Goal: Task Accomplishment & Management: Use online tool/utility

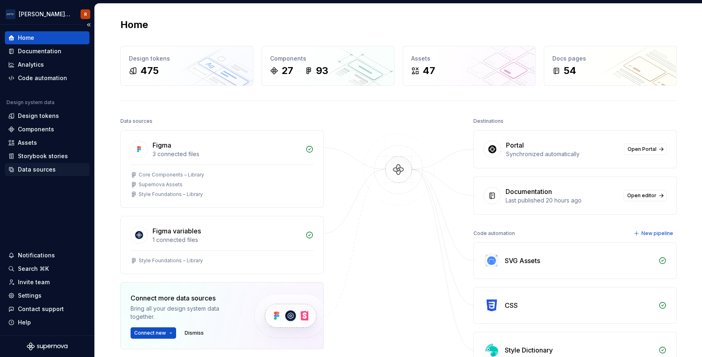
click at [39, 170] on div "Data sources" at bounding box center [37, 170] width 38 height 8
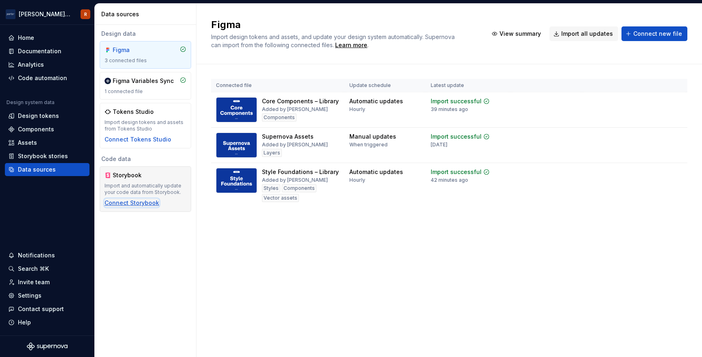
click at [147, 204] on div "Connect Storybook" at bounding box center [132, 203] width 54 height 8
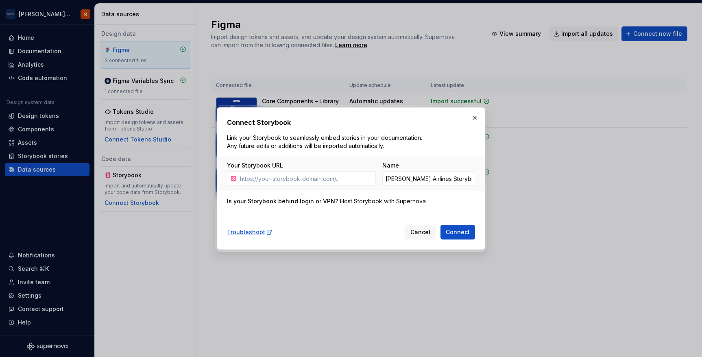
click at [308, 231] on div "Troubleshoot Cancel Connect" at bounding box center [351, 231] width 248 height 18
click at [476, 118] on button "button" at bounding box center [474, 117] width 11 height 11
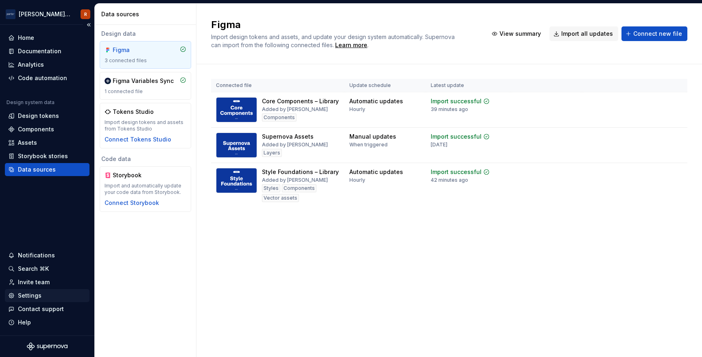
click at [27, 296] on div "Settings" at bounding box center [30, 296] width 24 height 8
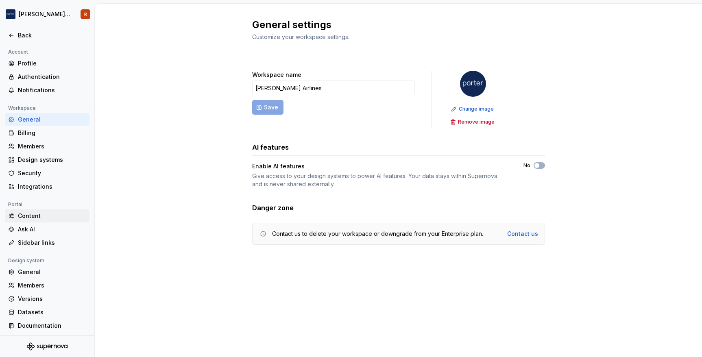
scroll to position [2, 0]
click at [33, 63] on div "Profile" at bounding box center [52, 62] width 68 height 8
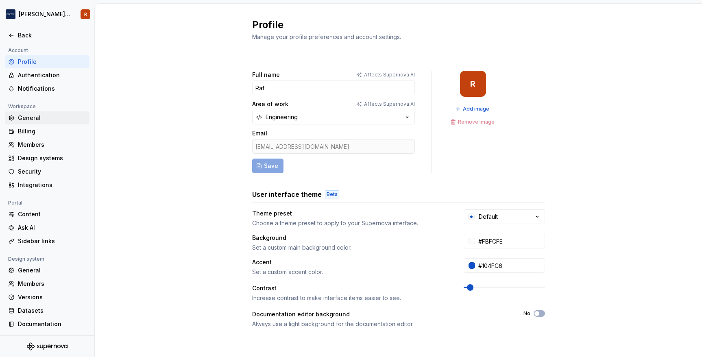
click at [35, 116] on div "General" at bounding box center [52, 118] width 68 height 8
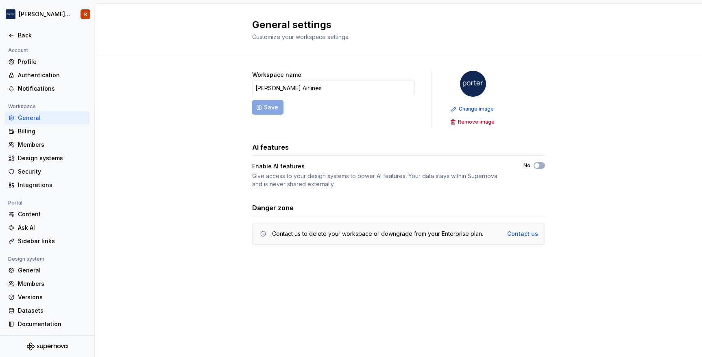
click at [218, 165] on div "Workspace name Porter Airlines Save Change image Remove image AI features Enabl…" at bounding box center [398, 166] width 607 height 220
click at [53, 156] on div "Design systems" at bounding box center [52, 158] width 68 height 8
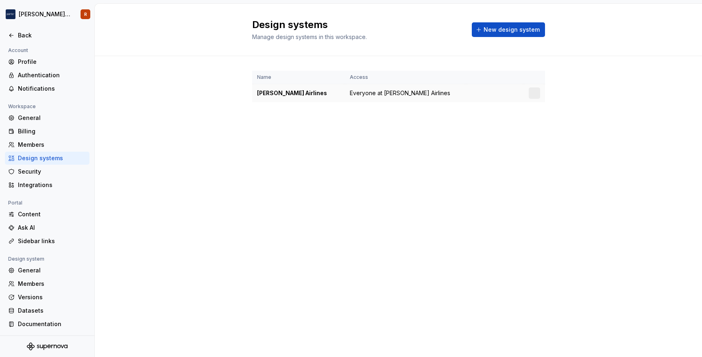
click at [269, 94] on div "[PERSON_NAME] Airlines" at bounding box center [298, 93] width 83 height 8
click at [47, 63] on div "Profile" at bounding box center [52, 62] width 68 height 8
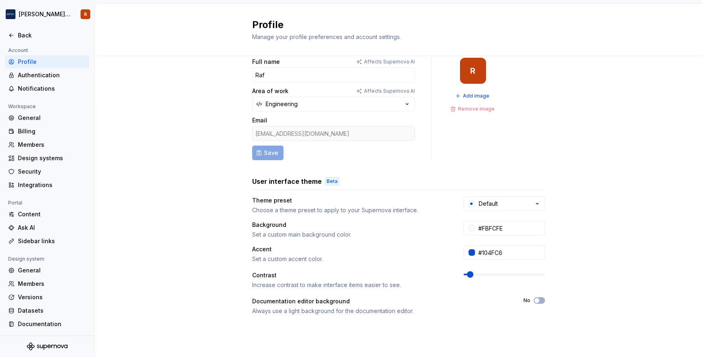
scroll to position [109, 0]
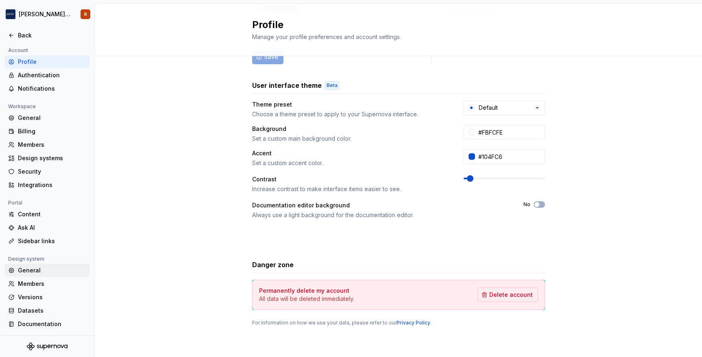
click at [38, 274] on div "General" at bounding box center [52, 270] width 68 height 8
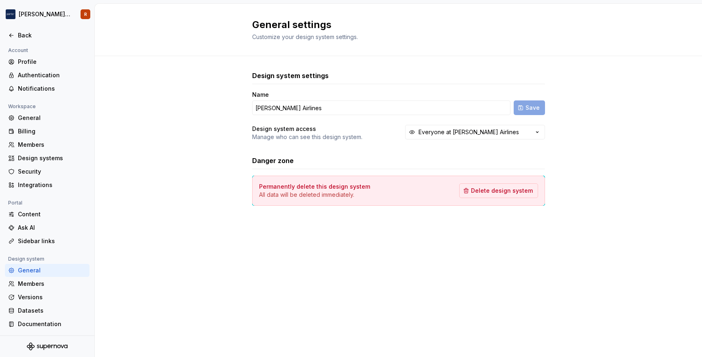
click at [212, 154] on div "Design system settings Name Porter Airlines Save Design system access Manage wh…" at bounding box center [398, 146] width 607 height 181
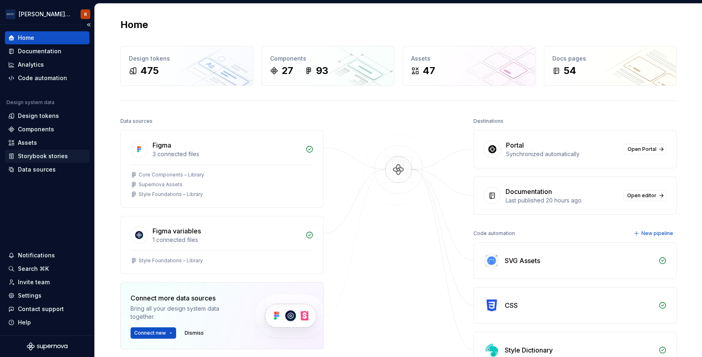
click at [35, 157] on div "Storybook stories" at bounding box center [43, 156] width 50 height 8
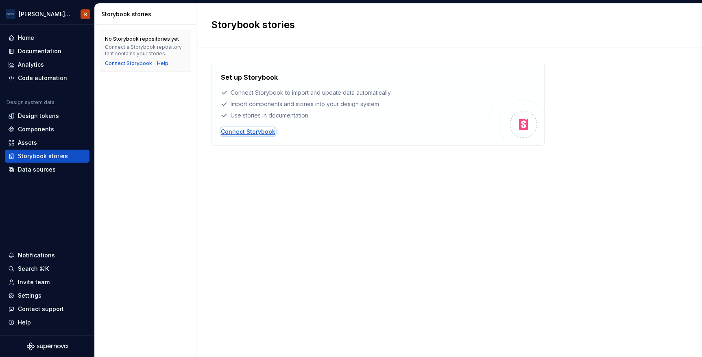
click at [265, 132] on div "Connect Storybook" at bounding box center [248, 132] width 54 height 8
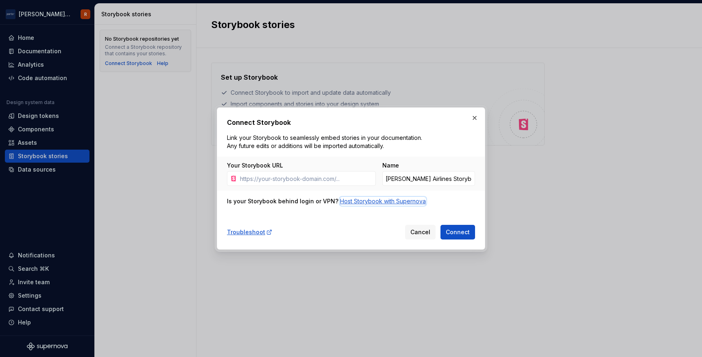
click at [361, 203] on div "Host Storybook with Supernova" at bounding box center [383, 201] width 86 height 8
click at [354, 181] on input "Your Storybook URL" at bounding box center [306, 178] width 139 height 15
type input "storybook-ds.flyporter.com"
click at [457, 233] on span "Connect" at bounding box center [458, 232] width 24 height 8
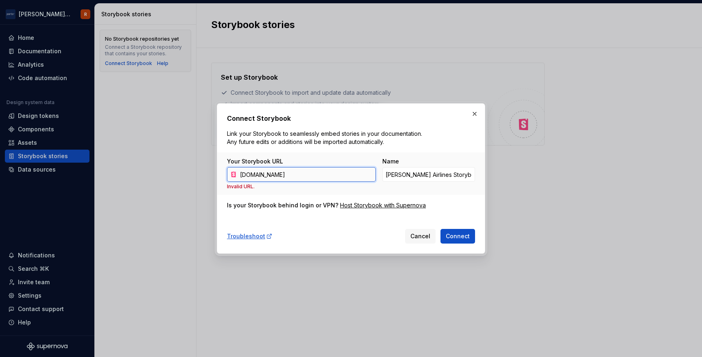
click at [320, 176] on input "storybook-ds.flyporter.com" at bounding box center [306, 174] width 139 height 15
click at [317, 176] on input "Your Storybook URL" at bounding box center [306, 174] width 139 height 15
type input "https://storybook-ds.flyporter.com/"
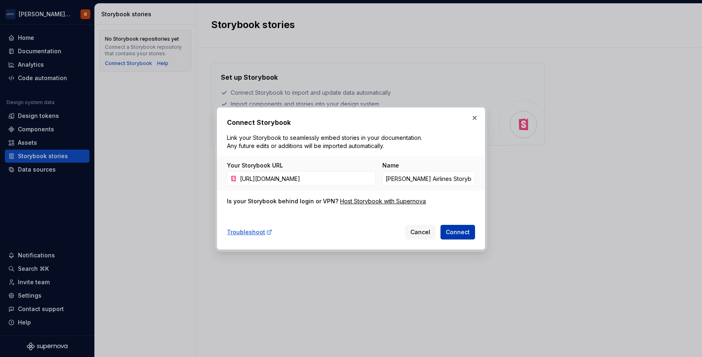
click at [456, 233] on span "Connect" at bounding box center [458, 232] width 24 height 8
click at [357, 203] on div "Host Storybook with Supernova" at bounding box center [383, 201] width 86 height 8
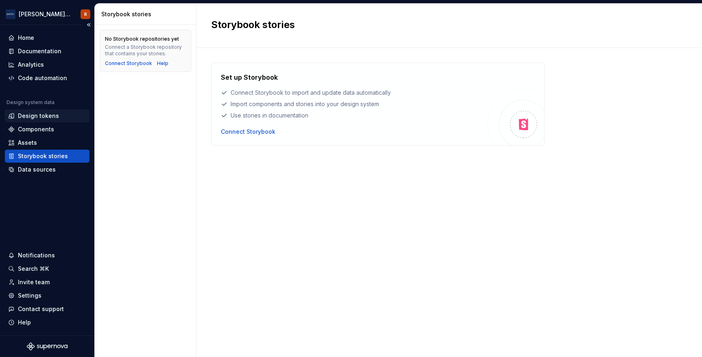
click at [57, 119] on div "Design tokens" at bounding box center [47, 116] width 78 height 8
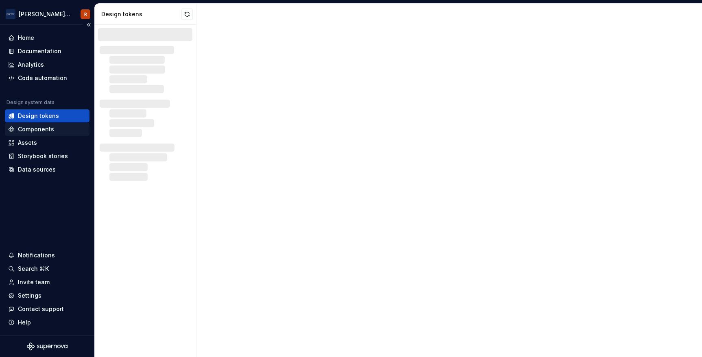
click at [48, 129] on div "Components" at bounding box center [36, 129] width 36 height 8
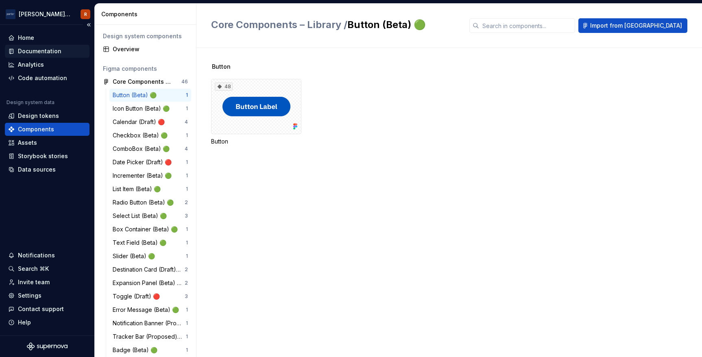
click at [45, 48] on div "Documentation" at bounding box center [40, 51] width 44 height 8
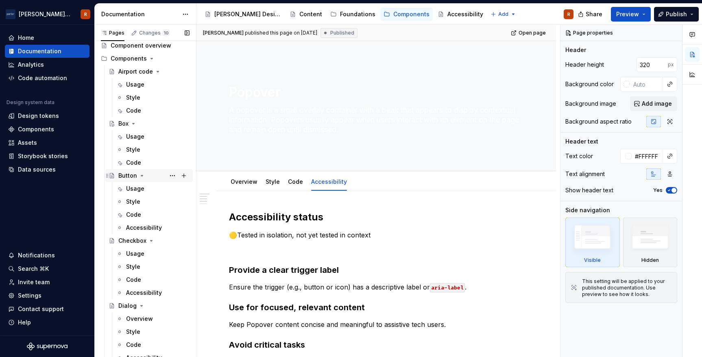
scroll to position [22, 0]
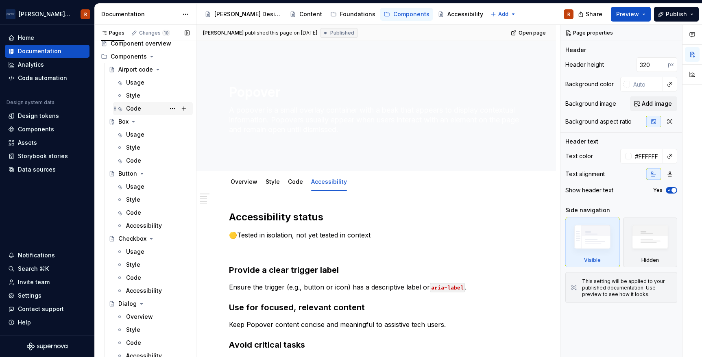
click at [148, 107] on div "Code" at bounding box center [157, 108] width 63 height 11
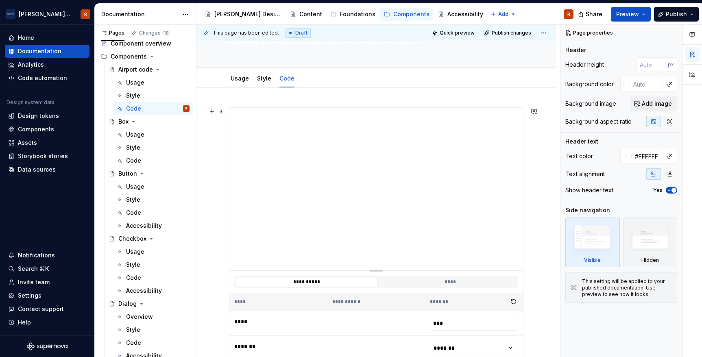
scroll to position [59, 0]
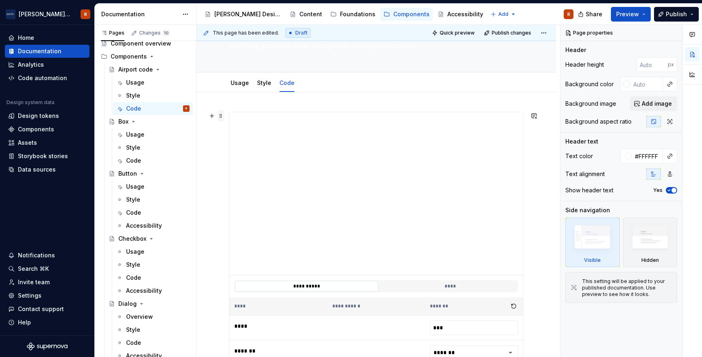
click at [218, 116] on span at bounding box center [221, 115] width 7 height 11
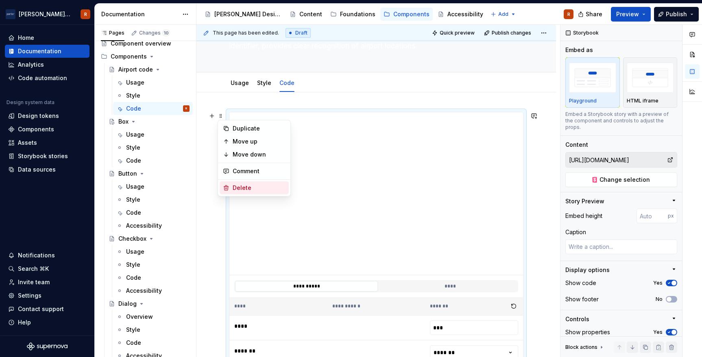
click at [250, 189] on div "Delete" at bounding box center [259, 188] width 53 height 8
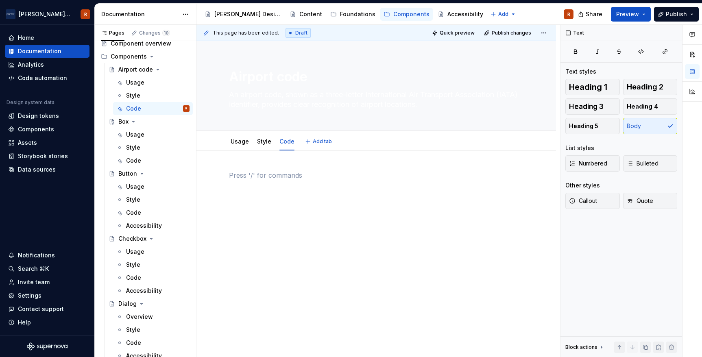
type textarea "*"
click at [210, 174] on button "button" at bounding box center [211, 175] width 11 height 11
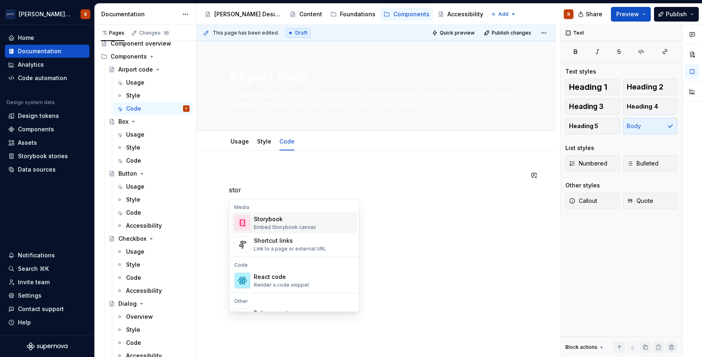
click at [284, 224] on div "Storybook Embed Storybook canvas" at bounding box center [285, 222] width 62 height 15
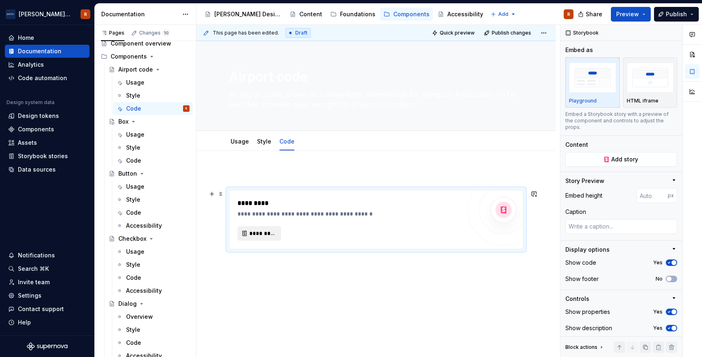
click at [268, 232] on span "*********" at bounding box center [262, 233] width 26 height 8
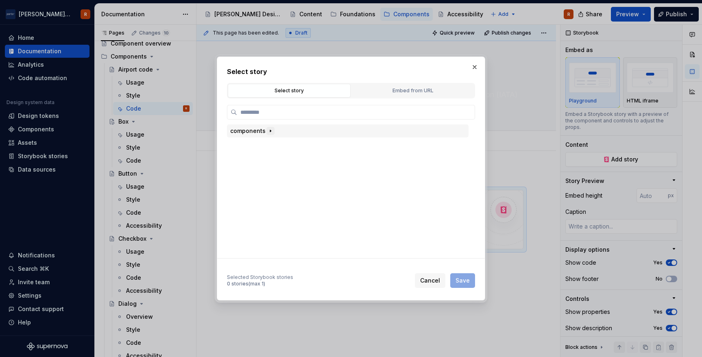
click at [268, 132] on icon "button" at bounding box center [270, 131] width 7 height 7
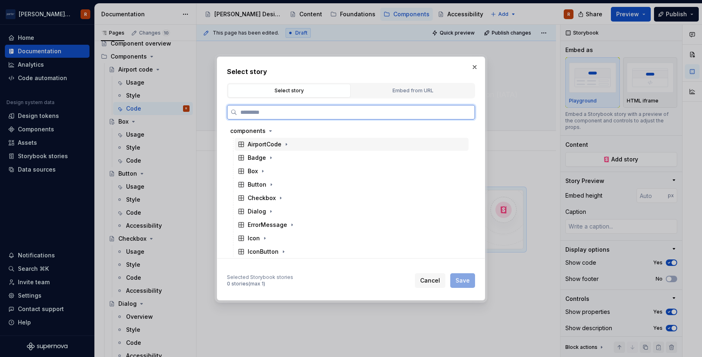
click at [280, 147] on div "AirportCode" at bounding box center [265, 144] width 34 height 8
click at [281, 161] on div "Default" at bounding box center [355, 157] width 226 height 13
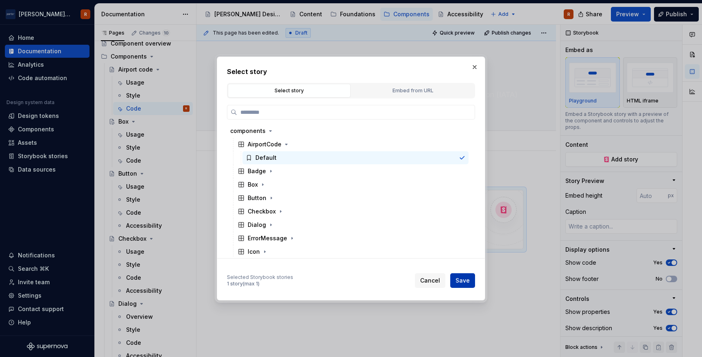
click at [457, 277] on span "Save" at bounding box center [463, 281] width 14 height 8
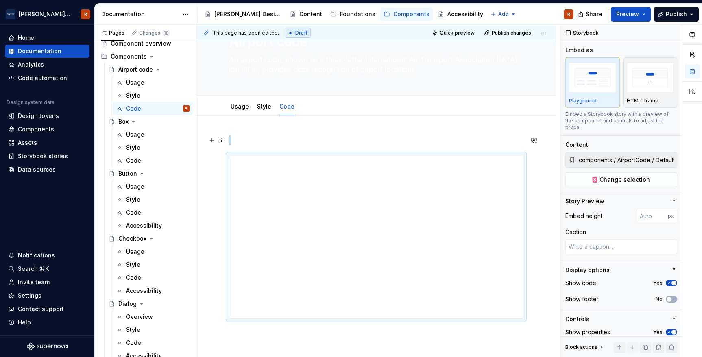
scroll to position [41, 0]
click at [372, 122] on div at bounding box center [376, 269] width 360 height 320
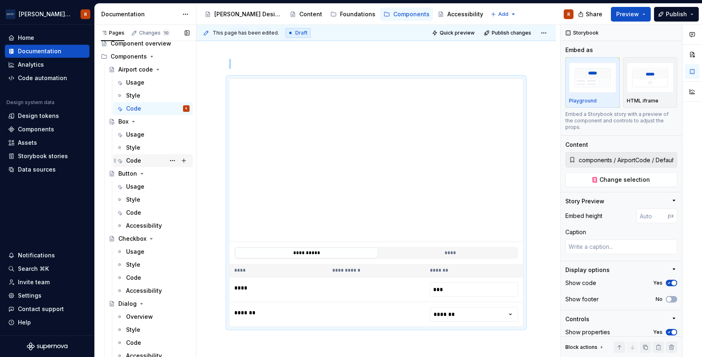
click at [137, 161] on div "Code" at bounding box center [133, 161] width 15 height 8
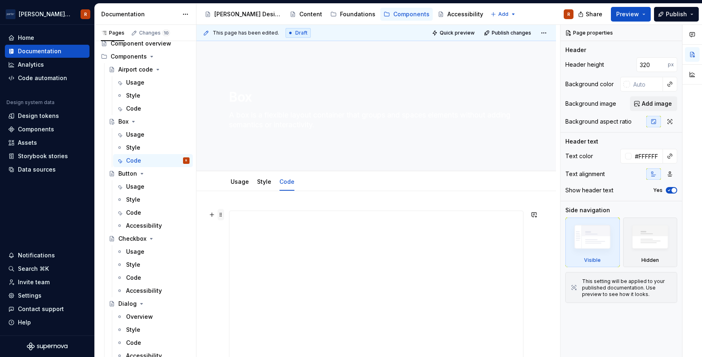
click at [218, 215] on span at bounding box center [221, 214] width 7 height 11
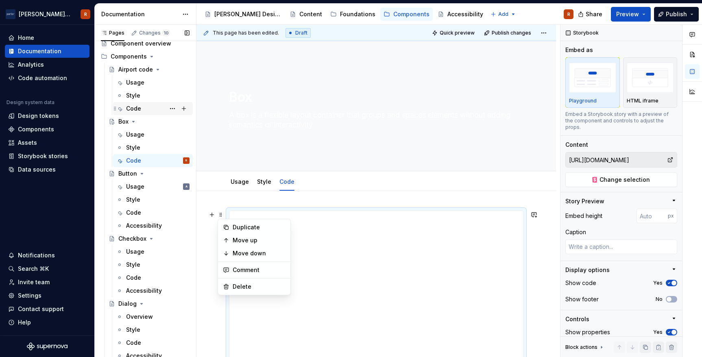
click at [139, 103] on div "Code" at bounding box center [157, 108] width 63 height 11
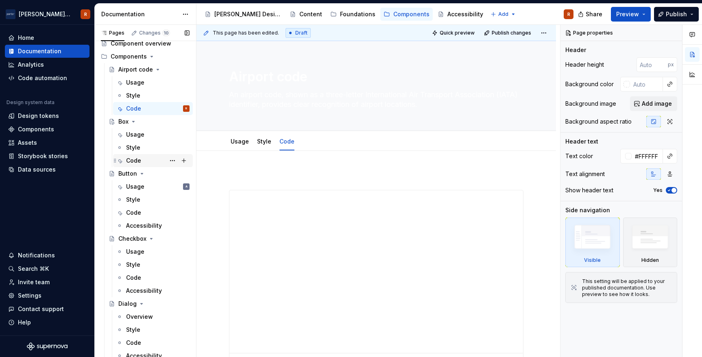
click at [150, 161] on div "Code" at bounding box center [157, 160] width 63 height 11
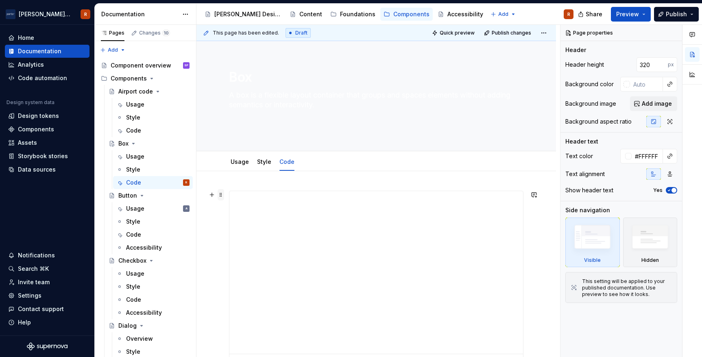
click at [223, 194] on span at bounding box center [221, 194] width 7 height 11
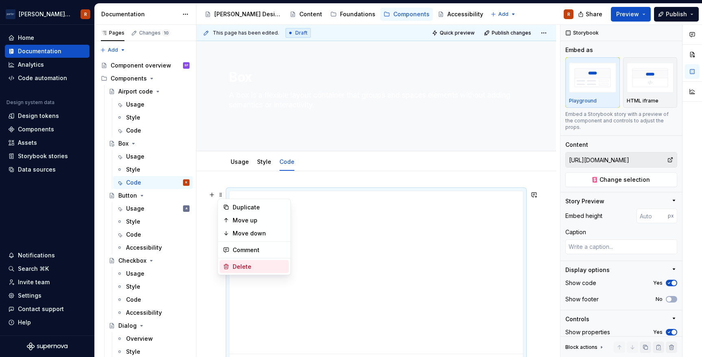
click at [251, 269] on div "Delete" at bounding box center [259, 267] width 53 height 8
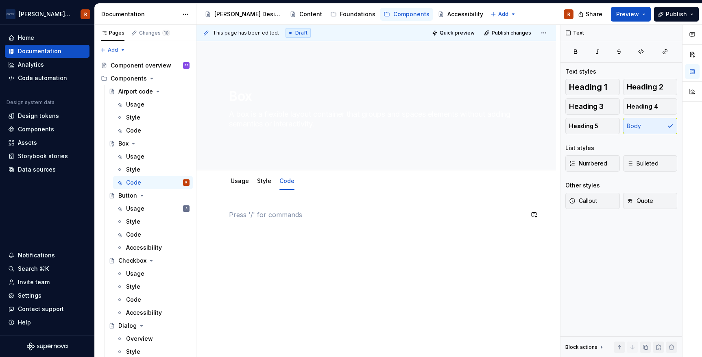
type textarea "*"
click at [211, 219] on button "button" at bounding box center [211, 214] width 11 height 11
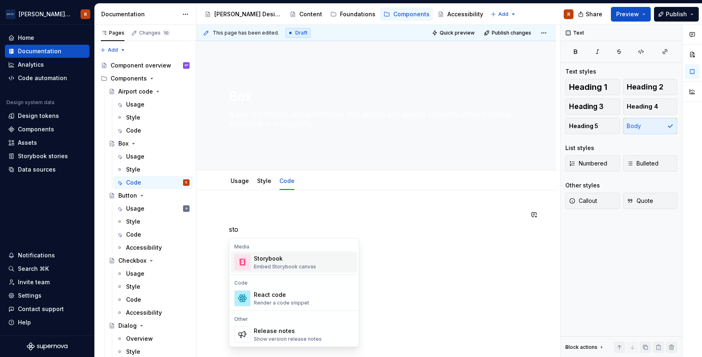
click at [295, 258] on div "Storybook" at bounding box center [285, 259] width 62 height 8
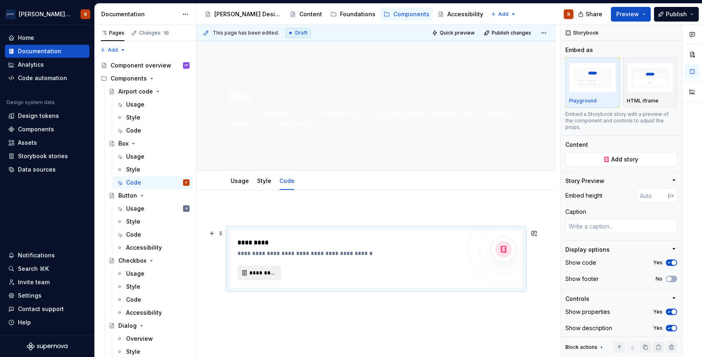
click at [277, 269] on button "*********" at bounding box center [260, 273] width 44 height 15
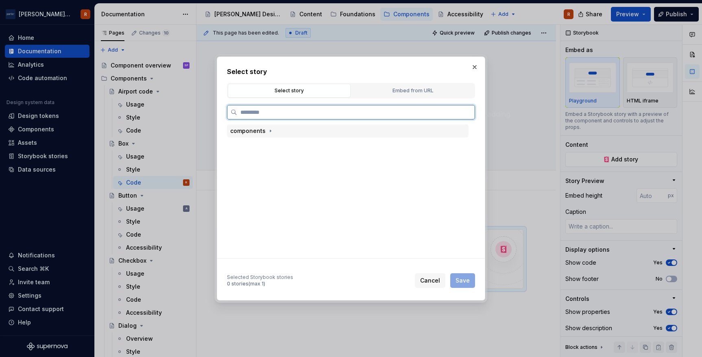
click at [256, 132] on div "components" at bounding box center [247, 131] width 35 height 8
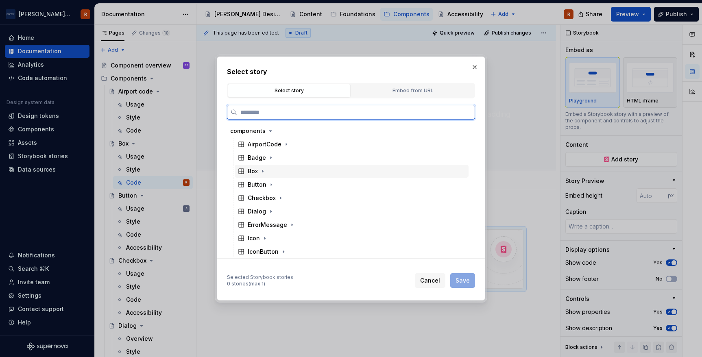
click at [253, 170] on div "Box" at bounding box center [253, 171] width 10 height 8
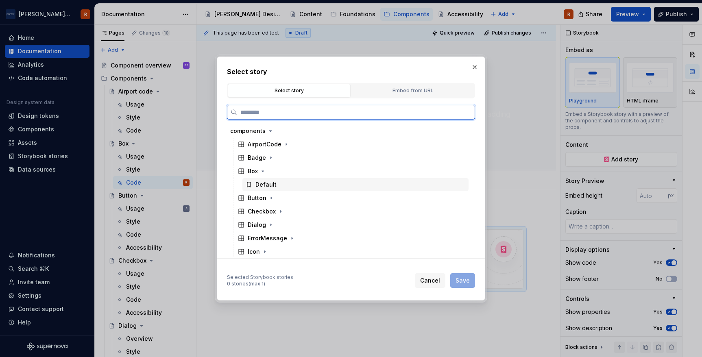
click at [263, 183] on div "Default" at bounding box center [265, 185] width 21 height 8
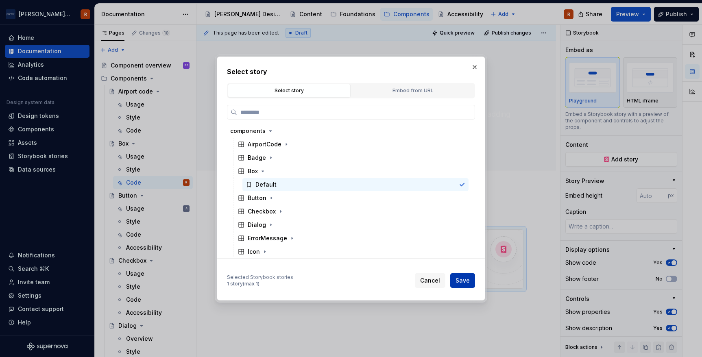
click at [460, 277] on span "Save" at bounding box center [463, 281] width 14 height 8
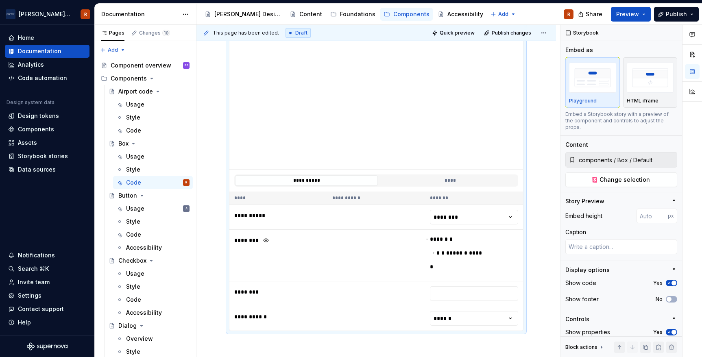
scroll to position [226, 0]
click at [469, 320] on html "Porter Airlines R Home Documentation Analytics Code automation Design system da…" at bounding box center [351, 178] width 702 height 357
click at [468, 214] on html "Porter Airlines R Home Documentation Analytics Code automation Design system da…" at bounding box center [351, 178] width 702 height 357
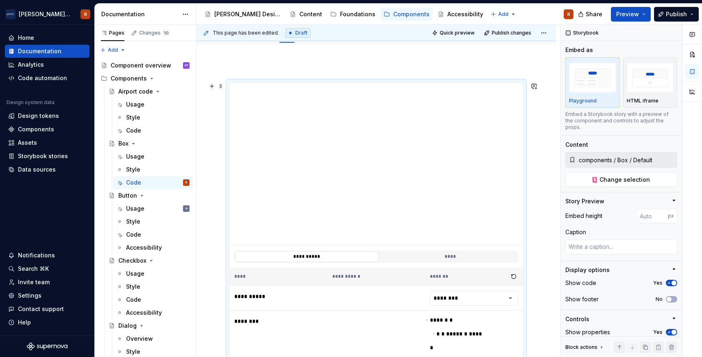
scroll to position [144, 0]
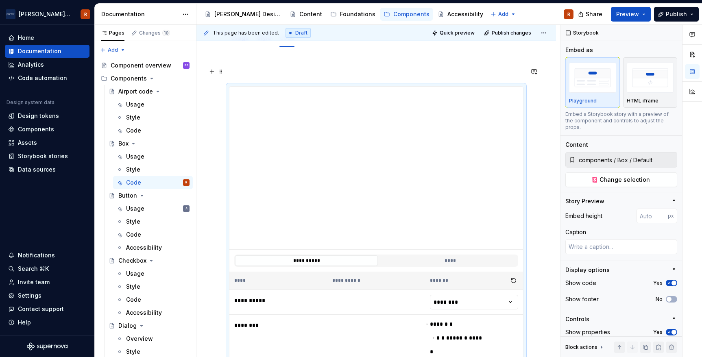
click at [323, 76] on p at bounding box center [376, 72] width 294 height 10
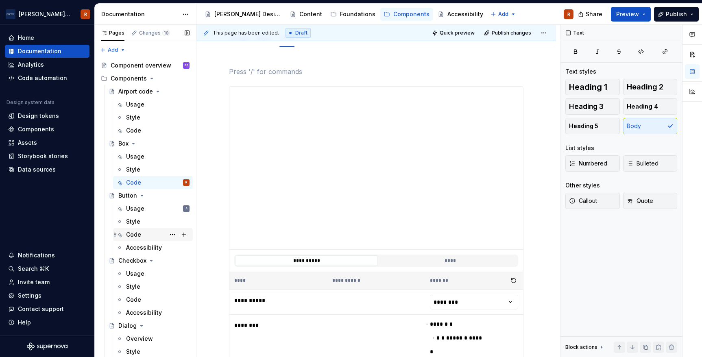
click at [146, 235] on div "Code" at bounding box center [157, 234] width 63 height 11
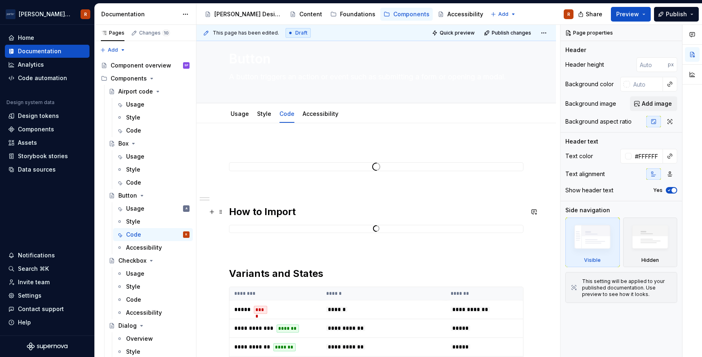
scroll to position [19, 0]
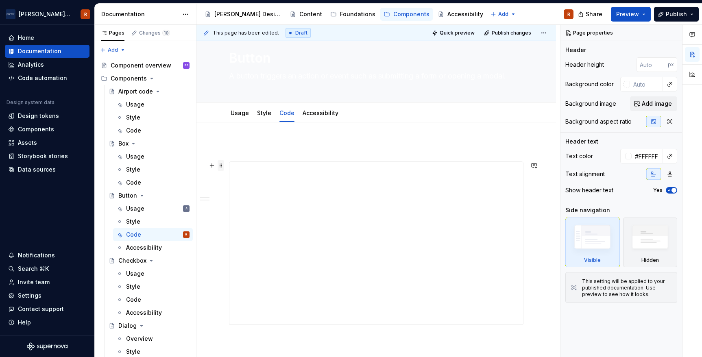
click at [221, 166] on span at bounding box center [221, 165] width 7 height 11
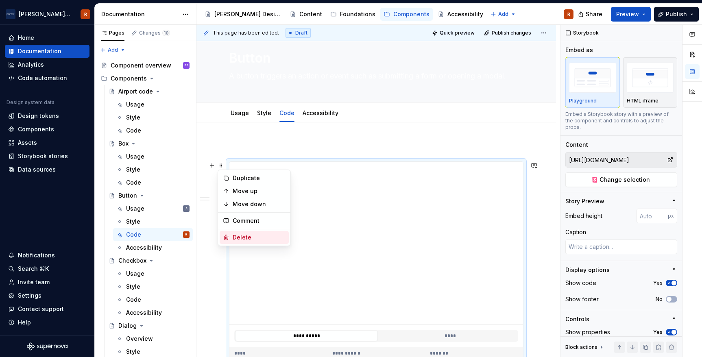
click at [251, 239] on div "Delete" at bounding box center [259, 237] width 53 height 8
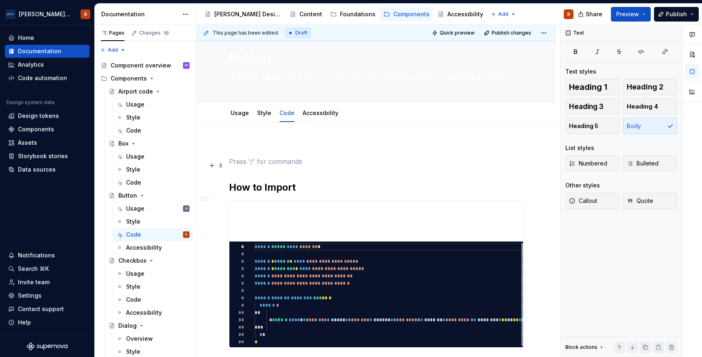
type textarea "*"
click at [211, 161] on button "button" at bounding box center [211, 161] width 11 height 11
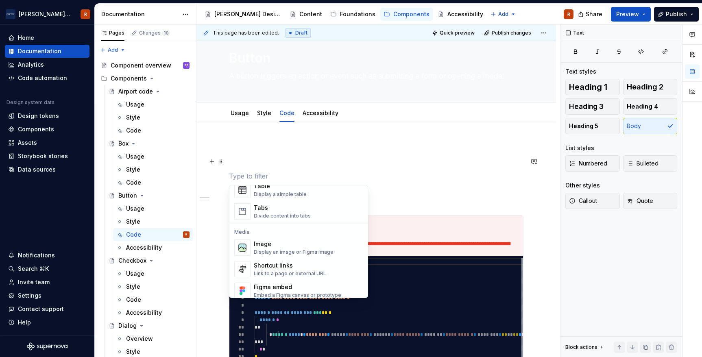
scroll to position [0, 0]
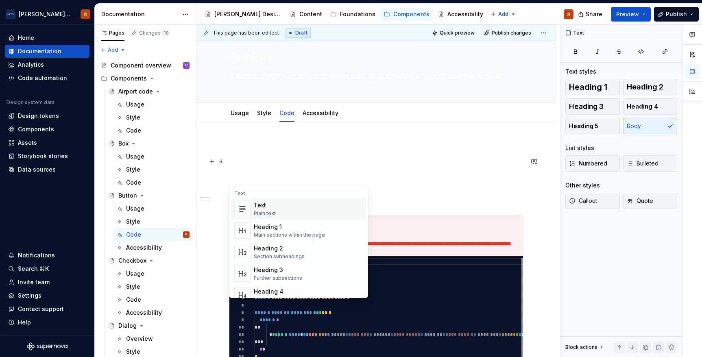
click at [264, 192] on div "Text" at bounding box center [298, 193] width 135 height 7
click at [250, 174] on p at bounding box center [376, 176] width 294 height 10
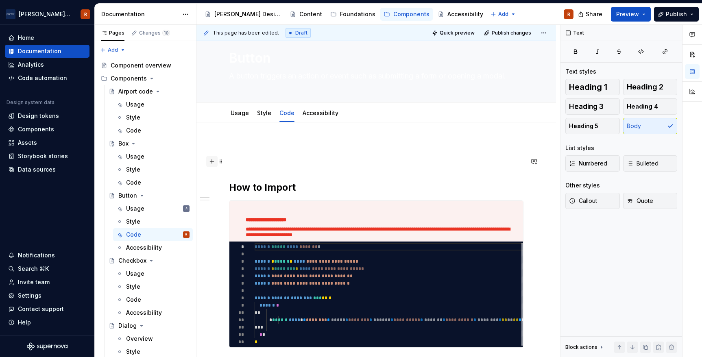
click at [214, 162] on button "button" at bounding box center [211, 161] width 11 height 11
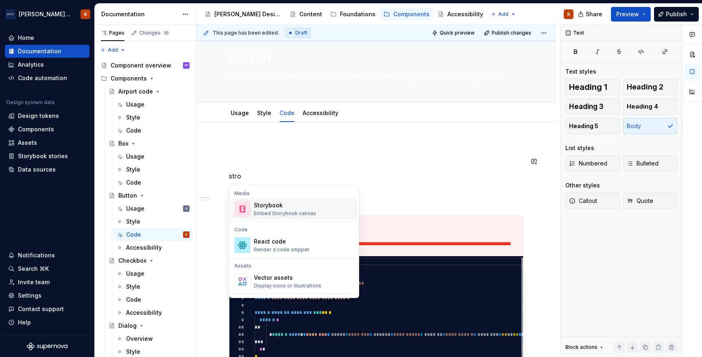
click at [287, 211] on div "Embed Storybook canvas" at bounding box center [285, 213] width 62 height 7
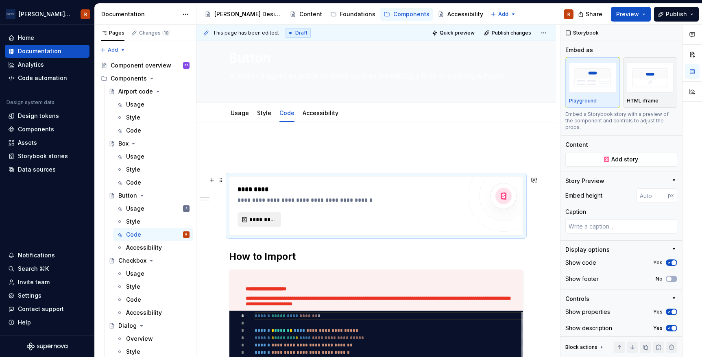
click at [261, 221] on span "*********" at bounding box center [262, 220] width 26 height 8
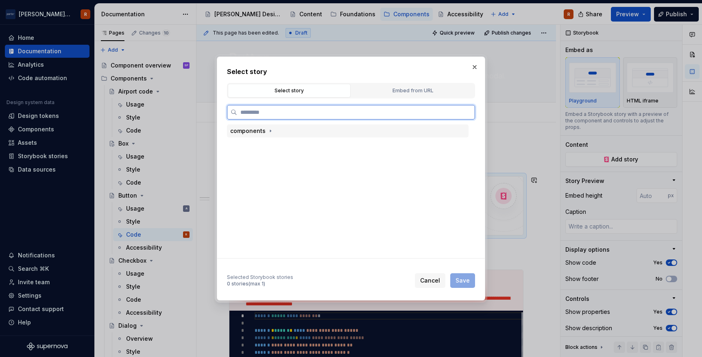
click at [267, 135] on div "components" at bounding box center [348, 130] width 242 height 13
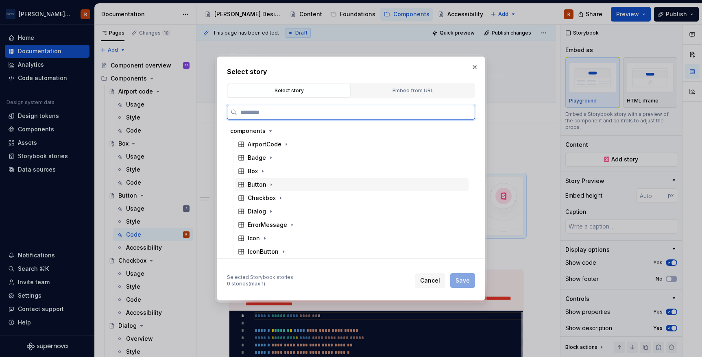
click at [258, 182] on div "Button" at bounding box center [257, 185] width 19 height 8
click at [274, 198] on div "Default" at bounding box center [265, 198] width 21 height 8
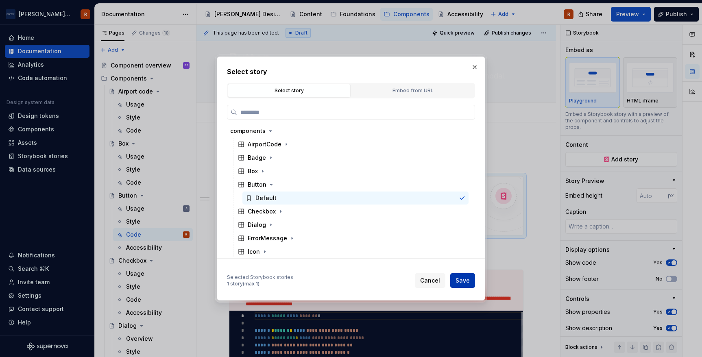
click at [470, 279] on button "Save" at bounding box center [462, 280] width 25 height 15
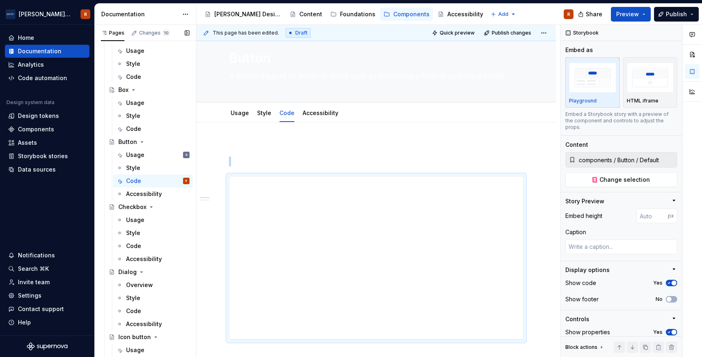
scroll to position [61, 0]
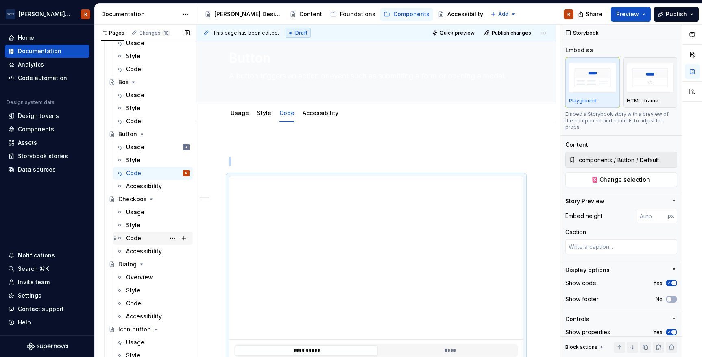
click at [140, 236] on div "Code" at bounding box center [133, 238] width 15 height 8
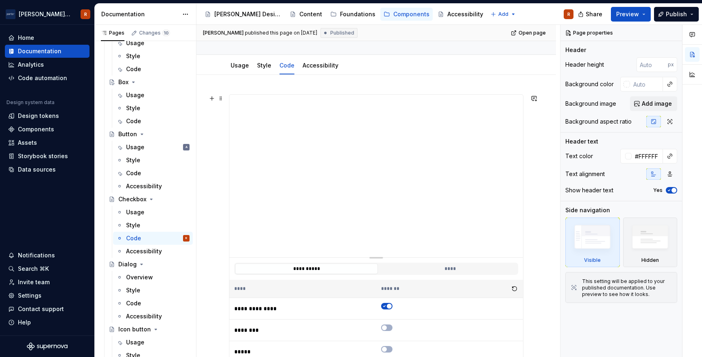
scroll to position [58, 0]
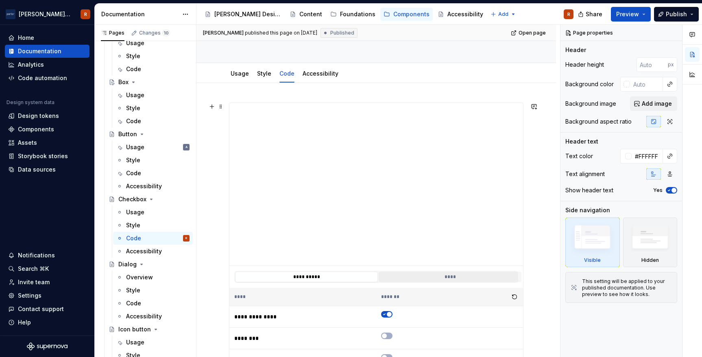
click at [438, 275] on button "****" at bounding box center [450, 277] width 143 height 11
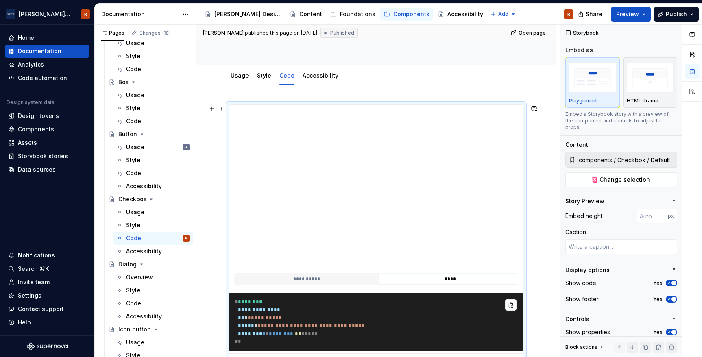
scroll to position [6, 0]
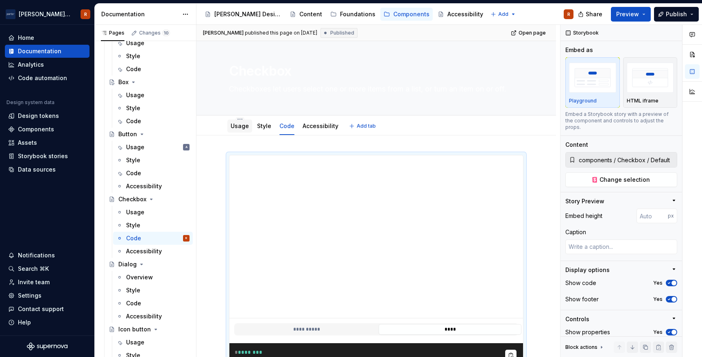
click at [235, 123] on link "Usage" at bounding box center [240, 125] width 18 height 7
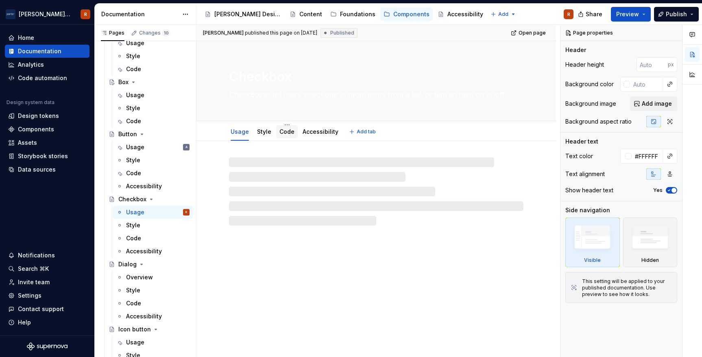
click at [288, 133] on link "Code" at bounding box center [286, 131] width 15 height 7
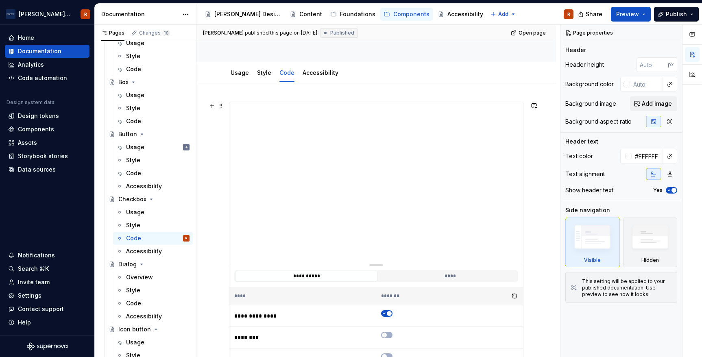
scroll to position [58, 0]
click at [220, 108] on span at bounding box center [221, 106] width 7 height 11
type textarea "*"
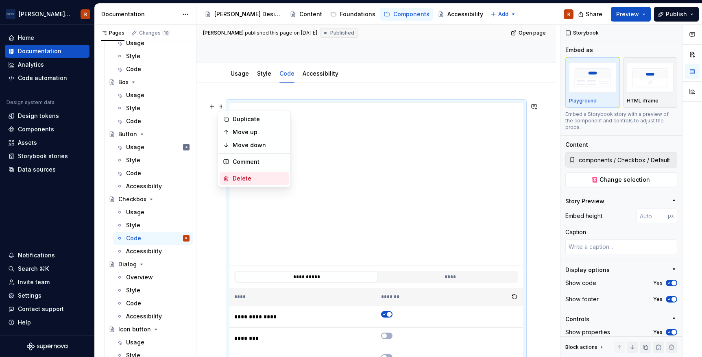
click at [247, 179] on div "Delete" at bounding box center [259, 178] width 53 height 8
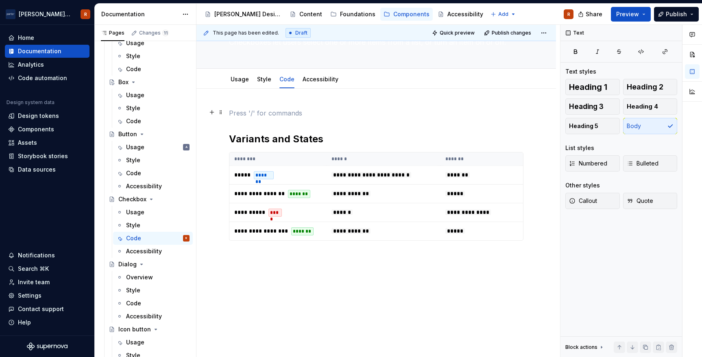
scroll to position [52, 0]
click at [211, 114] on button "button" at bounding box center [211, 112] width 11 height 11
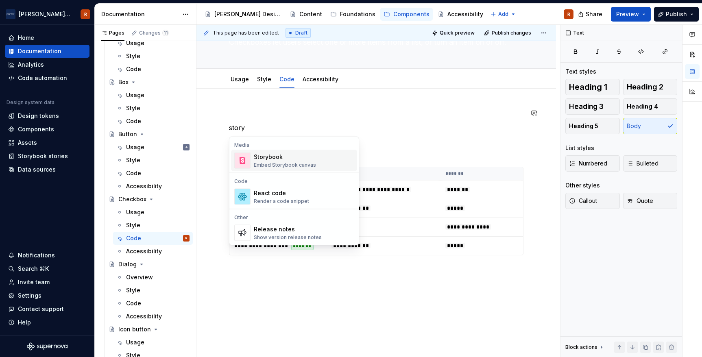
click at [270, 153] on div "Storybook" at bounding box center [285, 157] width 62 height 8
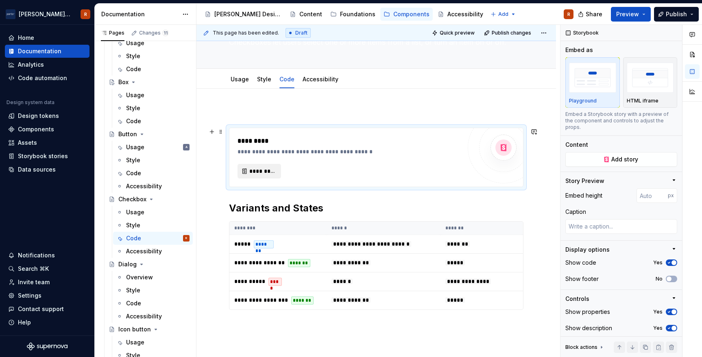
click at [260, 168] on span "*********" at bounding box center [262, 171] width 26 height 8
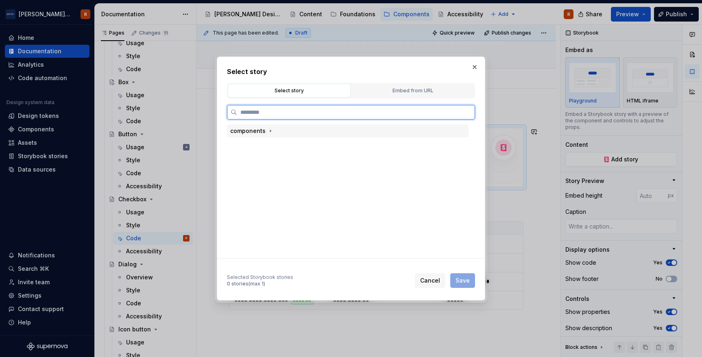
click at [284, 134] on div "components" at bounding box center [348, 130] width 242 height 13
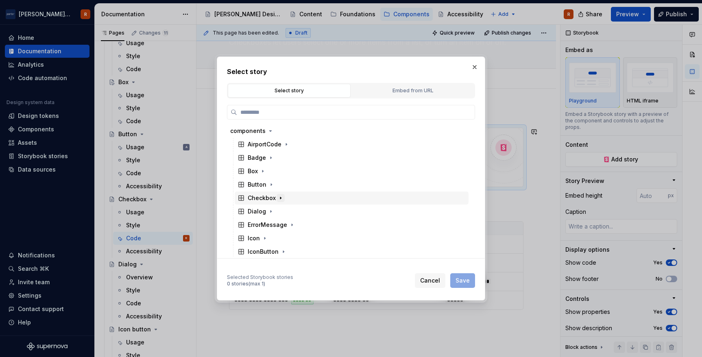
click at [279, 198] on icon "button" at bounding box center [280, 198] width 7 height 7
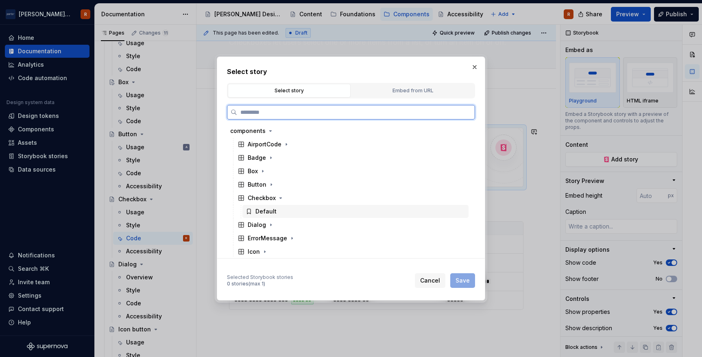
click at [274, 211] on div "Default" at bounding box center [265, 211] width 21 height 8
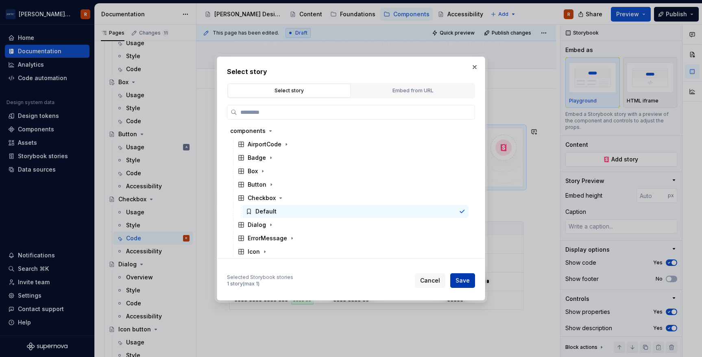
click at [458, 280] on span "Save" at bounding box center [463, 281] width 14 height 8
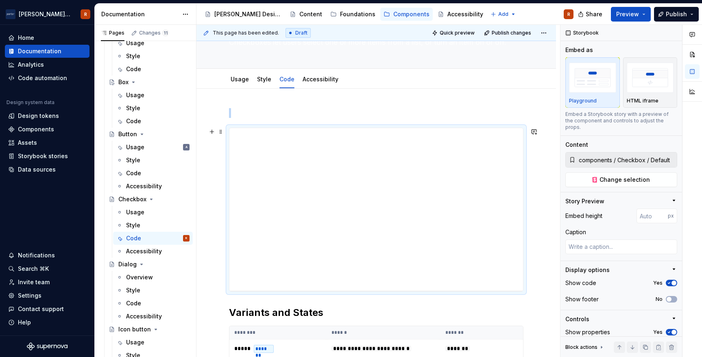
scroll to position [58, 0]
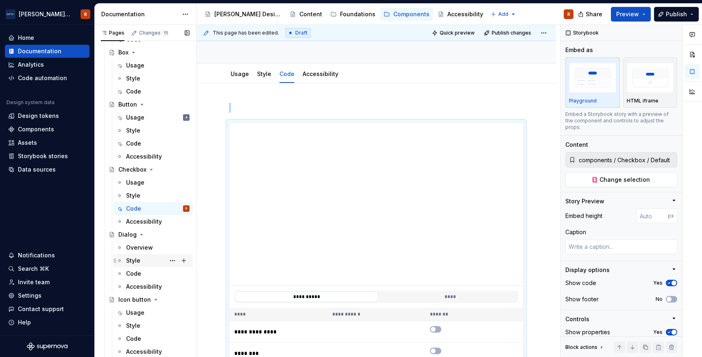
scroll to position [92, 0]
click at [230, 104] on p at bounding box center [376, 108] width 294 height 10
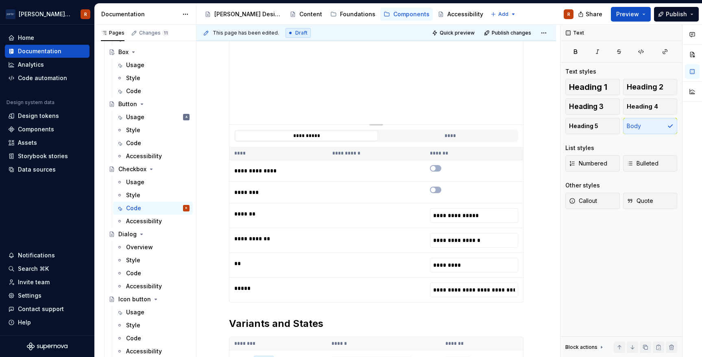
scroll to position [218, 0]
click at [482, 242] on input "**********" at bounding box center [474, 240] width 88 height 15
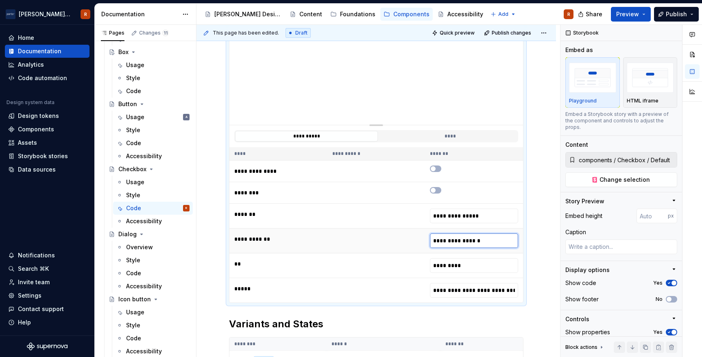
click at [482, 242] on input "**********" at bounding box center [474, 240] width 88 height 15
type textarea "*"
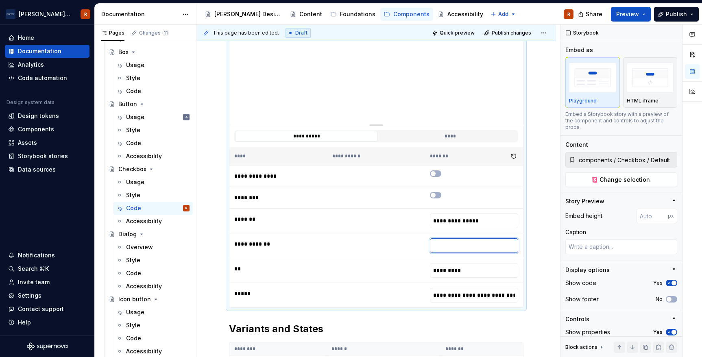
scroll to position [0, 0]
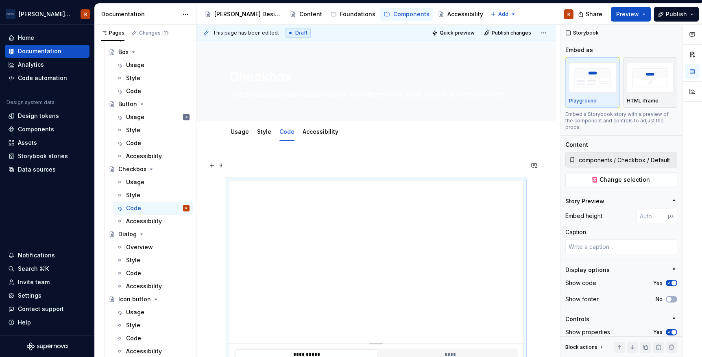
click at [220, 162] on span at bounding box center [221, 165] width 7 height 11
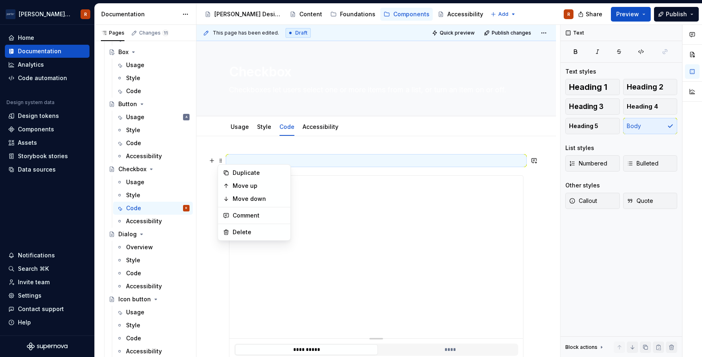
scroll to position [8, 0]
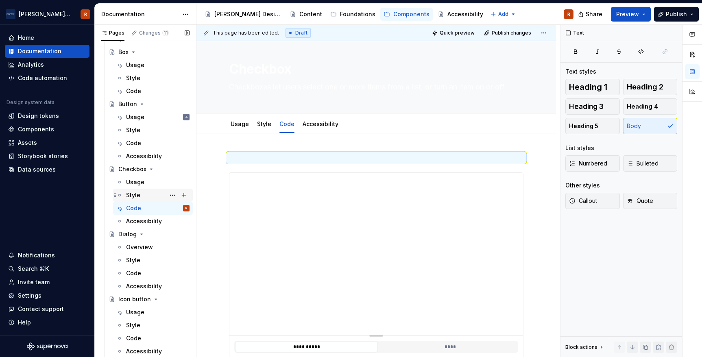
click at [151, 192] on div "Style" at bounding box center [157, 195] width 63 height 11
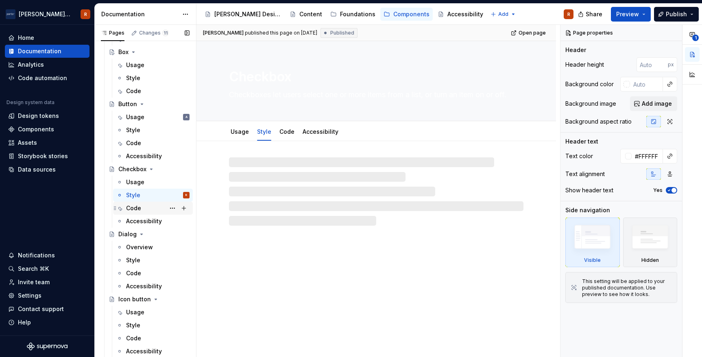
click at [148, 207] on div "Code" at bounding box center [157, 208] width 63 height 11
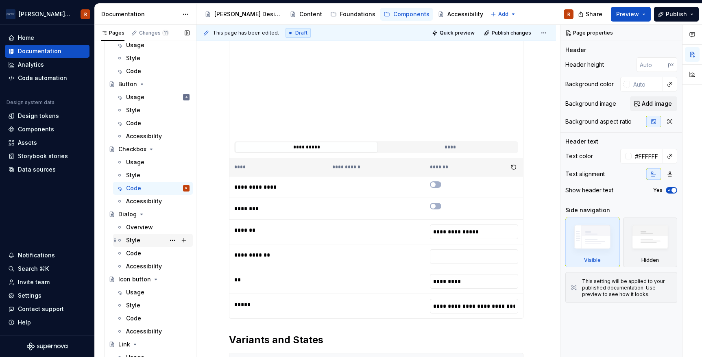
scroll to position [115, 0]
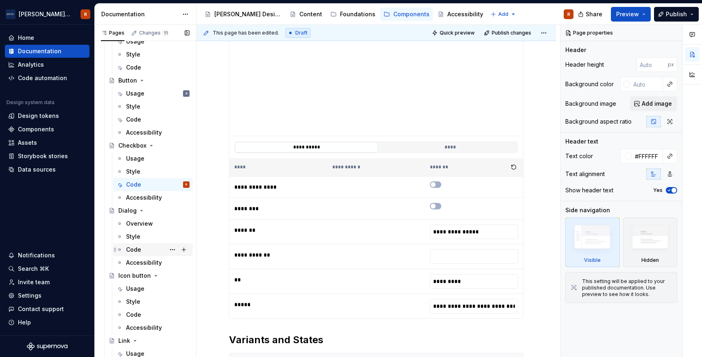
click at [148, 252] on div "Code" at bounding box center [157, 249] width 63 height 11
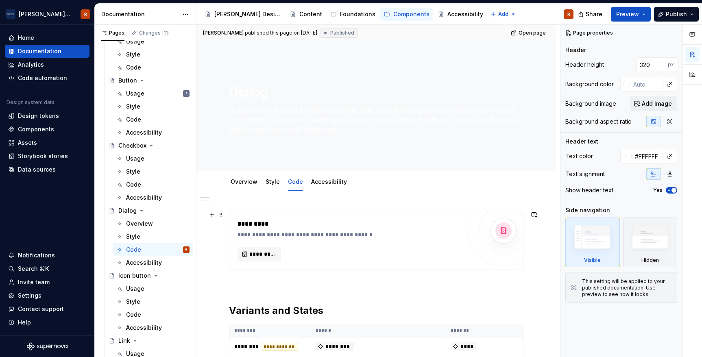
scroll to position [26, 0]
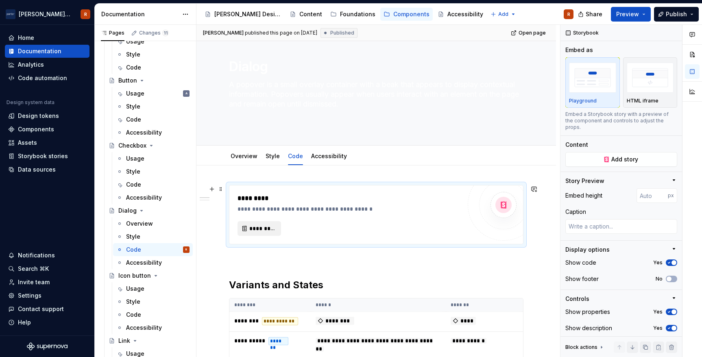
click at [270, 230] on span "*********" at bounding box center [262, 228] width 26 height 8
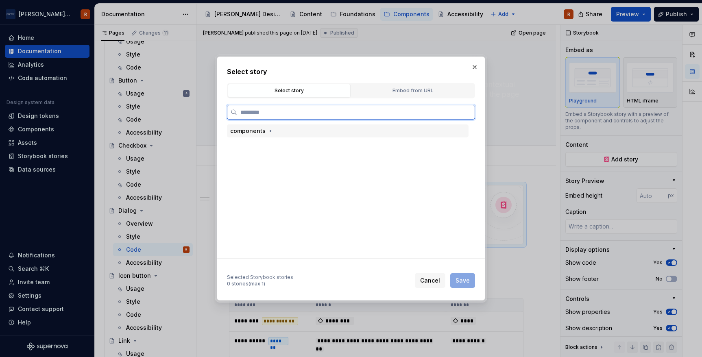
click at [252, 134] on div "components" at bounding box center [247, 131] width 35 height 8
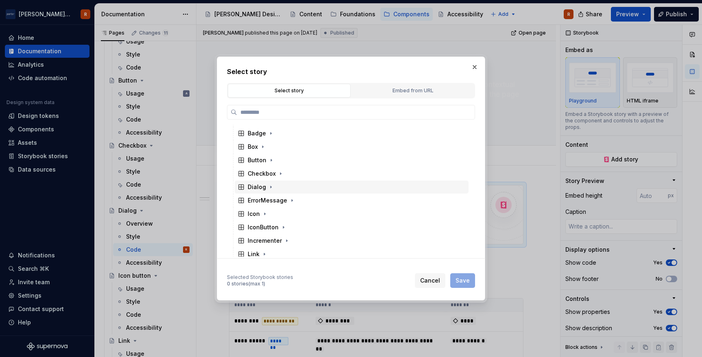
scroll to position [24, 0]
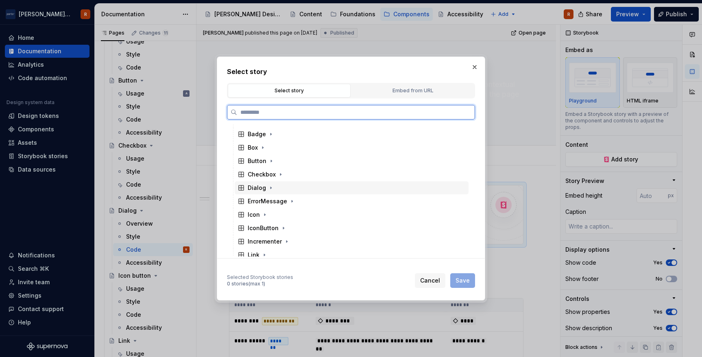
click at [277, 190] on div "Dialog" at bounding box center [352, 187] width 234 height 13
click at [274, 205] on div "Default" at bounding box center [355, 201] width 226 height 13
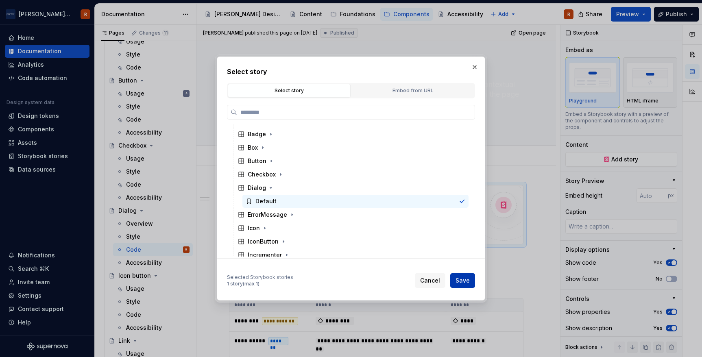
click at [469, 279] on button "Save" at bounding box center [462, 280] width 25 height 15
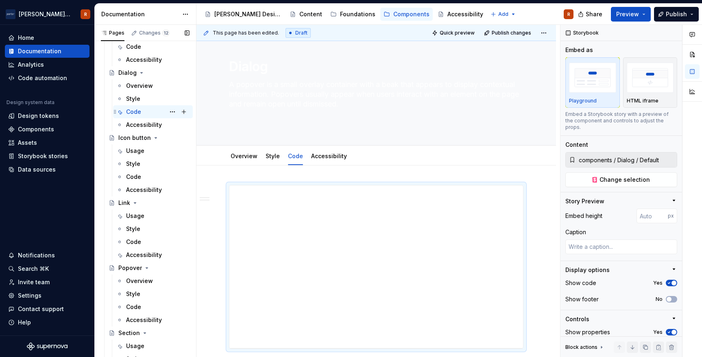
scroll to position [270, 0]
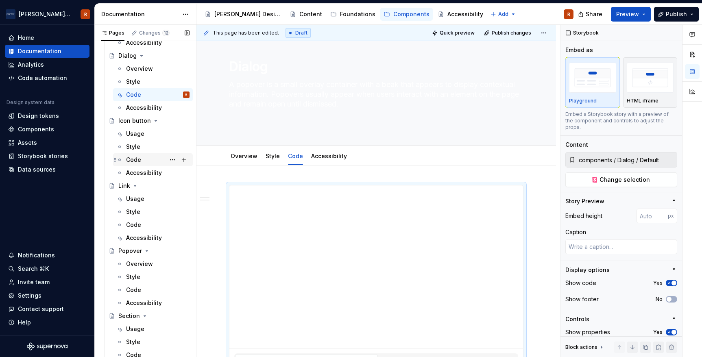
click at [134, 163] on div "Code" at bounding box center [133, 160] width 15 height 8
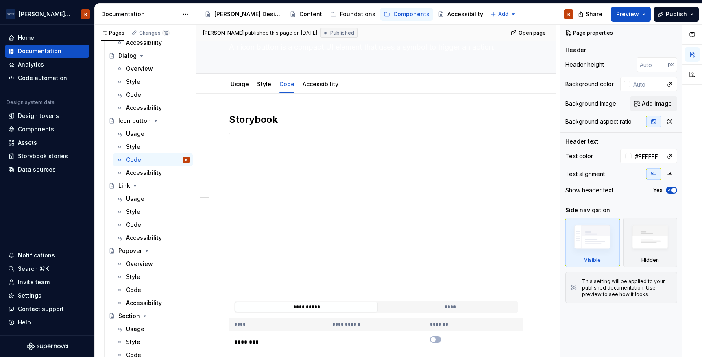
scroll to position [54, 0]
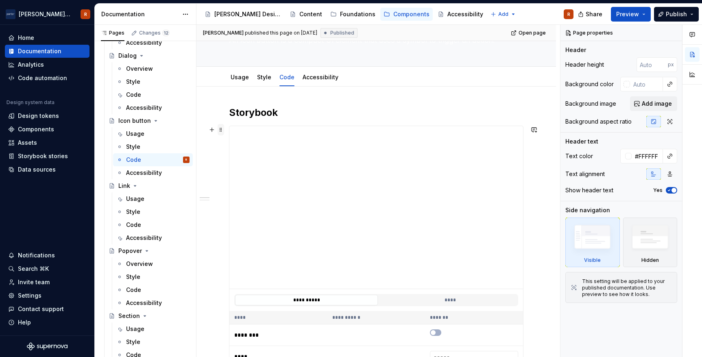
click at [220, 134] on span at bounding box center [221, 129] width 7 height 11
type textarea "*"
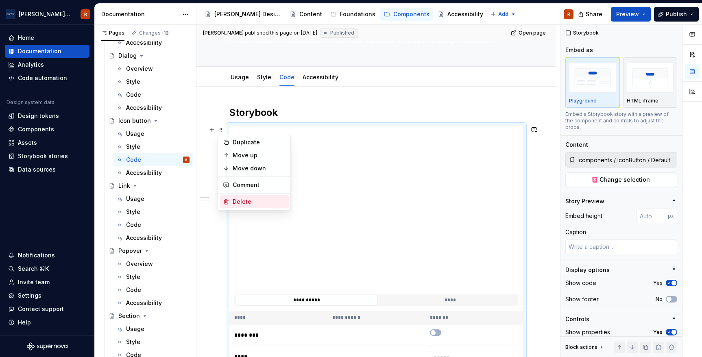
click at [244, 198] on div "Delete" at bounding box center [259, 202] width 53 height 8
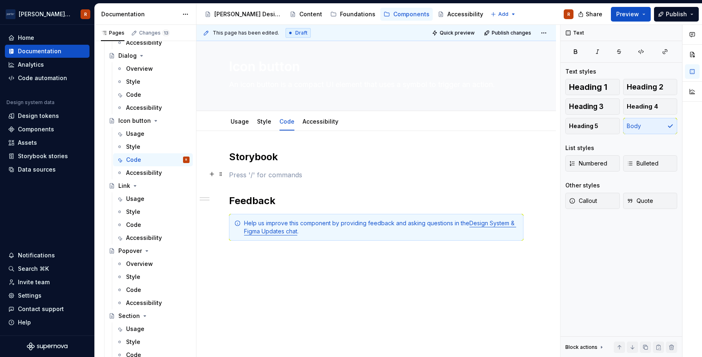
scroll to position [10, 0]
click at [213, 174] on button "button" at bounding box center [211, 174] width 11 height 11
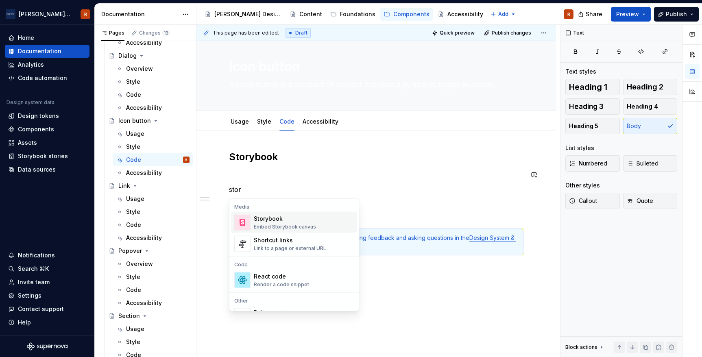
click at [306, 222] on div "Storybook" at bounding box center [285, 219] width 62 height 8
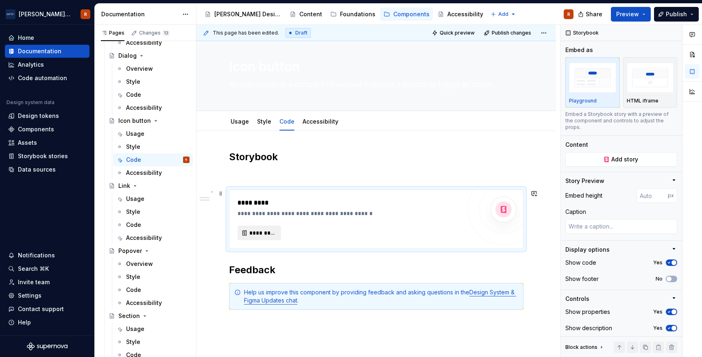
click at [266, 232] on span "*********" at bounding box center [262, 233] width 26 height 8
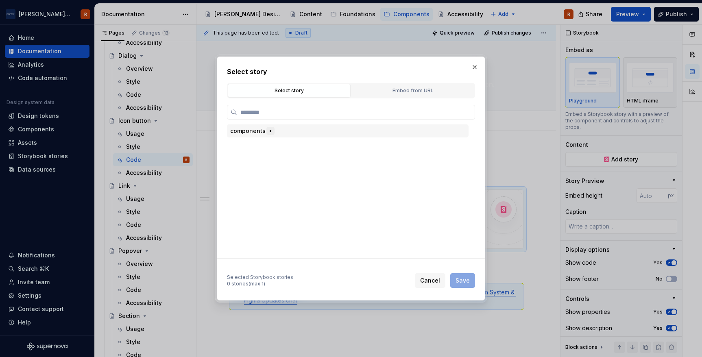
click at [268, 133] on icon "button" at bounding box center [270, 131] width 7 height 7
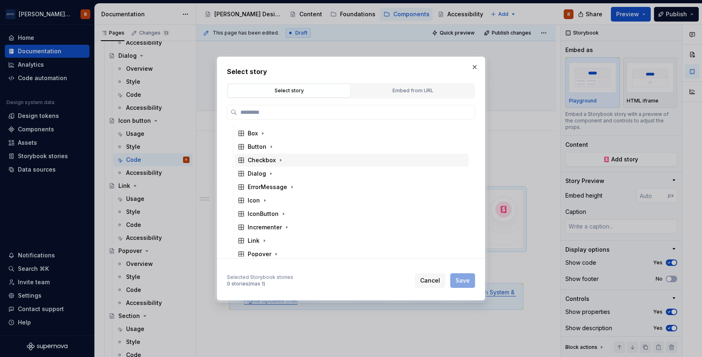
scroll to position [54, 0]
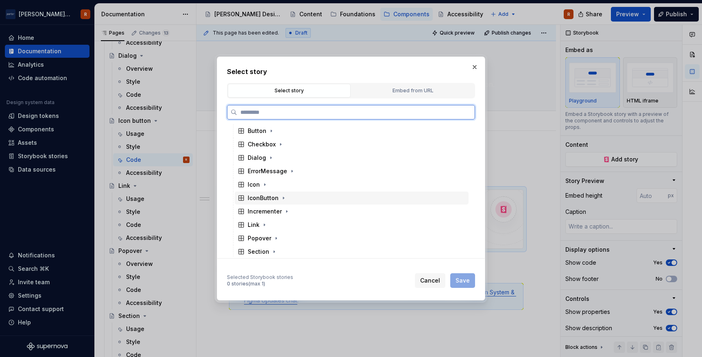
click at [268, 198] on div "IconButton" at bounding box center [263, 198] width 31 height 8
click at [268, 212] on div "Default" at bounding box center [265, 211] width 21 height 8
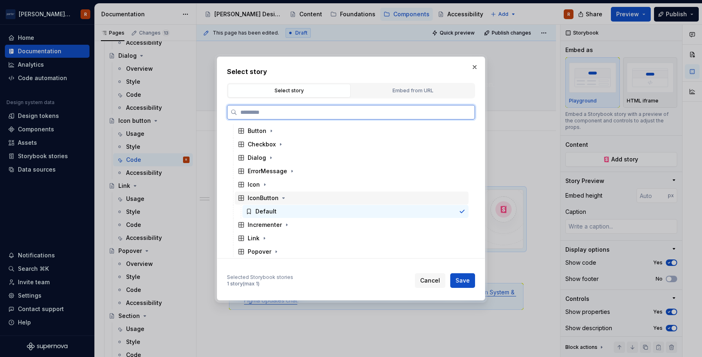
click at [308, 199] on div "IconButton" at bounding box center [352, 198] width 234 height 13
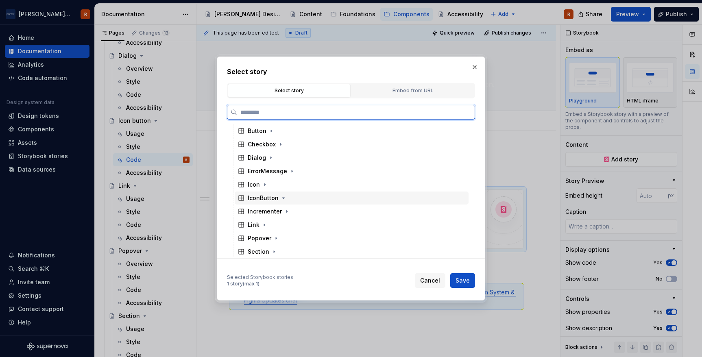
click at [299, 201] on div "IconButton" at bounding box center [352, 198] width 234 height 13
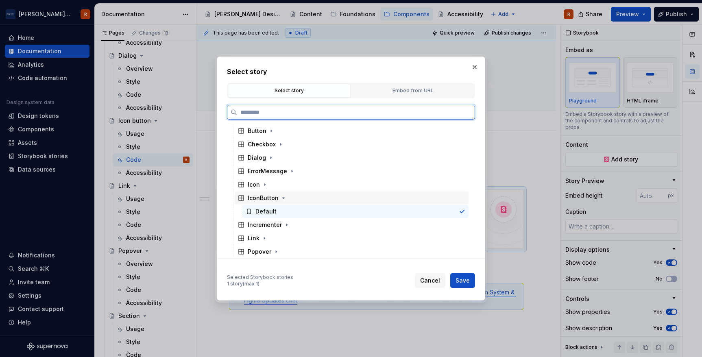
click at [346, 203] on div "IconButton" at bounding box center [352, 198] width 234 height 13
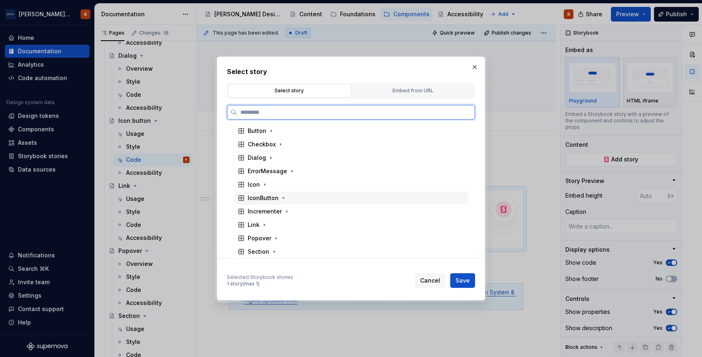
click at [346, 203] on div "IconButton" at bounding box center [352, 198] width 234 height 13
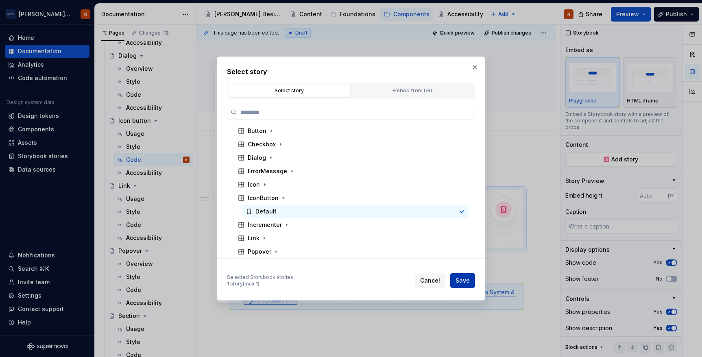
click at [467, 275] on button "Save" at bounding box center [462, 280] width 25 height 15
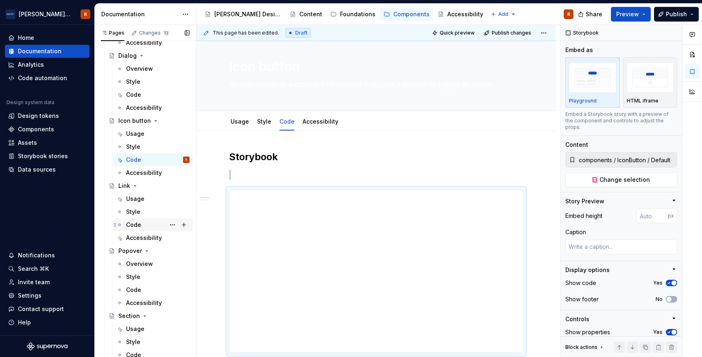
scroll to position [272, 0]
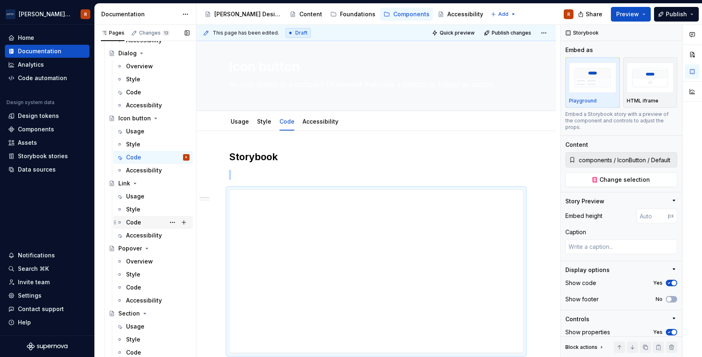
click at [149, 221] on div "Code" at bounding box center [157, 222] width 63 height 11
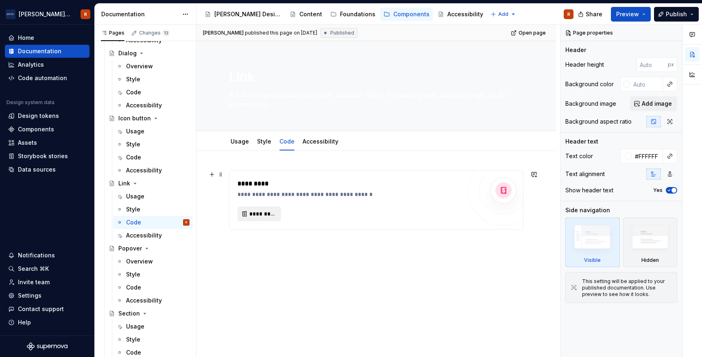
click at [262, 212] on span "*********" at bounding box center [262, 214] width 26 height 8
type textarea "*"
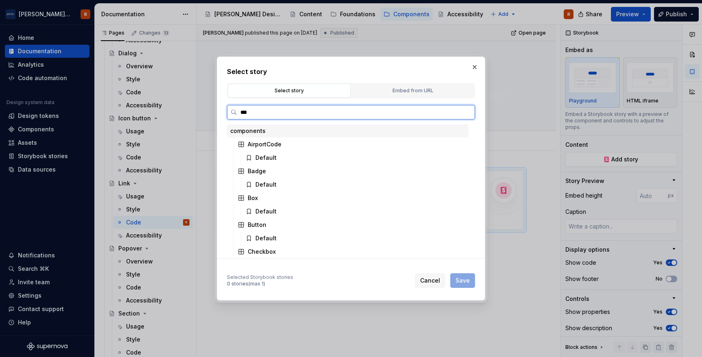
type input "****"
click at [271, 157] on div "Default" at bounding box center [265, 158] width 21 height 8
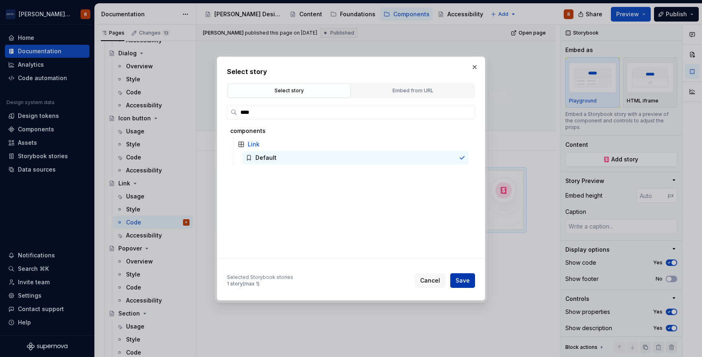
click at [467, 285] on button "Save" at bounding box center [462, 280] width 25 height 15
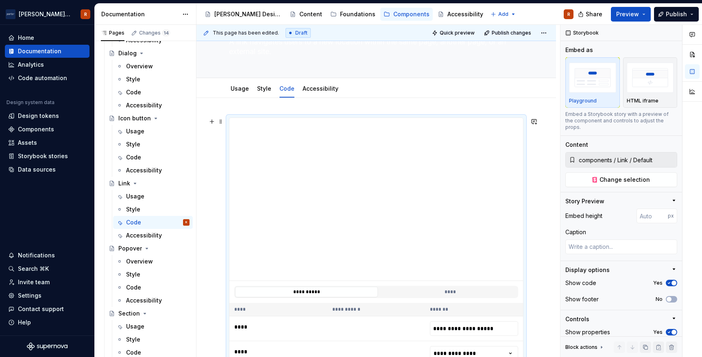
scroll to position [59, 0]
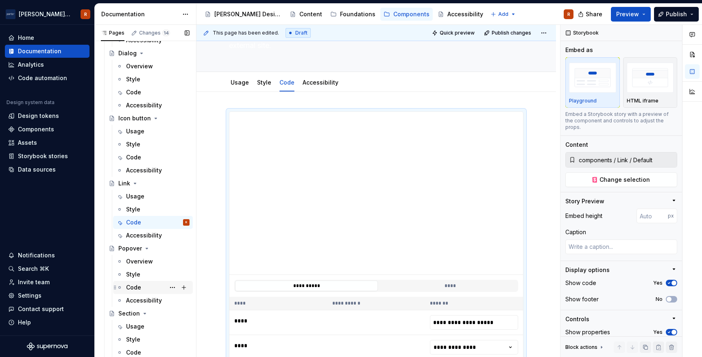
click at [143, 288] on div "Code" at bounding box center [157, 287] width 63 height 11
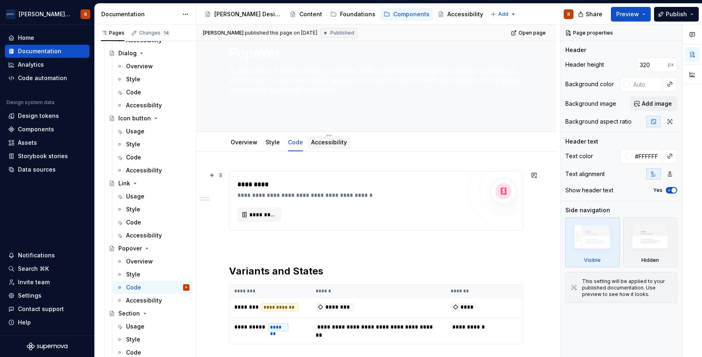
scroll to position [54, 0]
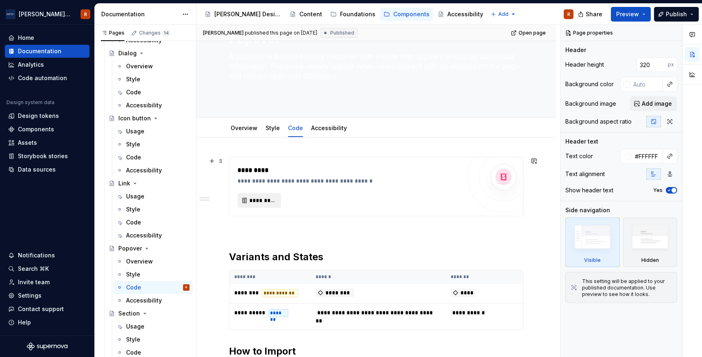
click at [272, 196] on span "*********" at bounding box center [262, 200] width 26 height 8
type textarea "*"
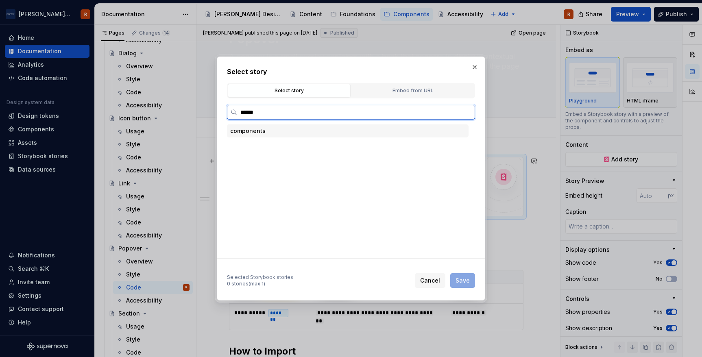
type input "*******"
click at [294, 153] on div "With Icon Button" at bounding box center [355, 157] width 226 height 13
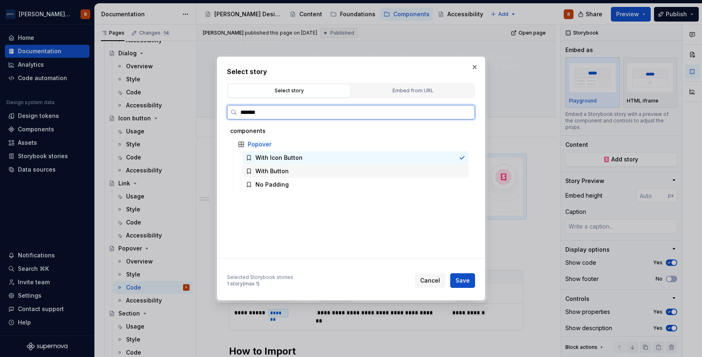
click at [292, 167] on div "With Button" at bounding box center [355, 171] width 226 height 13
click at [292, 159] on div "With Icon Button" at bounding box center [278, 158] width 47 height 8
click at [295, 185] on div "No Padding" at bounding box center [355, 184] width 226 height 13
click at [301, 157] on div "With Icon Button" at bounding box center [355, 157] width 226 height 13
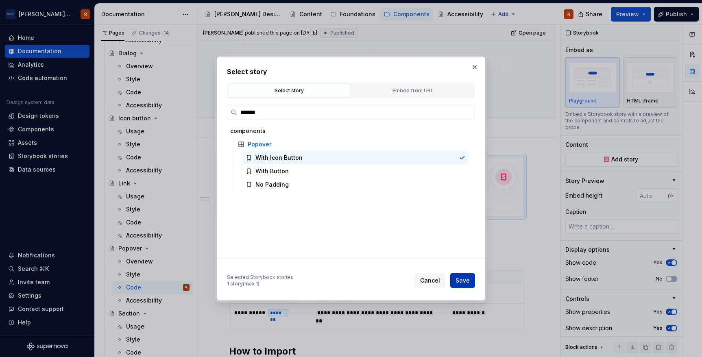
click at [469, 279] on span "Save" at bounding box center [463, 281] width 14 height 8
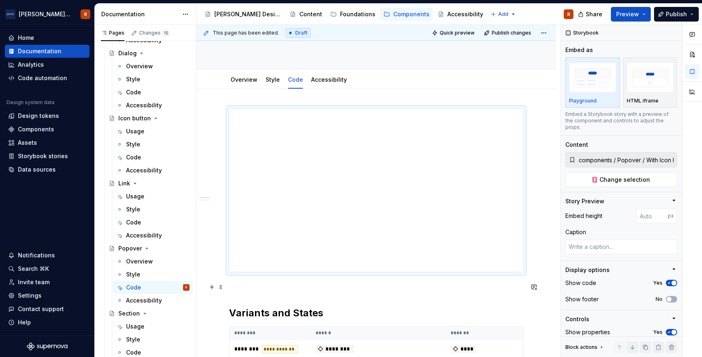
scroll to position [100, 0]
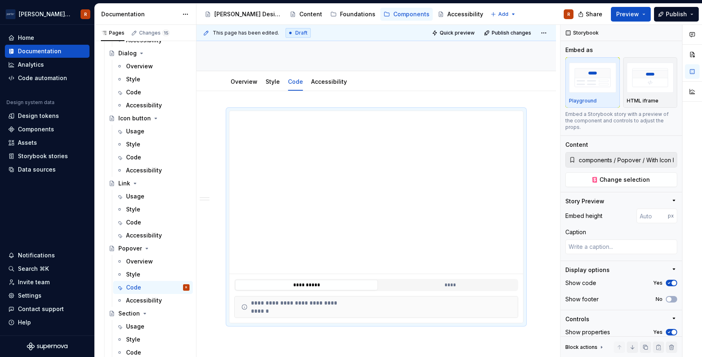
type textarea "*"
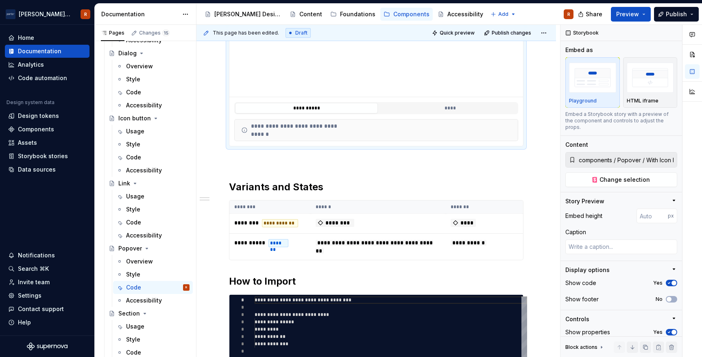
scroll to position [218, 0]
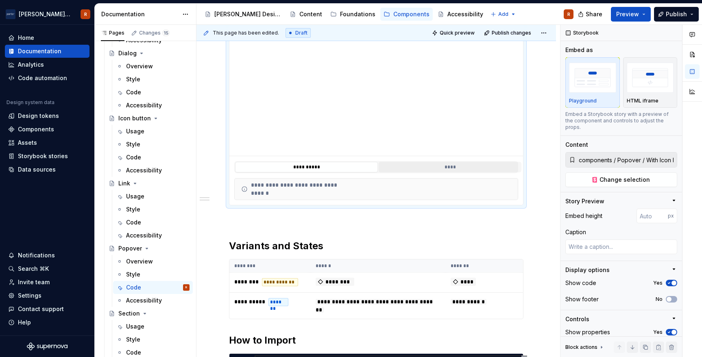
click at [420, 166] on button "****" at bounding box center [450, 167] width 143 height 11
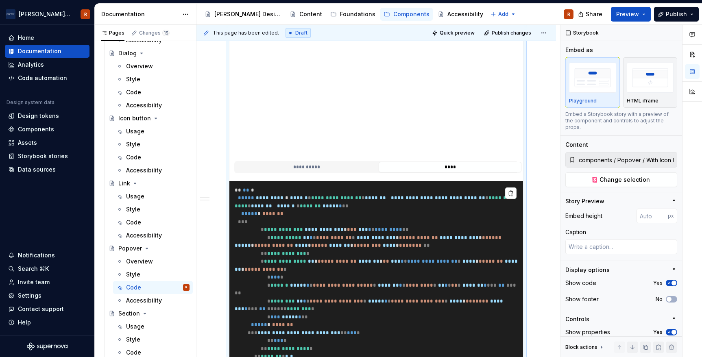
click at [368, 232] on span "***" at bounding box center [363, 229] width 10 height 5
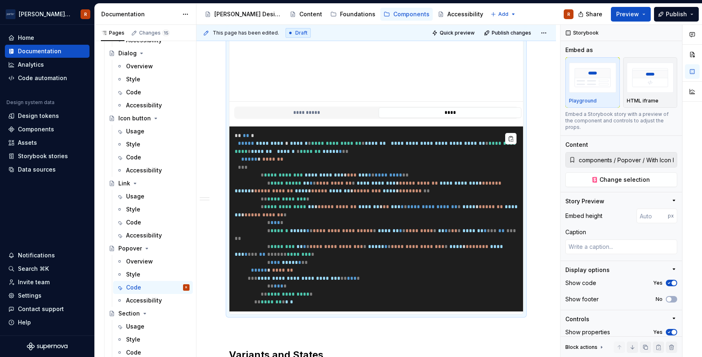
scroll to position [273, 0]
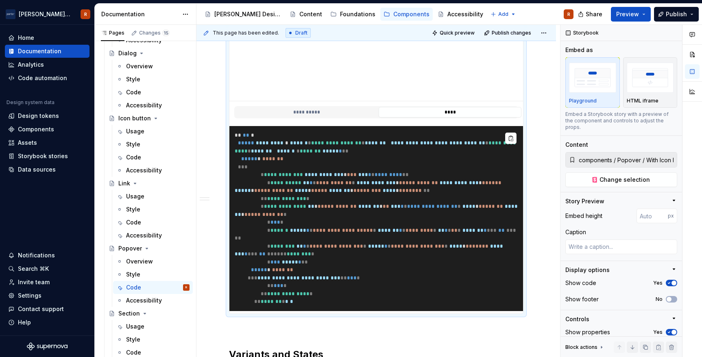
click at [355, 222] on pre "**********" at bounding box center [376, 218] width 294 height 185
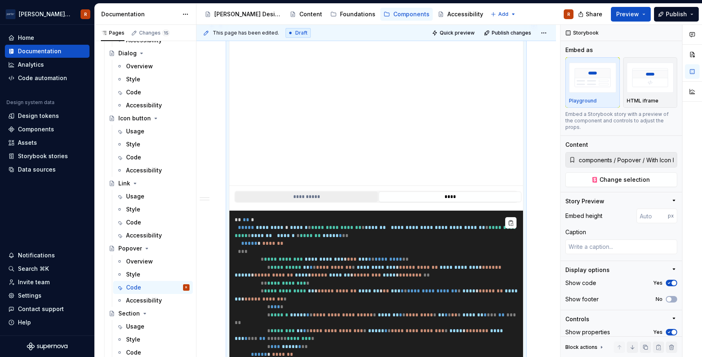
click at [320, 197] on button "**********" at bounding box center [306, 197] width 143 height 11
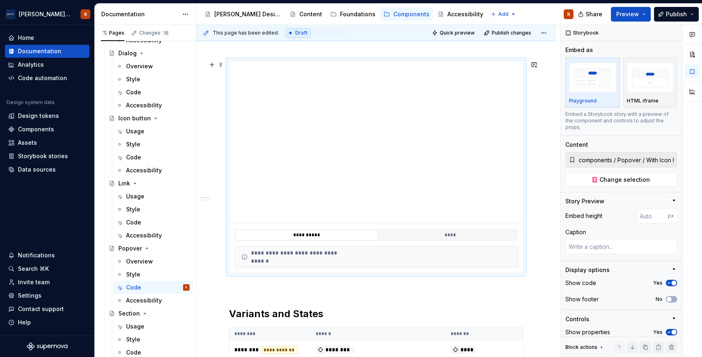
scroll to position [226, 0]
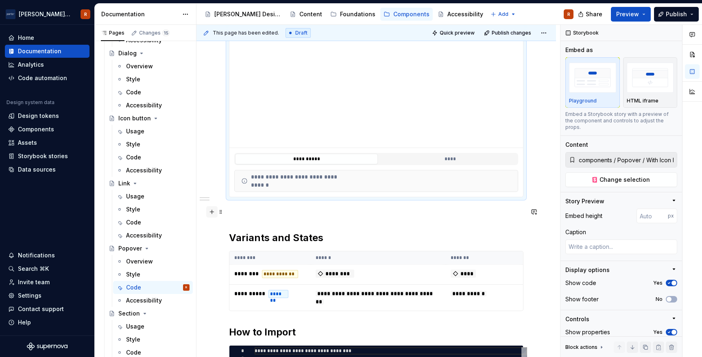
click at [211, 211] on button "button" at bounding box center [211, 211] width 11 height 11
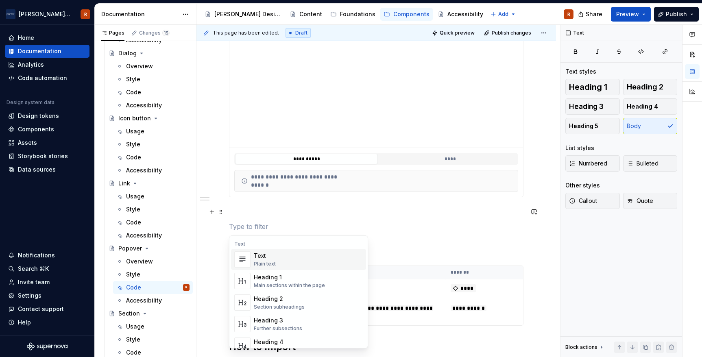
click at [261, 243] on div "Text" at bounding box center [298, 244] width 135 height 7
click at [284, 238] on div "Text Text Plain text Heading 1 Main sections within the page Heading 2 Section …" at bounding box center [298, 352] width 138 height 229
click at [284, 244] on div "Text" at bounding box center [298, 244] width 135 height 7
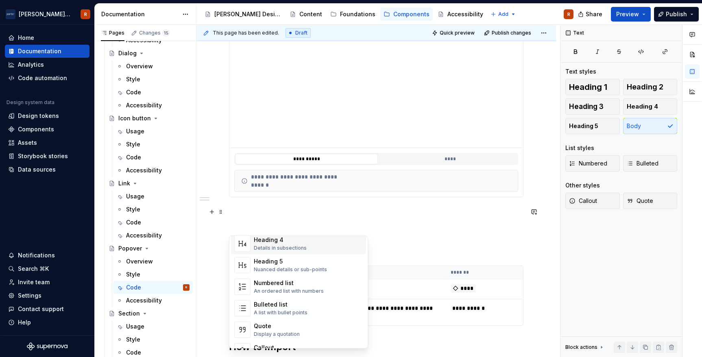
scroll to position [0, 0]
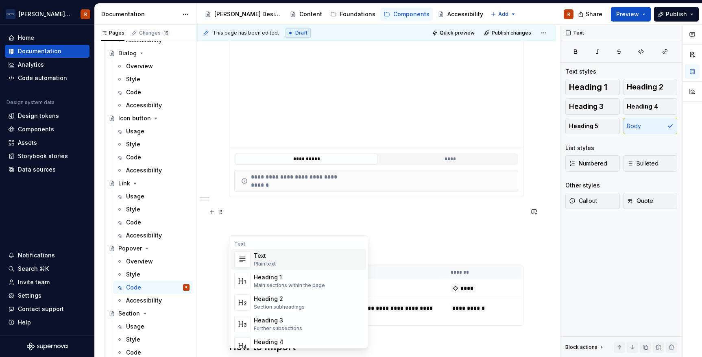
click at [270, 214] on p at bounding box center [376, 212] width 294 height 10
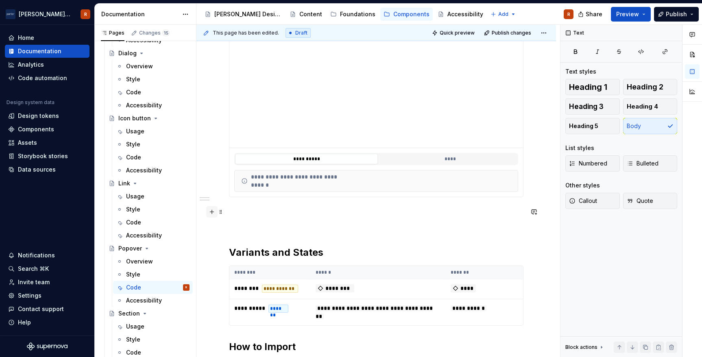
click at [213, 214] on button "button" at bounding box center [211, 211] width 11 height 11
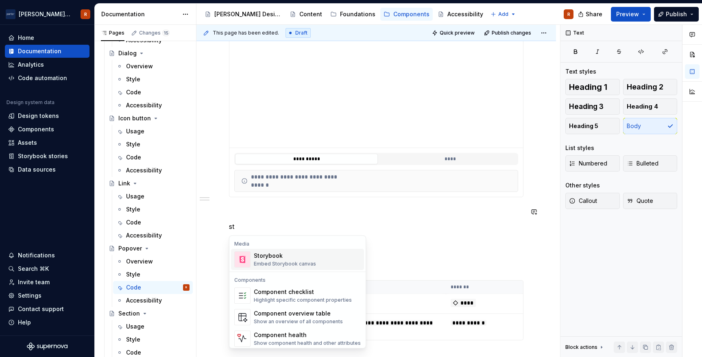
click at [276, 251] on div "Storybook Embed Storybook canvas" at bounding box center [307, 259] width 107 height 16
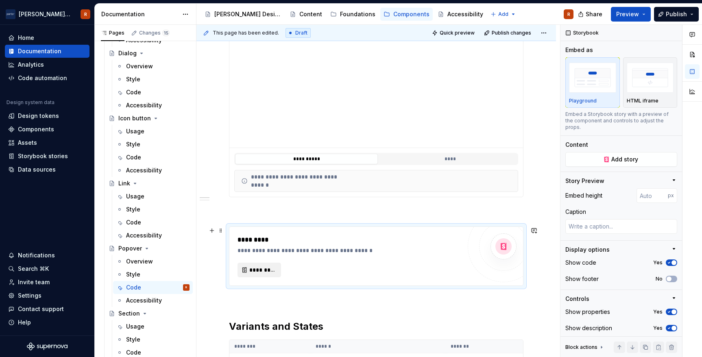
click at [275, 268] on button "*********" at bounding box center [260, 270] width 44 height 15
type textarea "*"
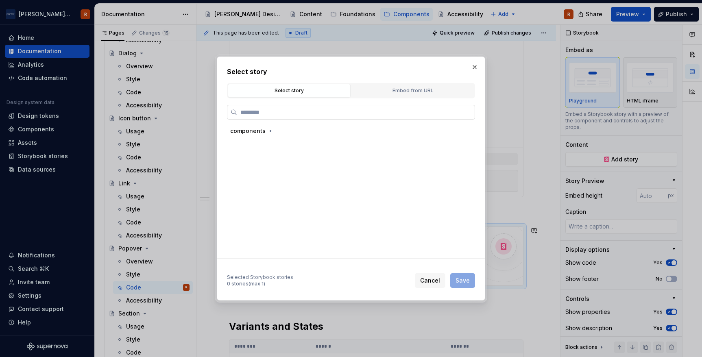
click at [288, 112] on input "search" at bounding box center [356, 112] width 238 height 8
type input "*"
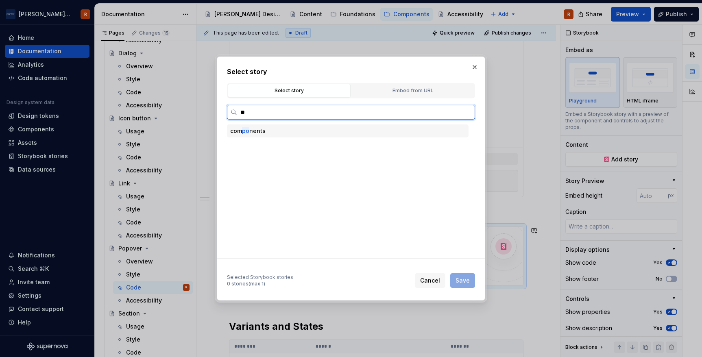
type input "***"
type textarea "*"
type input "*******"
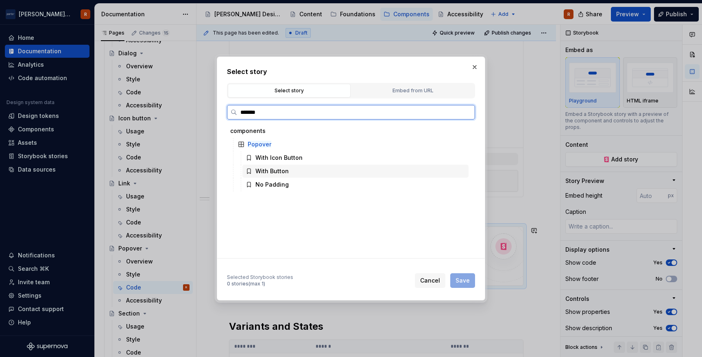
click at [304, 171] on div "With Button" at bounding box center [355, 171] width 226 height 13
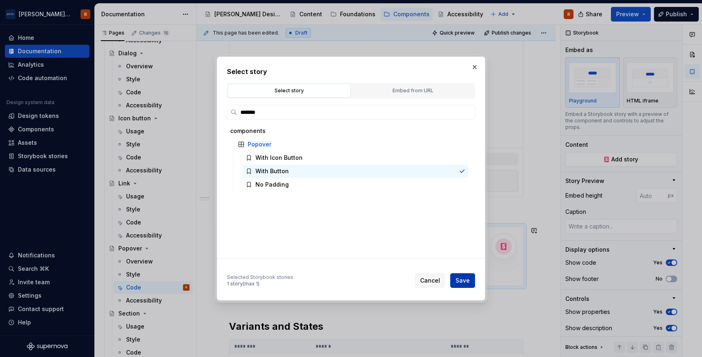
click at [468, 283] on span "Save" at bounding box center [463, 281] width 14 height 8
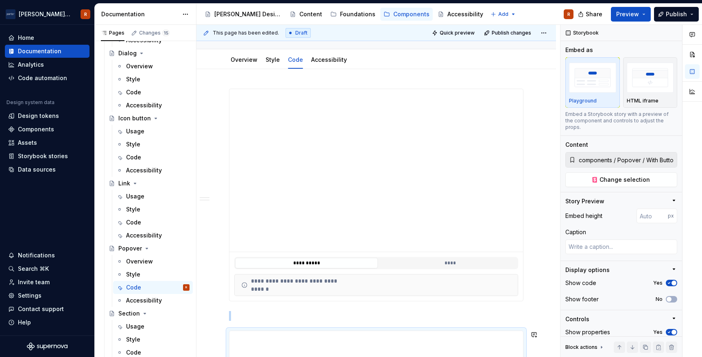
scroll to position [104, 0]
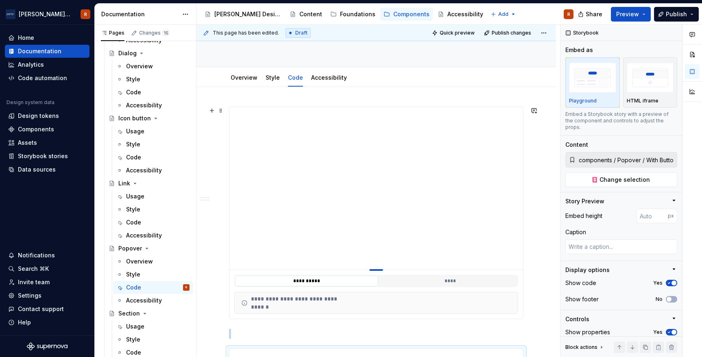
type textarea "*"
type input "components / Popover / With Icon Button"
type textarea "*"
type input "200"
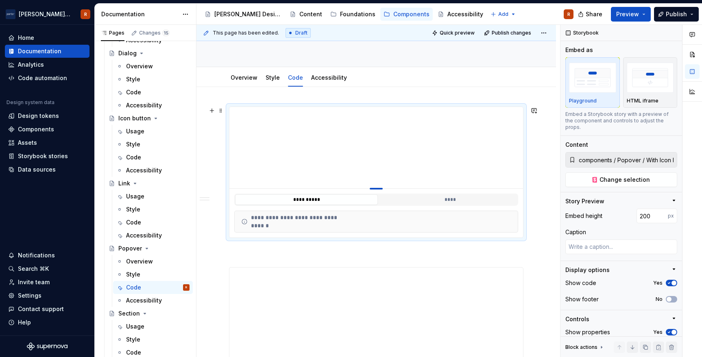
type textarea "*"
type input "182"
type textarea "*"
type input "176"
type textarea "*"
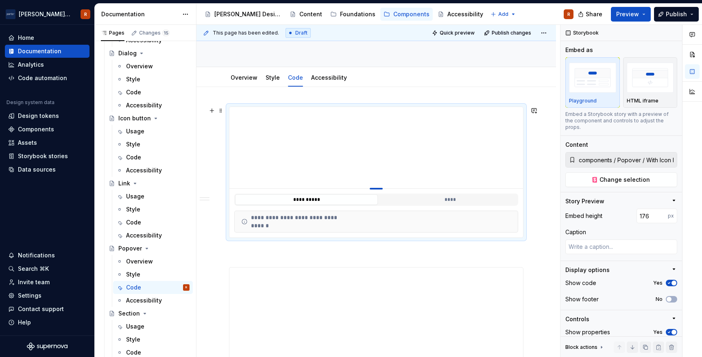
type input "172"
type textarea "*"
type input "170"
type textarea "*"
type input "169"
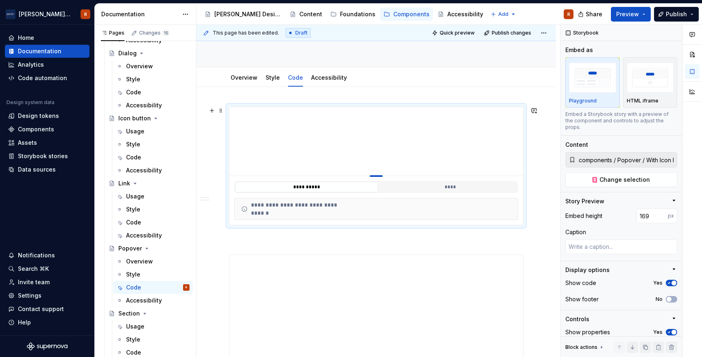
type textarea "*"
type input "122"
type textarea "*"
type input "118"
type textarea "*"
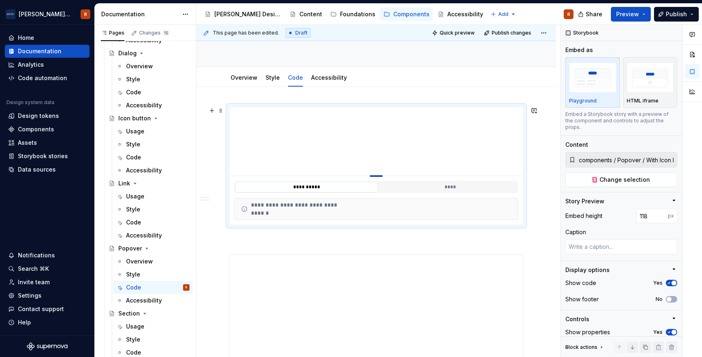
type input "116"
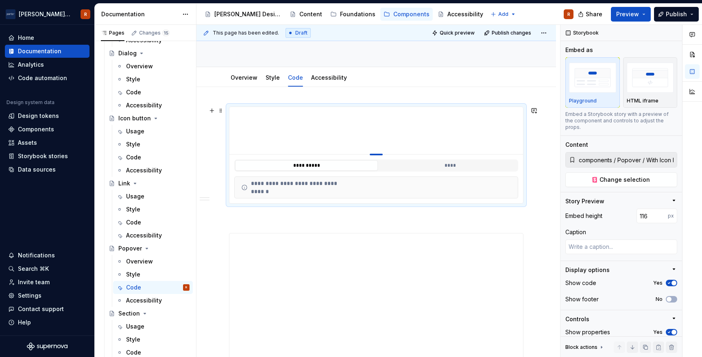
type textarea "*"
type input "110"
type textarea "*"
type input "109"
type textarea "*"
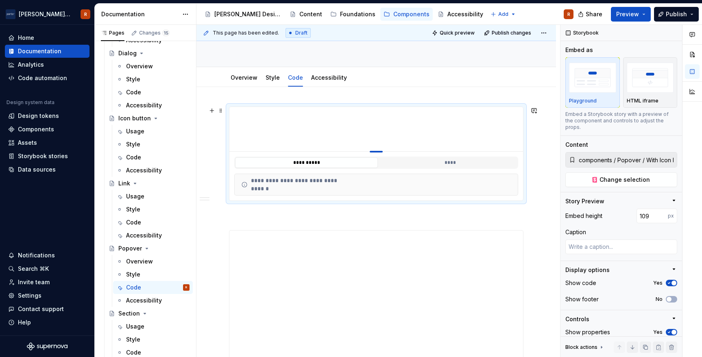
type input "112"
type textarea "*"
type input "131"
type textarea "*"
type input "132"
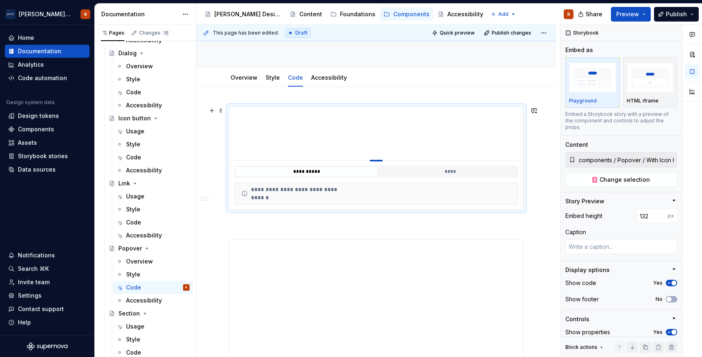
type textarea "*"
type input "135"
type textarea "*"
type input "136"
type textarea "*"
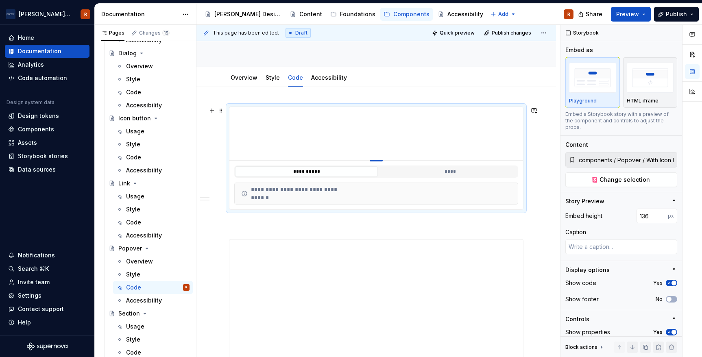
type input "137"
drag, startPoint x: 376, startPoint y: 270, endPoint x: 405, endPoint y: 163, distance: 110.9
type textarea "*"
type input "197"
type textarea "*"
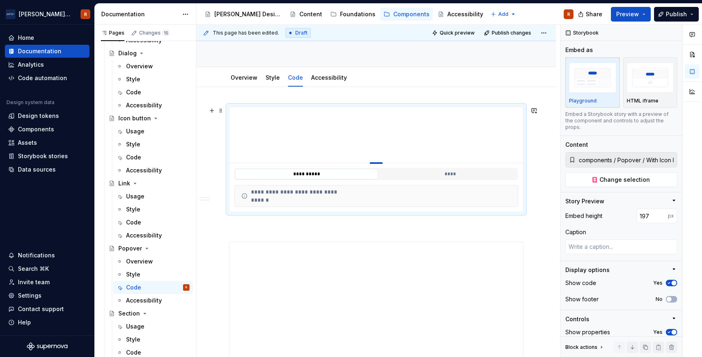
type input "202"
type textarea "*"
type input "205"
type textarea "*"
type input "208"
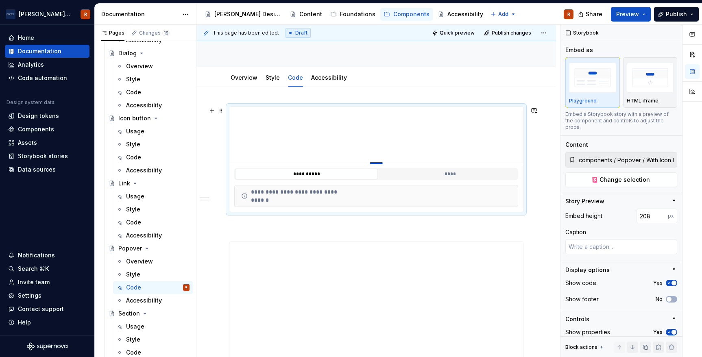
type textarea "*"
type input "211"
type textarea "*"
type input "214"
type textarea "*"
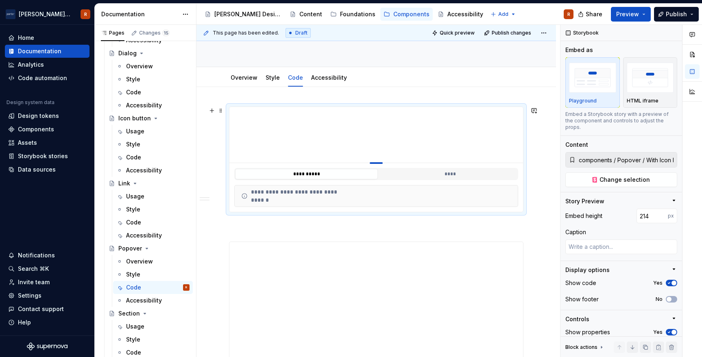
type input "218"
type textarea "*"
type input "222"
type textarea "*"
type input "224"
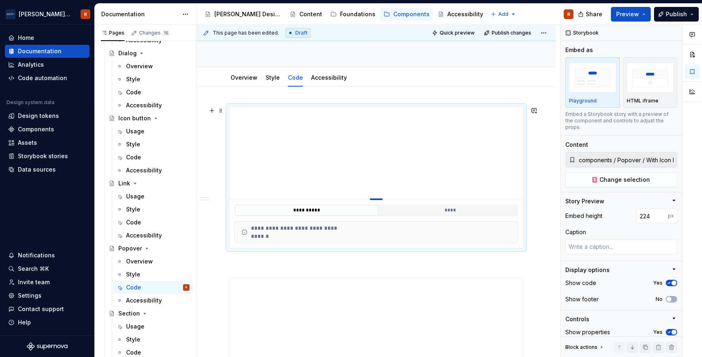
type textarea "*"
type input "226"
type textarea "*"
type input "227"
type textarea "*"
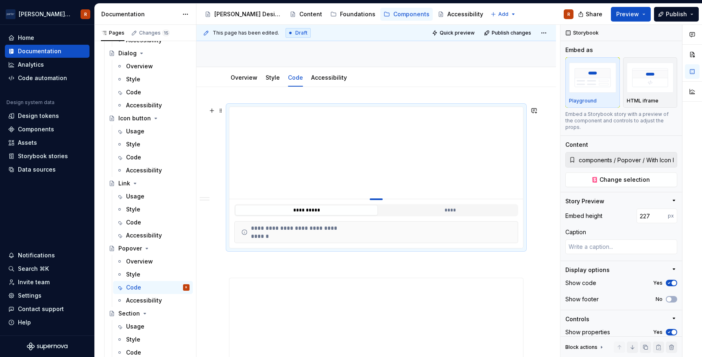
type input "228"
drag, startPoint x: 382, startPoint y: 162, endPoint x: 383, endPoint y: 199, distance: 37.4
click at [383, 200] on div at bounding box center [376, 199] width 13 height 2
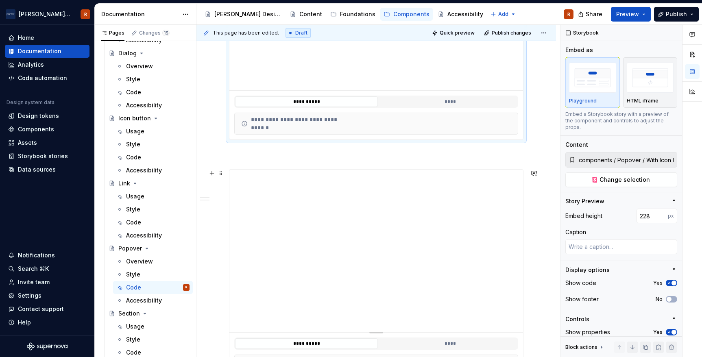
scroll to position [244, 0]
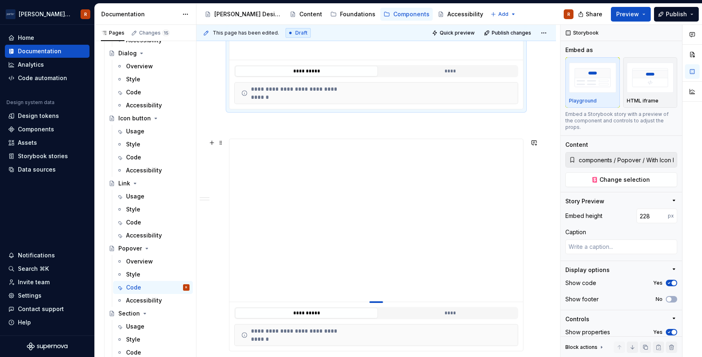
type textarea "*"
type input "components / Popover / With Button"
type textarea "*"
type input "326"
type textarea "*"
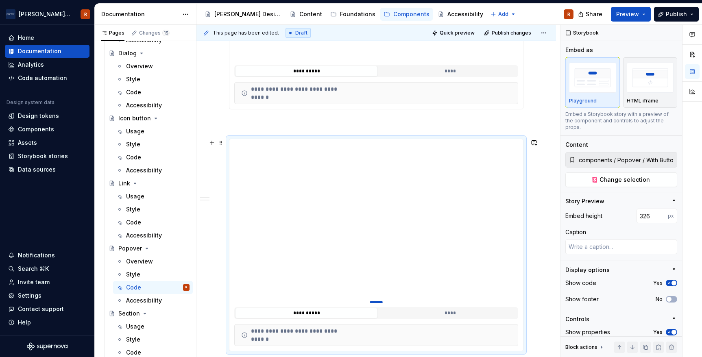
type input "311"
type textarea "*"
type input "300"
type textarea "*"
type input "288"
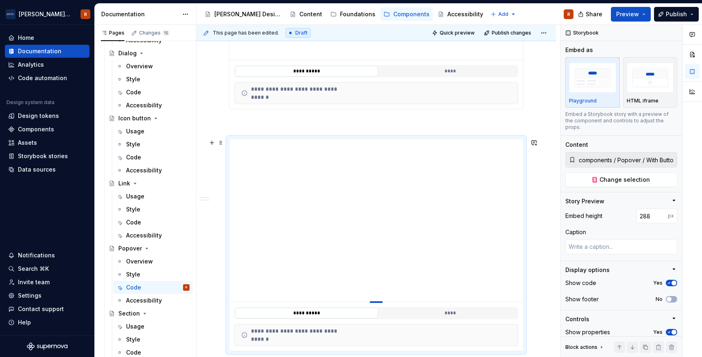
type textarea "*"
type input "277"
type textarea "*"
type input "263"
type textarea "*"
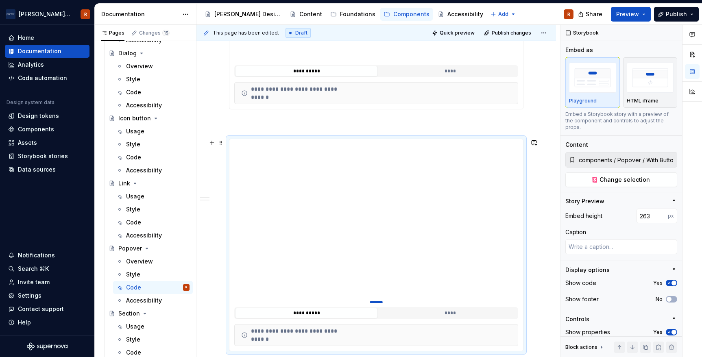
type input "248"
type textarea "*"
type input "234"
type textarea "*"
type input "220"
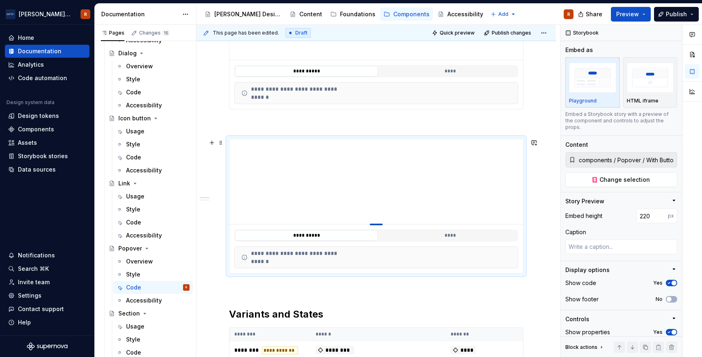
type textarea "*"
type input "209"
type textarea "*"
type input "202"
type textarea "*"
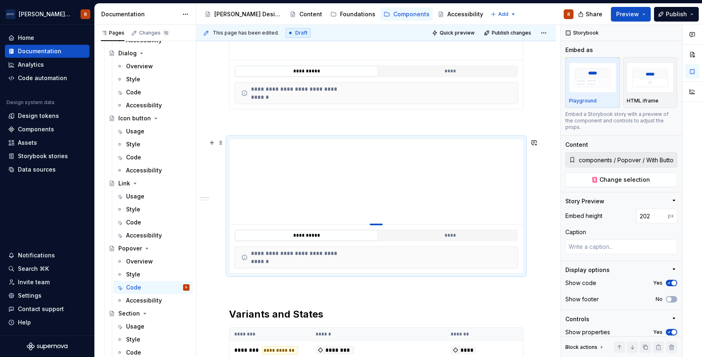
type input "195"
type textarea "*"
type input "190"
type textarea "*"
type input "186"
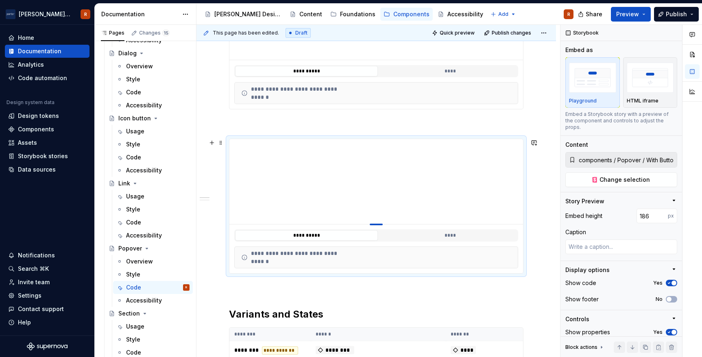
type textarea "*"
type input "183"
type textarea "*"
type input "180"
type textarea "*"
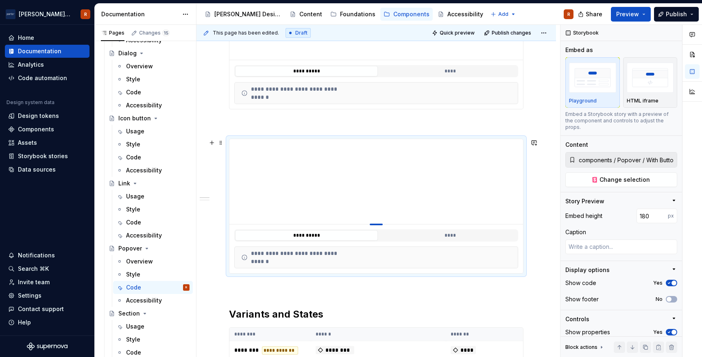
type input "176"
type textarea "*"
type input "173"
type textarea "*"
type input "170"
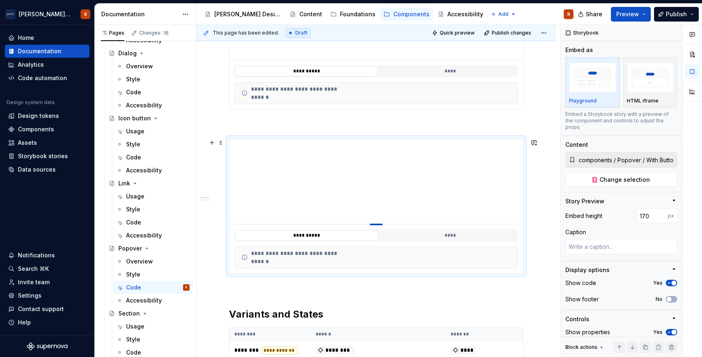
type textarea "*"
type input "169"
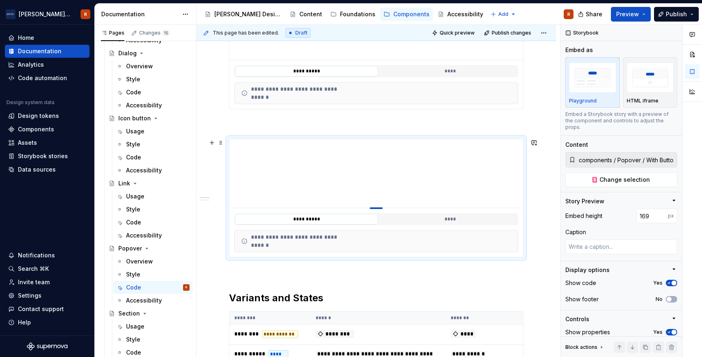
drag, startPoint x: 380, startPoint y: 301, endPoint x: 387, endPoint y: 208, distance: 93.8
type textarea "*"
type input "215"
type textarea "*"
type input "216"
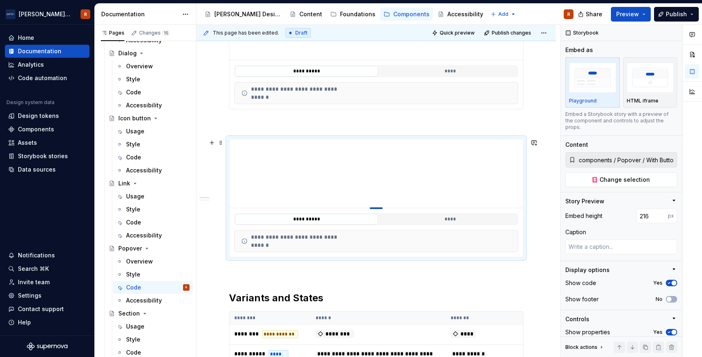
type textarea "*"
type input "217"
drag, startPoint x: 383, startPoint y: 209, endPoint x: 383, endPoint y: 227, distance: 18.7
click at [383, 209] on div at bounding box center [376, 208] width 13 height 2
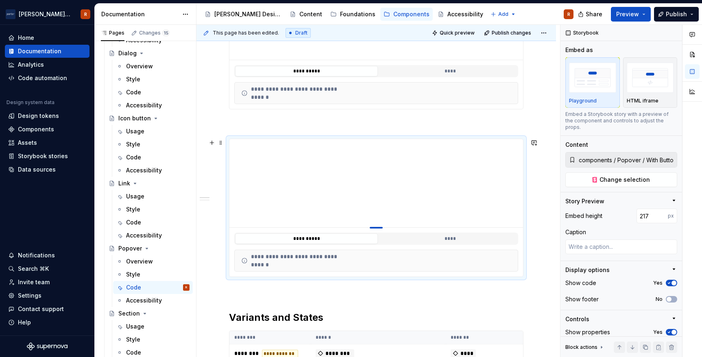
type textarea "*"
type input "221"
click at [380, 229] on div at bounding box center [376, 228] width 13 height 2
click at [210, 292] on button "button" at bounding box center [211, 293] width 11 height 11
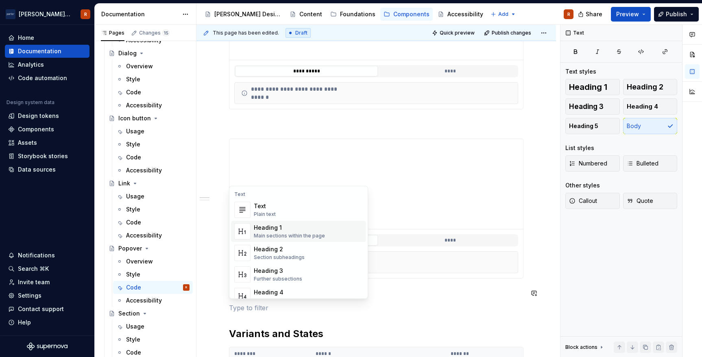
click at [423, 303] on p at bounding box center [376, 308] width 294 height 10
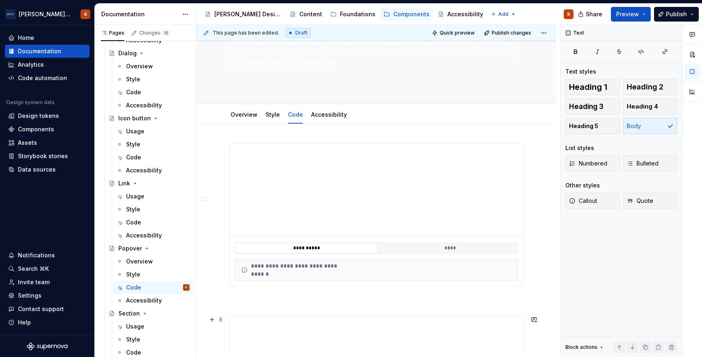
scroll to position [64, 0]
click at [154, 350] on div "Code" at bounding box center [157, 352] width 63 height 11
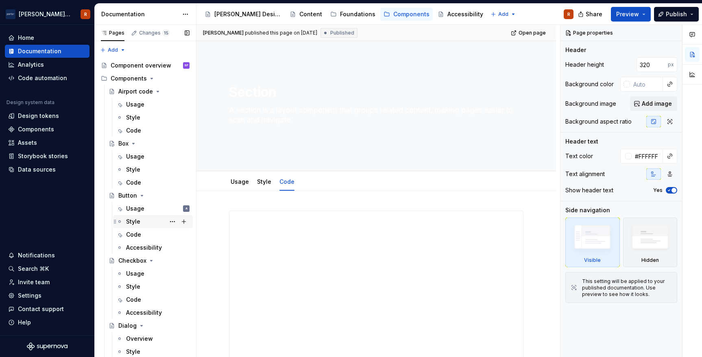
scroll to position [144, 0]
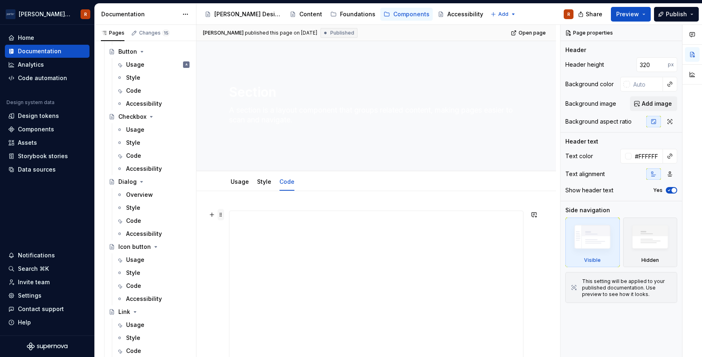
click at [221, 215] on span at bounding box center [221, 214] width 7 height 11
type textarea "*"
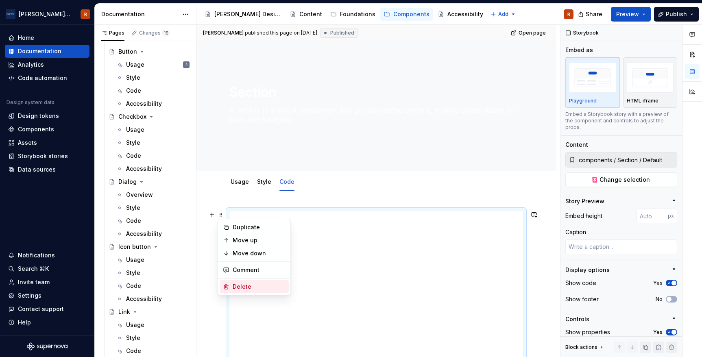
click at [248, 288] on div "Delete" at bounding box center [259, 287] width 53 height 8
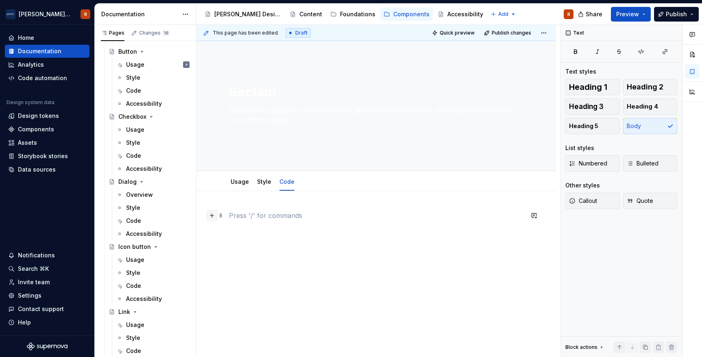
click at [214, 216] on button "button" at bounding box center [211, 215] width 11 height 11
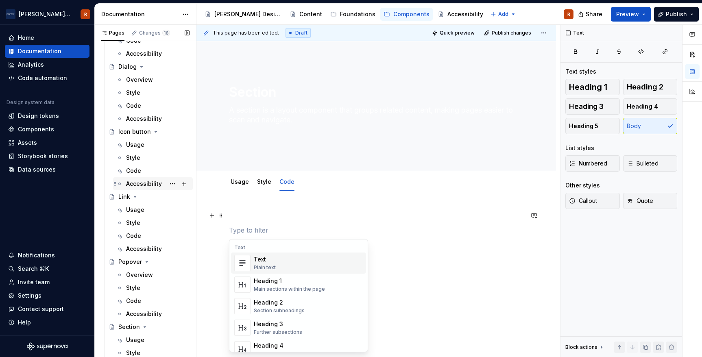
scroll to position [272, 0]
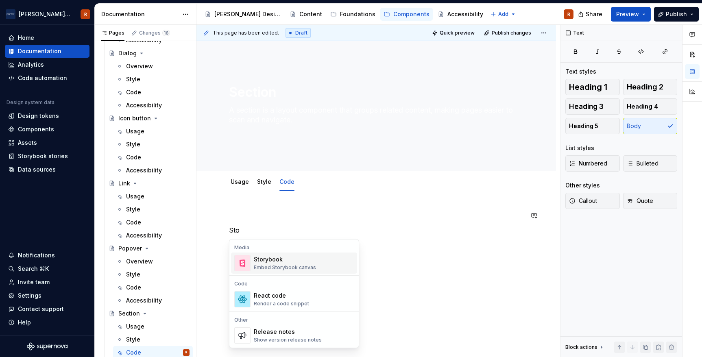
click at [273, 257] on div "Storybook" at bounding box center [285, 259] width 62 height 8
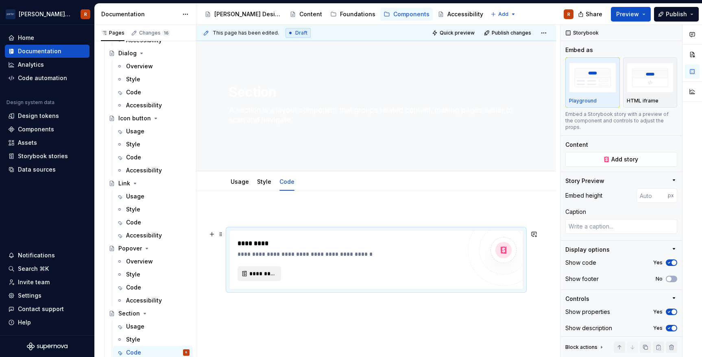
click at [260, 274] on span "*********" at bounding box center [262, 274] width 26 height 8
type textarea "*"
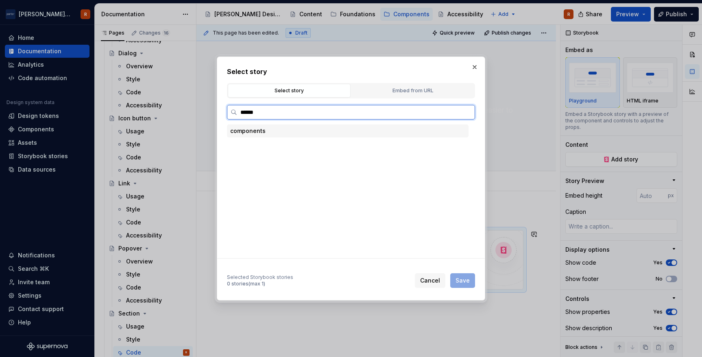
type input "*******"
click at [272, 157] on div "Default" at bounding box center [265, 158] width 21 height 8
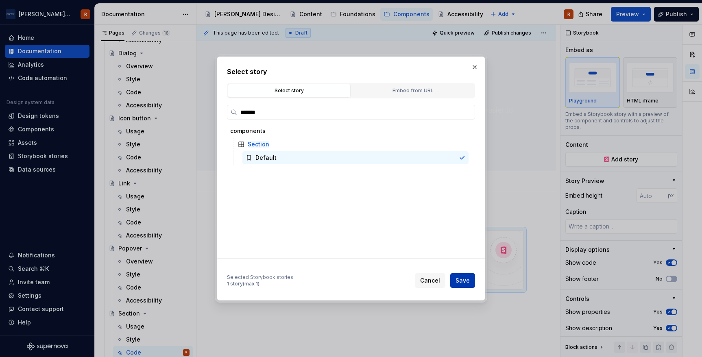
click at [469, 285] on button "Save" at bounding box center [462, 280] width 25 height 15
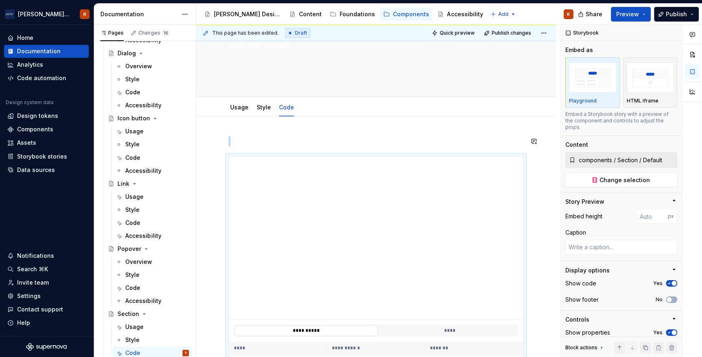
scroll to position [0, 0]
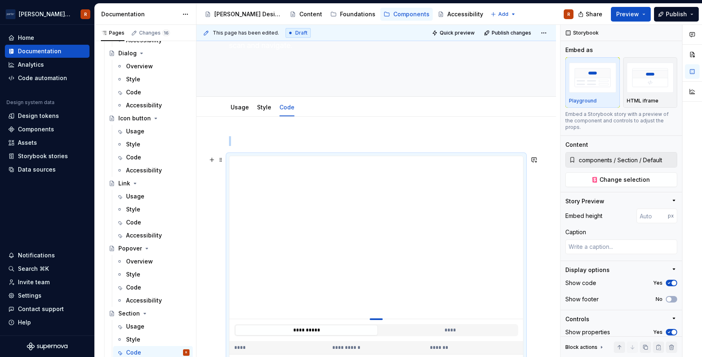
type textarea "*"
type input "273"
type textarea "*"
type input "270"
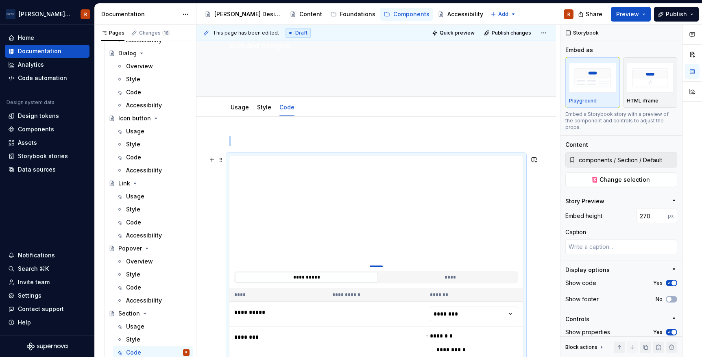
type textarea "*"
type input "240"
type textarea "*"
type input "239"
type textarea "*"
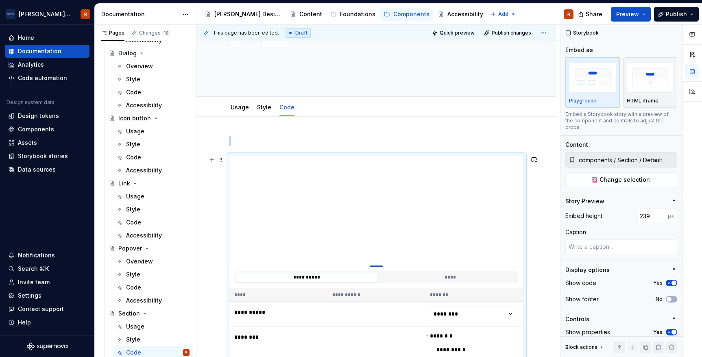
type input "238"
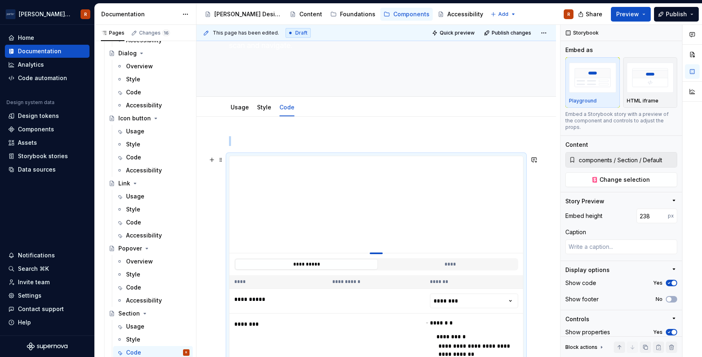
type textarea "*"
type input "237"
type textarea "*"
type input "238"
type textarea "*"
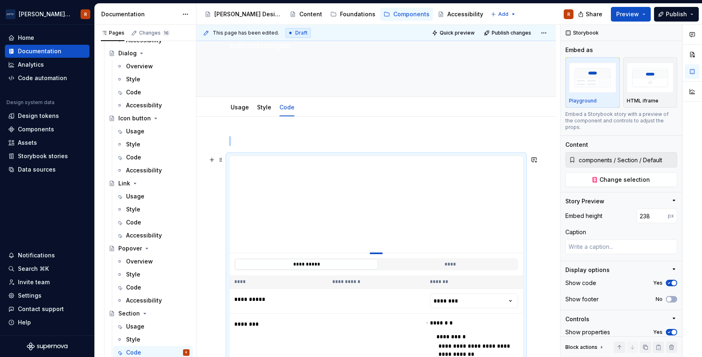
type input "239"
type textarea "*"
type input "240"
type textarea "*"
type input "241"
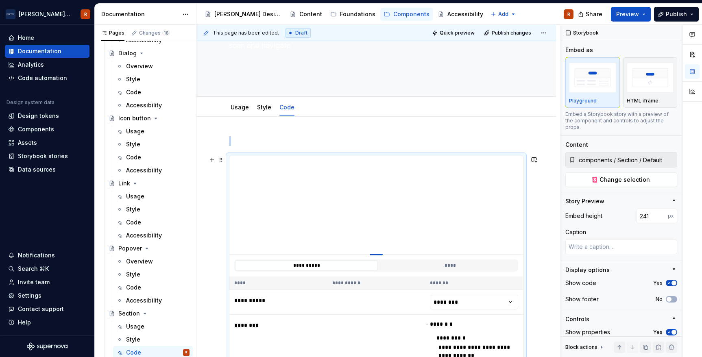
type textarea "*"
type input "242"
drag, startPoint x: 377, startPoint y: 318, endPoint x: 381, endPoint y: 255, distance: 64.0
click at [381, 255] on div at bounding box center [376, 255] width 13 height 2
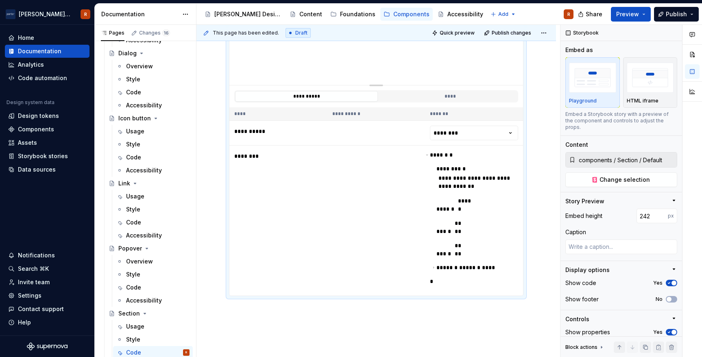
scroll to position [276, 0]
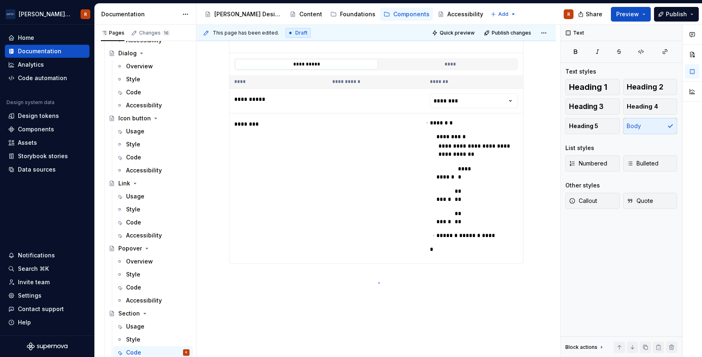
click at [378, 283] on div "**********" at bounding box center [378, 191] width 364 height 333
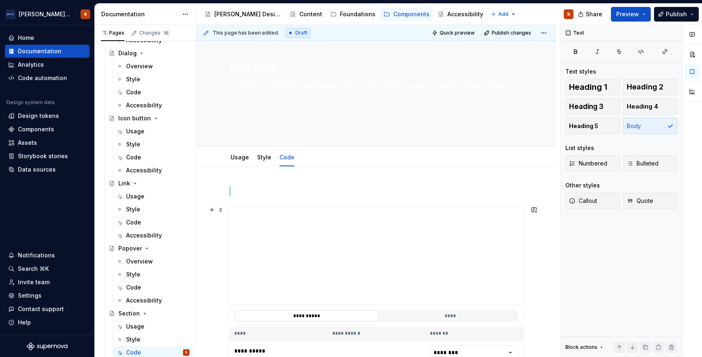
scroll to position [0, 0]
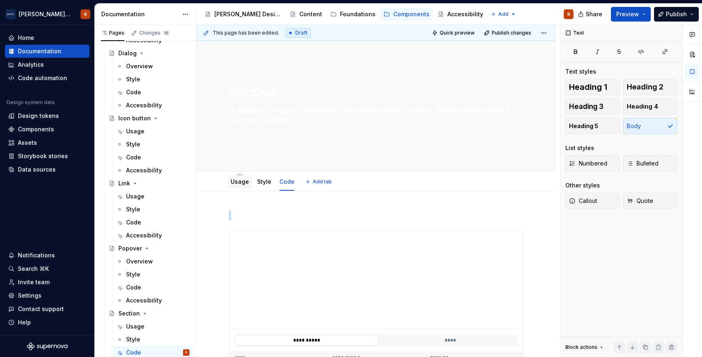
click at [237, 184] on link "Usage" at bounding box center [240, 181] width 18 height 7
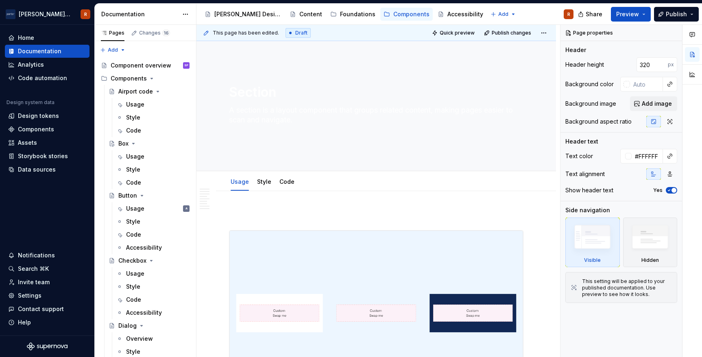
type textarea "*"
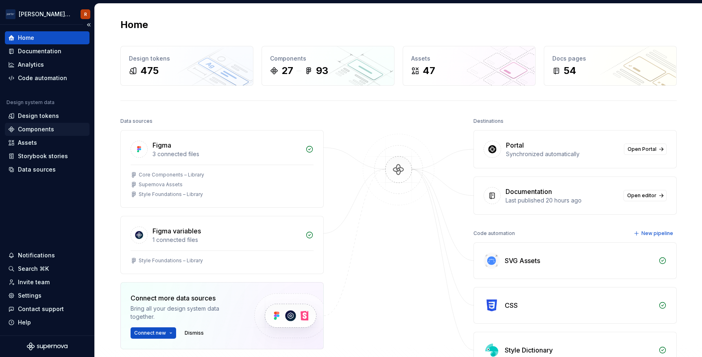
click at [45, 131] on div "Components" at bounding box center [36, 129] width 36 height 8
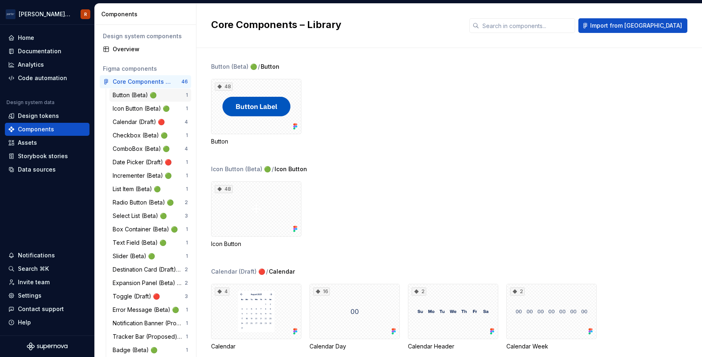
click at [135, 96] on div "Button (Beta) 🟢" at bounding box center [136, 95] width 47 height 8
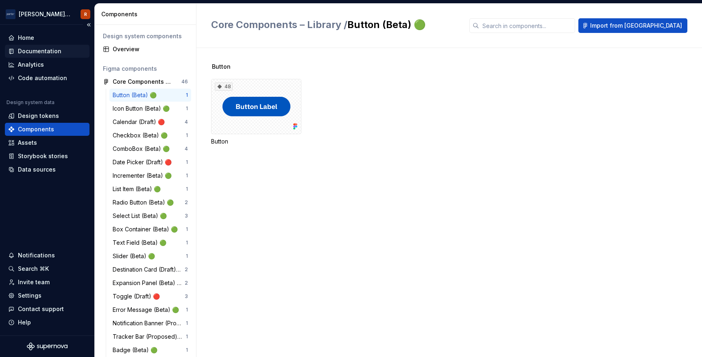
click at [41, 52] on div "Documentation" at bounding box center [40, 51] width 44 height 8
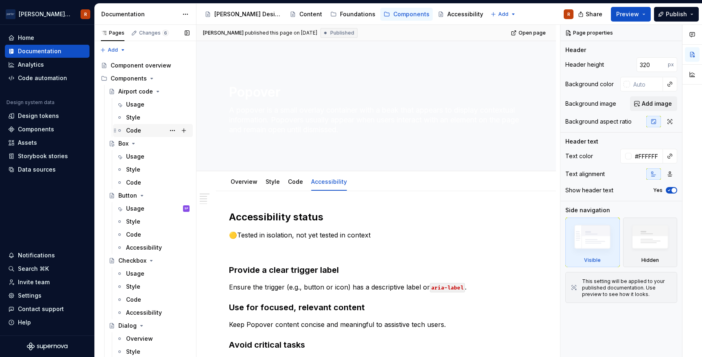
click at [145, 126] on div "Code" at bounding box center [157, 130] width 63 height 11
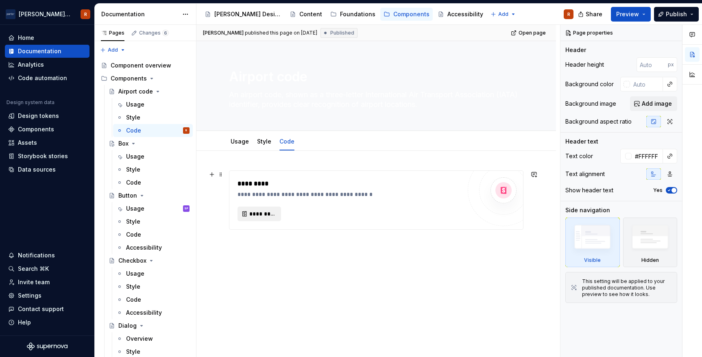
click at [256, 215] on span "*********" at bounding box center [262, 214] width 26 height 8
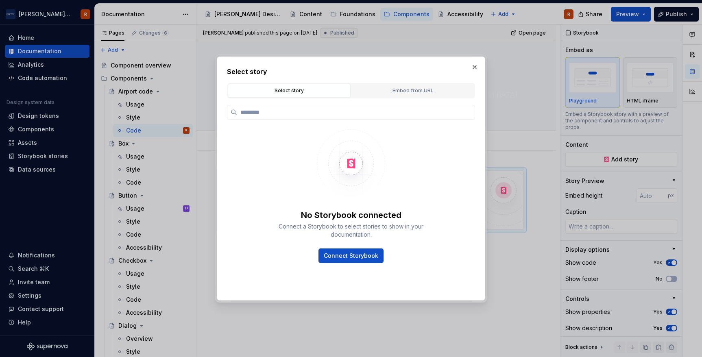
click at [421, 83] on div "Select story Embed from URL" at bounding box center [351, 90] width 248 height 15
click at [418, 90] on div "Embed from URL" at bounding box center [412, 91] width 117 height 8
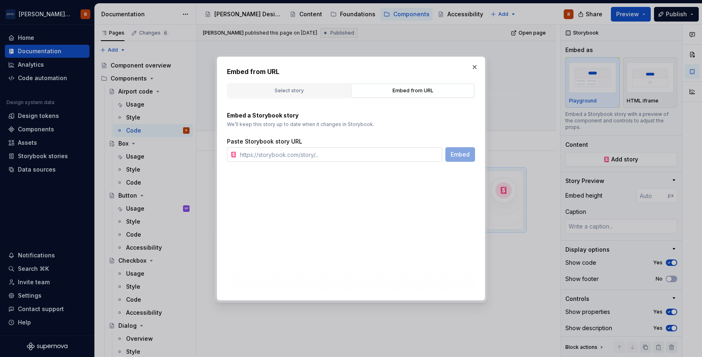
click at [296, 156] on input "text" at bounding box center [339, 154] width 205 height 15
type textarea "*"
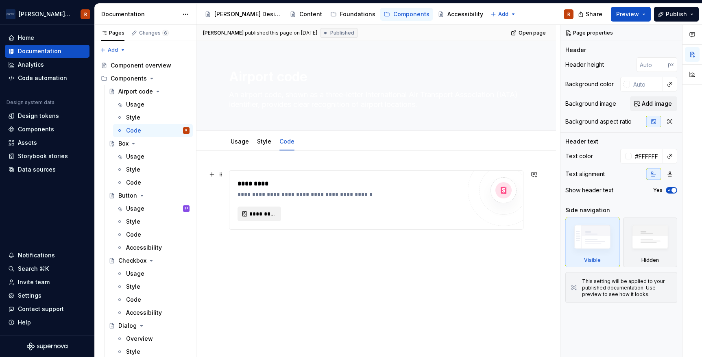
click at [268, 218] on button "*********" at bounding box center [260, 214] width 44 height 15
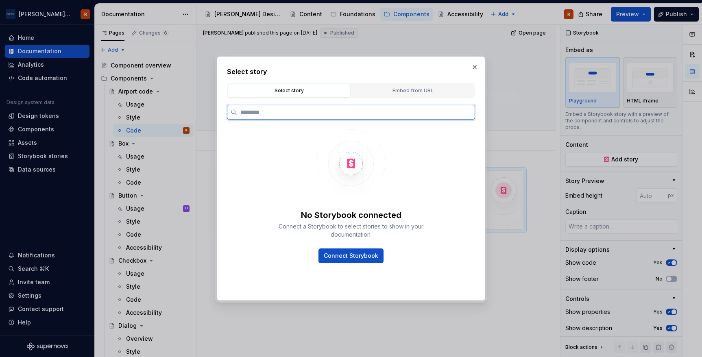
type textarea "*"
paste input "**********"
type input "**********"
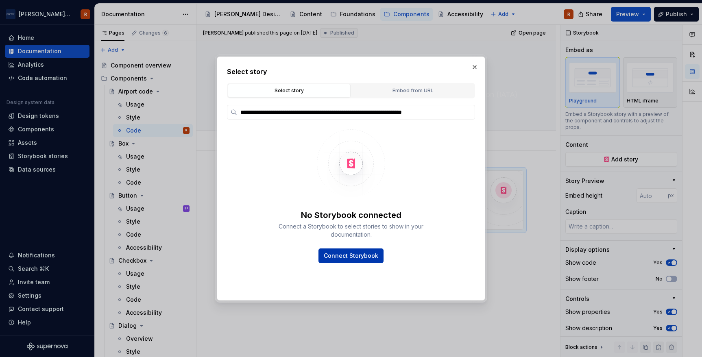
click at [376, 255] on span "Connect Storybook" at bounding box center [351, 256] width 54 height 8
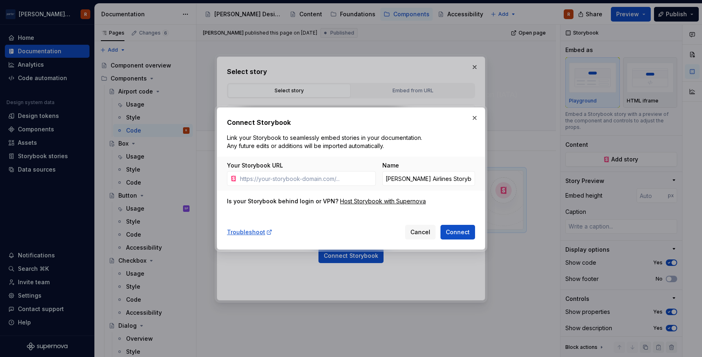
click at [344, 213] on div "Connect Storybook Link your Storybook to seamlessly embed stories in your docum…" at bounding box center [351, 179] width 248 height 122
click at [335, 237] on div "Troubleshoot Cancel Connect" at bounding box center [351, 231] width 248 height 18
click at [475, 118] on button "button" at bounding box center [474, 117] width 11 height 11
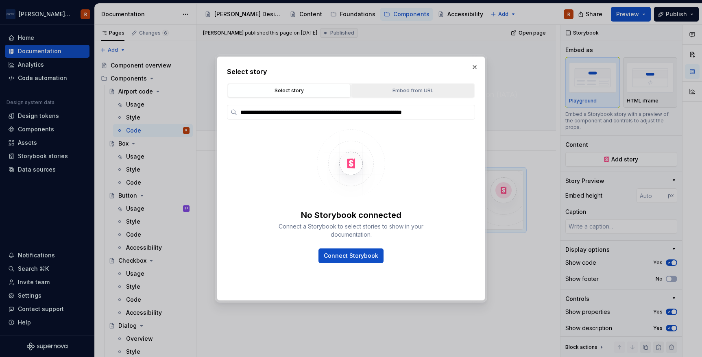
click at [432, 97] on button "Embed from URL" at bounding box center [412, 91] width 123 height 14
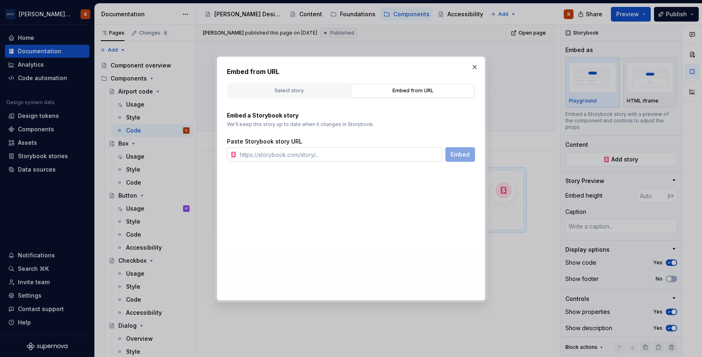
click at [319, 158] on input "text" at bounding box center [339, 154] width 205 height 15
paste input "https://storybook-ds.flyporter.com/?path=/story/components-airportcode--default"
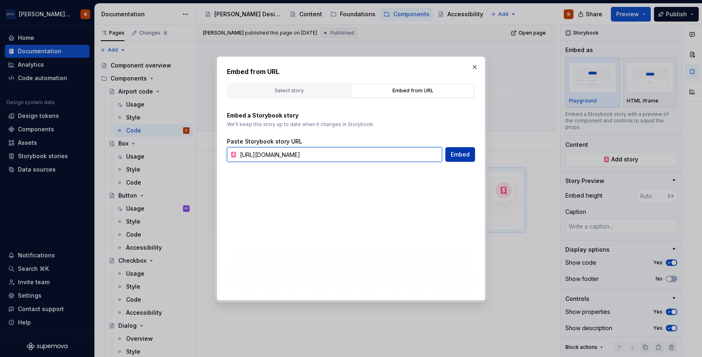
type input "https://storybook-ds.flyporter.com/?path=/story/components-airportcode--default"
click at [462, 155] on span "Embed" at bounding box center [460, 154] width 19 height 8
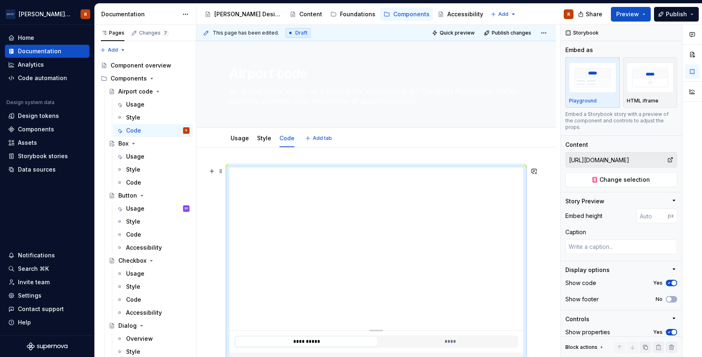
scroll to position [5, 0]
click at [216, 194] on div "**********" at bounding box center [376, 338] width 360 height 385
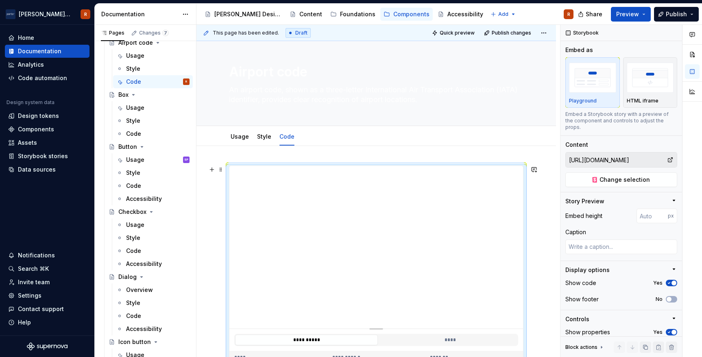
scroll to position [178, 0]
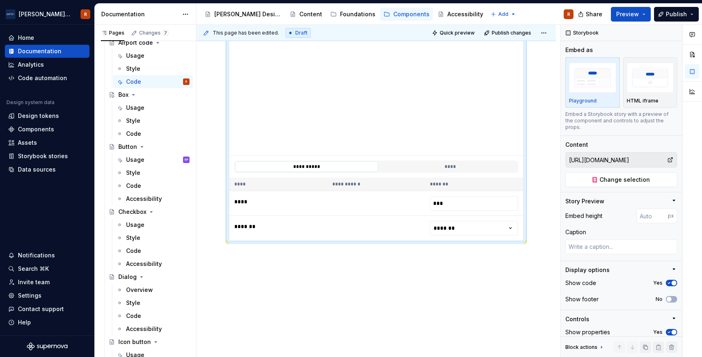
click at [310, 276] on div "**********" at bounding box center [376, 165] width 360 height 385
click at [470, 233] on html "Porter Airlines R Home Documentation Analytics Code automation Design system da…" at bounding box center [351, 178] width 702 height 357
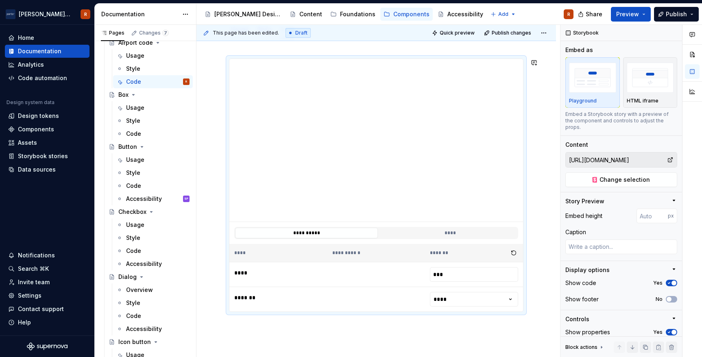
scroll to position [121, 0]
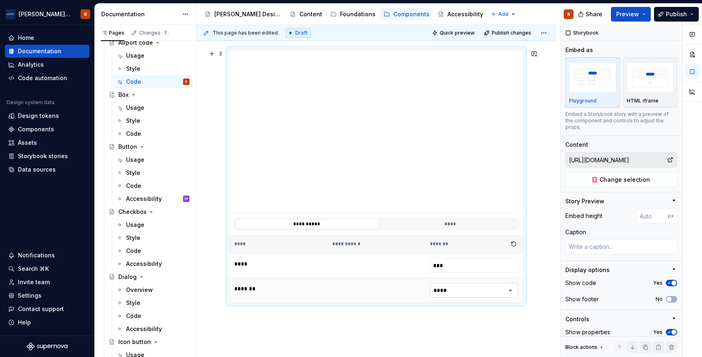
click at [455, 296] on html "Porter Airlines R Home Documentation Analytics Code automation Design system da…" at bounding box center [351, 178] width 702 height 357
click at [469, 289] on html "Porter Airlines R Home Documentation Analytics Code automation Design system da…" at bounding box center [351, 178] width 702 height 357
click at [446, 226] on button "****" at bounding box center [450, 224] width 143 height 11
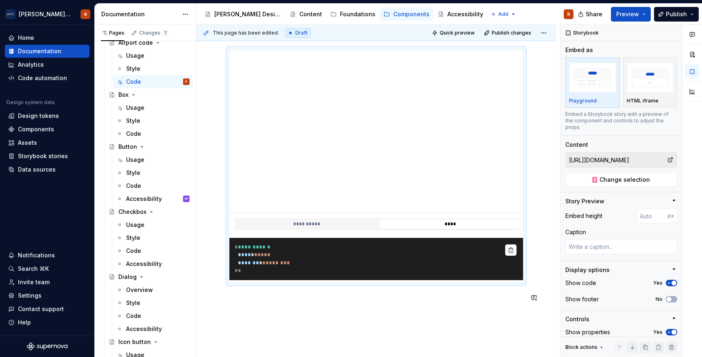
click at [340, 307] on div "**********" at bounding box center [376, 181] width 294 height 263
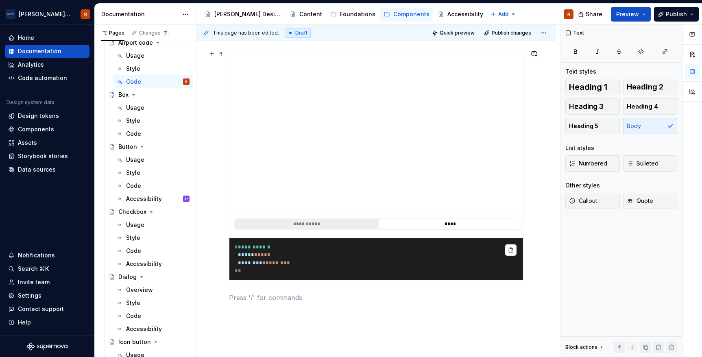
click at [323, 225] on button "**********" at bounding box center [306, 224] width 143 height 11
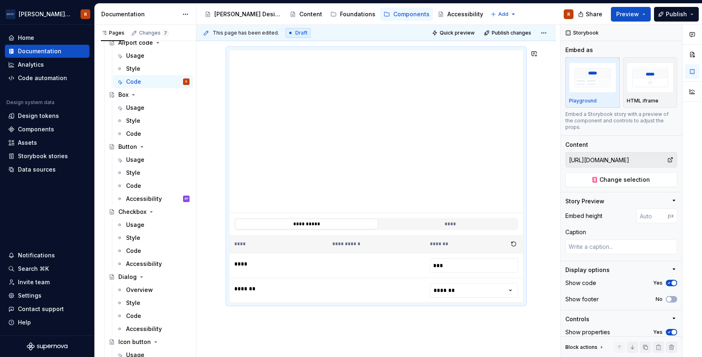
click at [344, 310] on div "**********" at bounding box center [376, 186] width 294 height 273
click at [154, 136] on div "Code" at bounding box center [157, 133] width 63 height 11
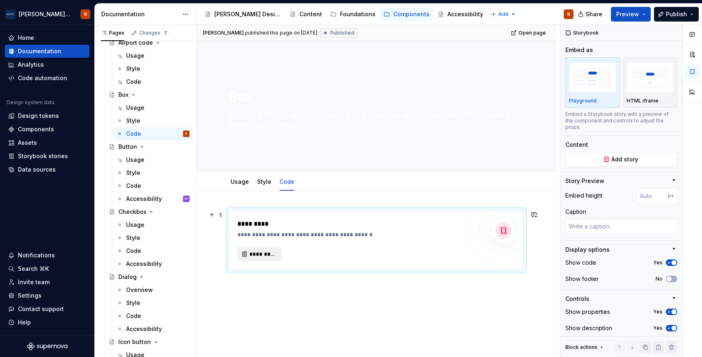
click at [271, 256] on span "*********" at bounding box center [262, 254] width 26 height 8
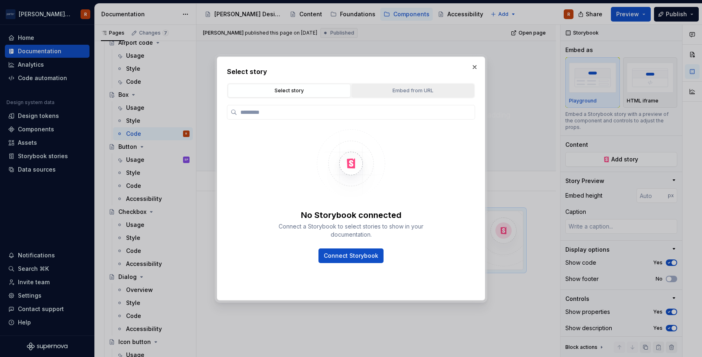
click at [399, 96] on button "Embed from URL" at bounding box center [412, 91] width 123 height 14
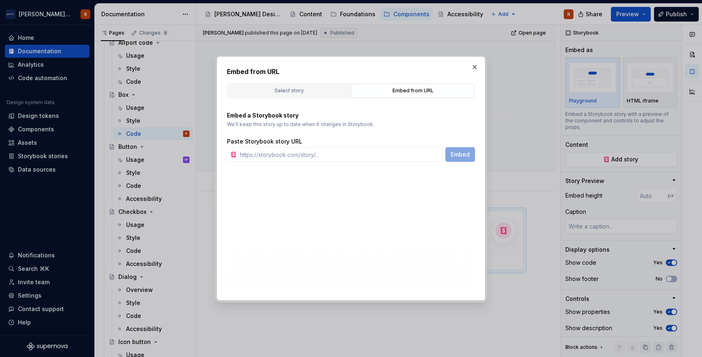
type textarea "*"
click at [359, 155] on input "text" at bounding box center [339, 154] width 205 height 15
paste input "https://storybook-ds.flyporter.com/?path=/story/components-box--default&args=ba…"
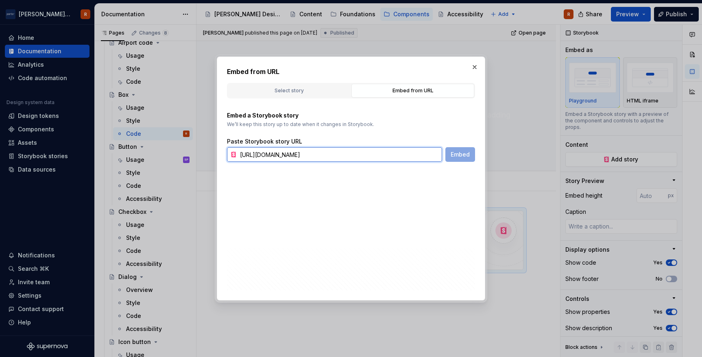
scroll to position [0, 127]
type input "https://storybook-ds.flyporter.com/?path=/story/components-box--default&args=ba…"
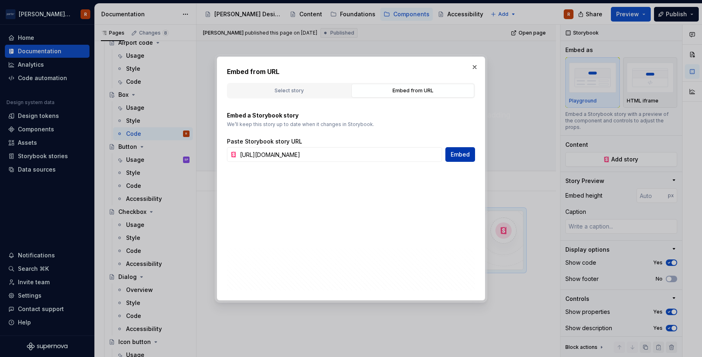
click at [455, 157] on span "Embed" at bounding box center [460, 154] width 19 height 8
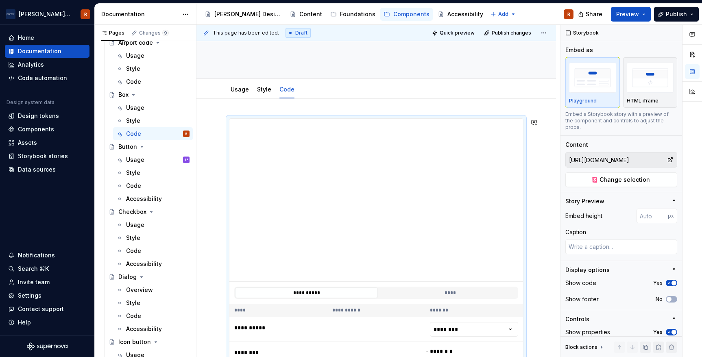
scroll to position [94, 0]
click at [135, 184] on div "Code" at bounding box center [133, 186] width 15 height 8
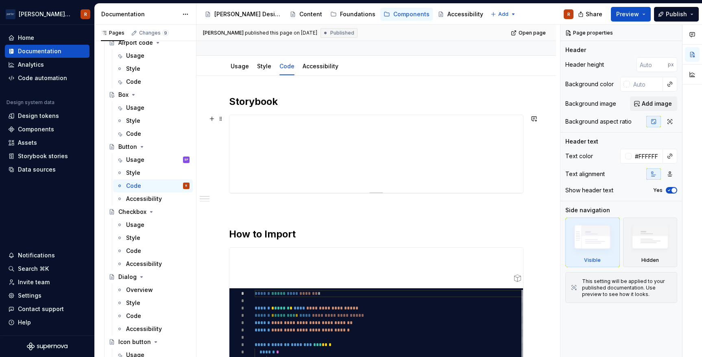
scroll to position [87, 0]
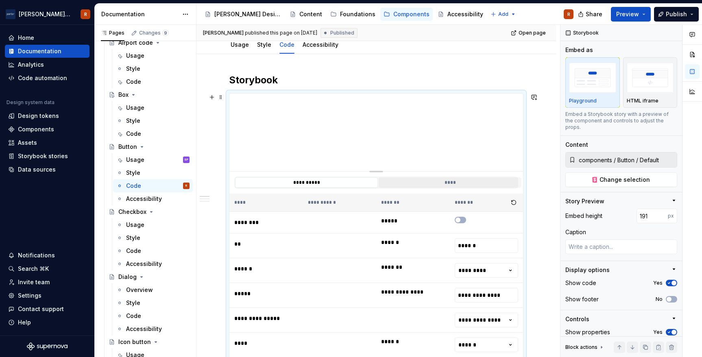
click at [425, 181] on button "****" at bounding box center [450, 182] width 143 height 11
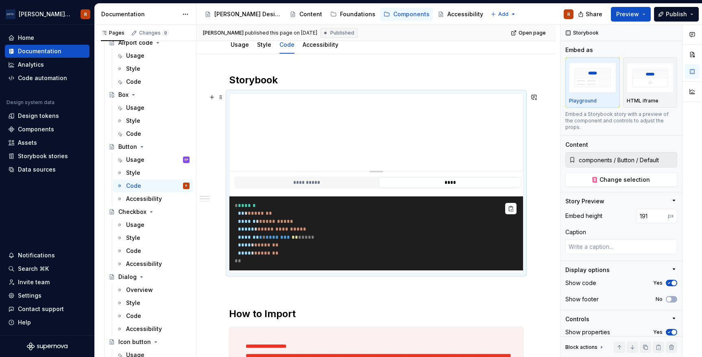
scroll to position [94, 0]
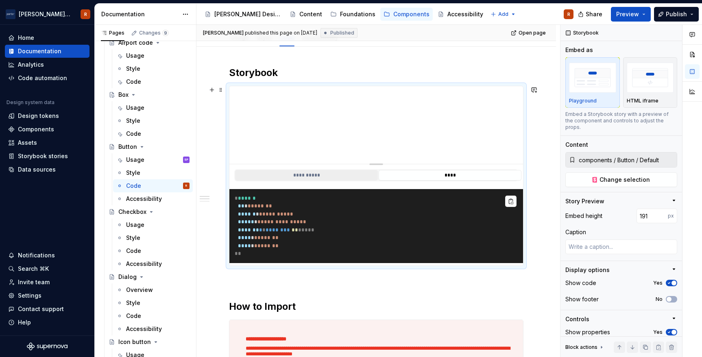
click at [331, 176] on button "**********" at bounding box center [306, 175] width 143 height 11
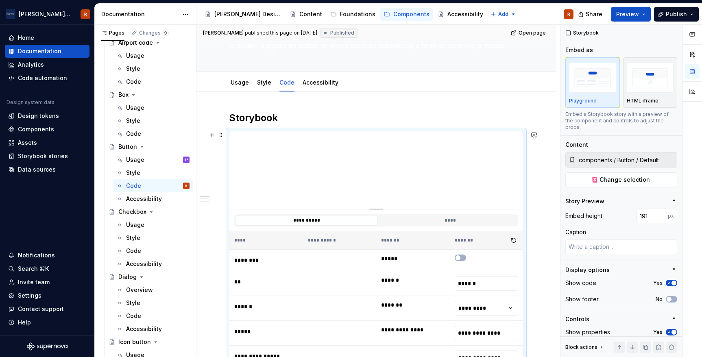
scroll to position [20, 0]
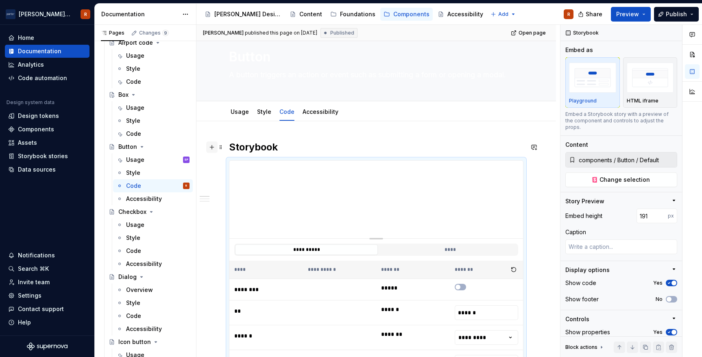
click at [211, 149] on button "button" at bounding box center [211, 147] width 11 height 11
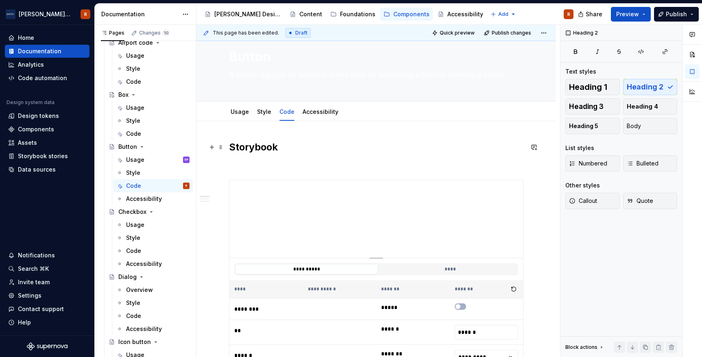
click at [312, 141] on h2 "Storybook" at bounding box center [376, 147] width 294 height 13
click at [249, 169] on p at bounding box center [376, 165] width 294 height 10
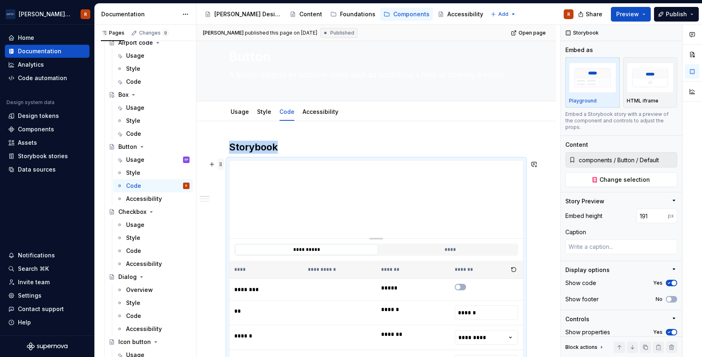
click at [221, 165] on span at bounding box center [221, 164] width 7 height 11
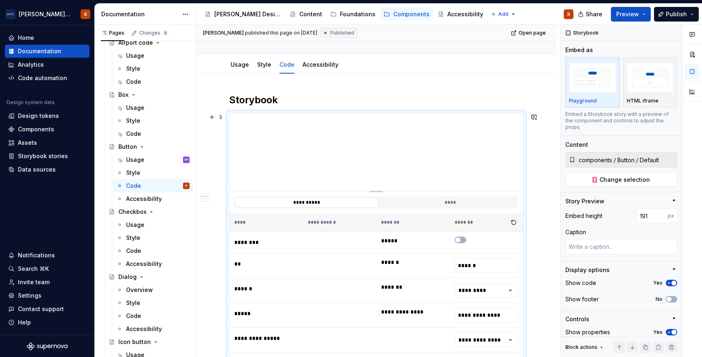
scroll to position [57, 0]
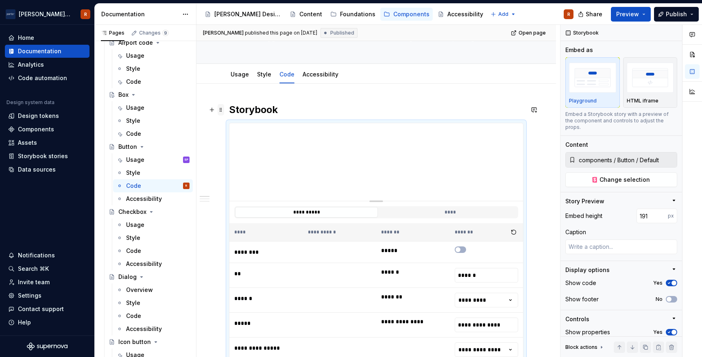
click at [219, 109] on span at bounding box center [221, 109] width 7 height 11
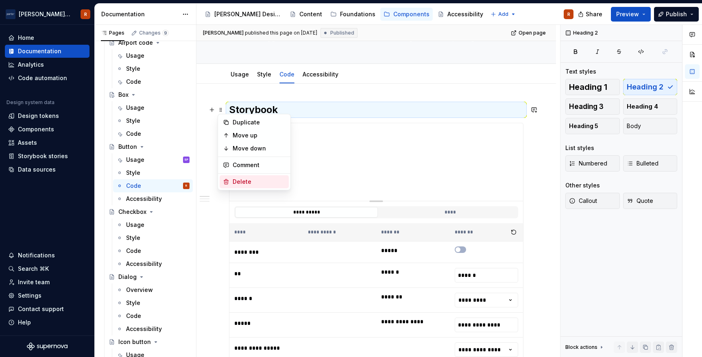
click at [251, 179] on div "Delete" at bounding box center [259, 182] width 53 height 8
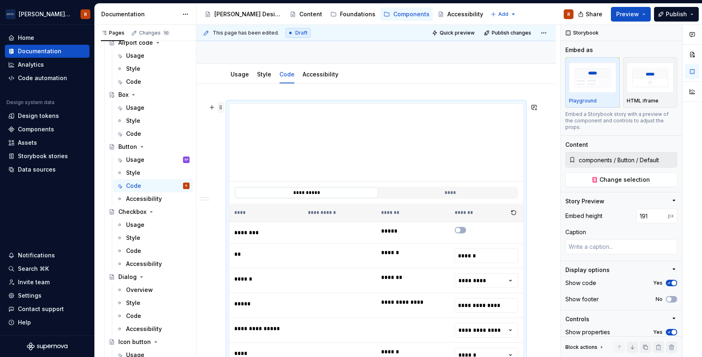
click at [222, 109] on span at bounding box center [221, 107] width 7 height 11
click at [250, 178] on div "Delete" at bounding box center [259, 179] width 53 height 8
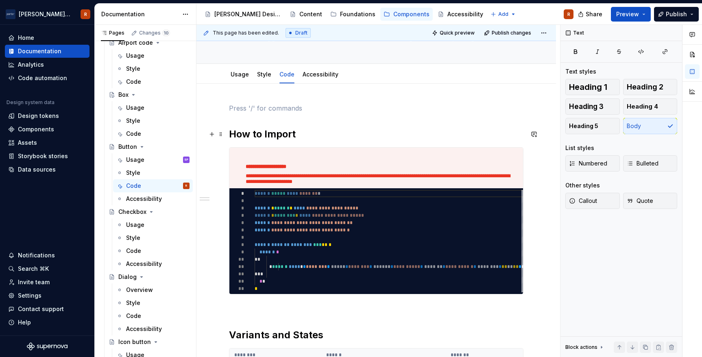
scroll to position [60, 0]
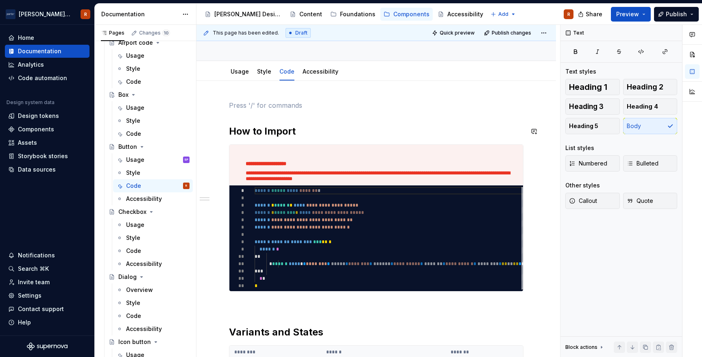
click at [340, 122] on div "**********" at bounding box center [376, 347] width 294 height 494
click at [320, 102] on p at bounding box center [376, 105] width 294 height 10
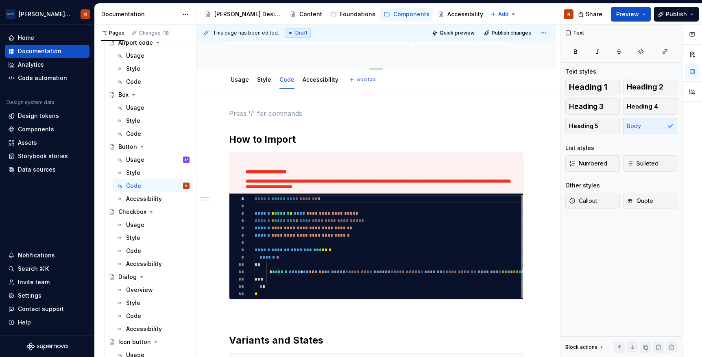
scroll to position [50, 0]
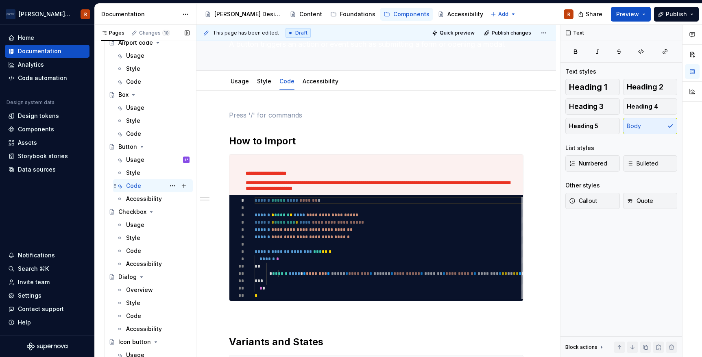
click at [150, 186] on div "Code R" at bounding box center [157, 185] width 63 height 11
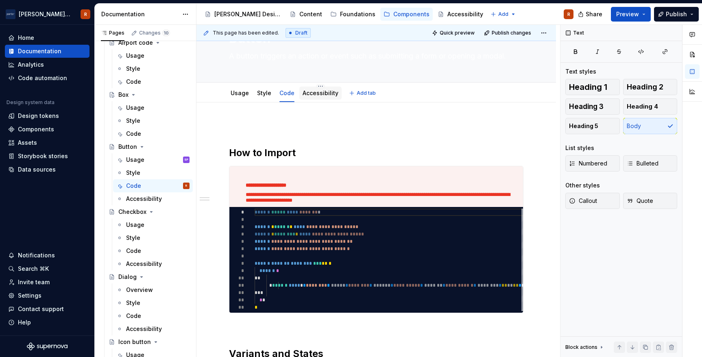
scroll to position [31, 0]
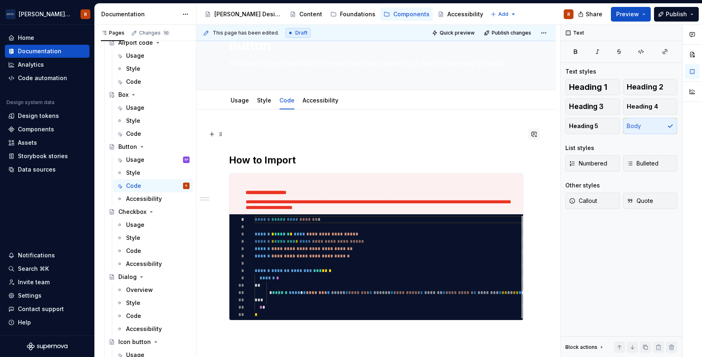
click at [539, 137] on button "button" at bounding box center [533, 134] width 11 height 11
click at [499, 129] on p at bounding box center [376, 134] width 294 height 10
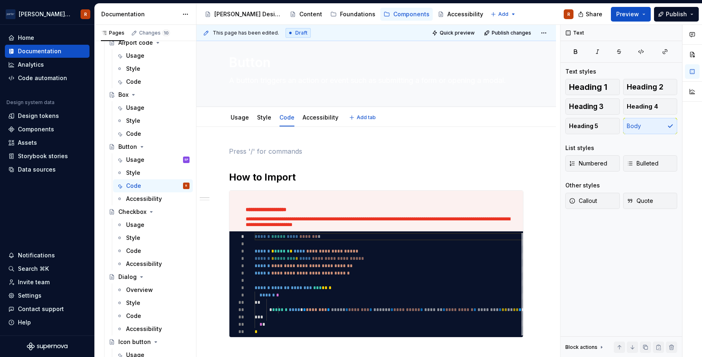
scroll to position [0, 0]
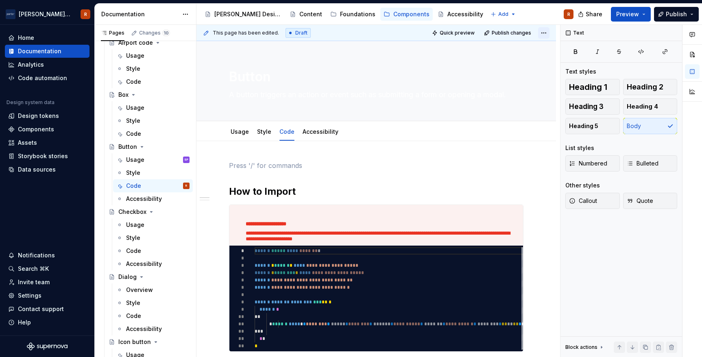
click at [546, 31] on html "Porter Airlines R Home Documentation Analytics Code automation Design system da…" at bounding box center [351, 178] width 702 height 357
type textarea "*"
click at [212, 165] on button "button" at bounding box center [211, 165] width 11 height 11
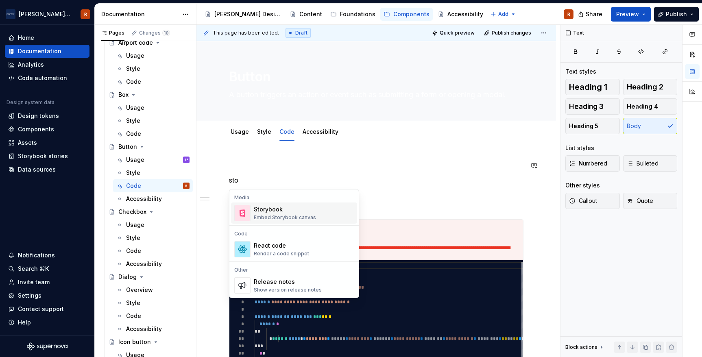
click at [282, 207] on div "Storybook" at bounding box center [285, 209] width 62 height 8
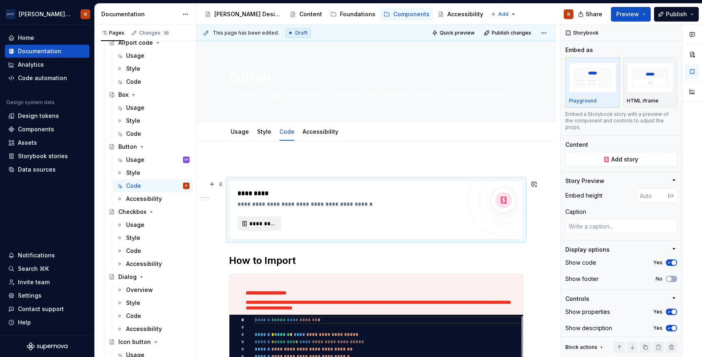
click at [271, 222] on span "*********" at bounding box center [262, 224] width 26 height 8
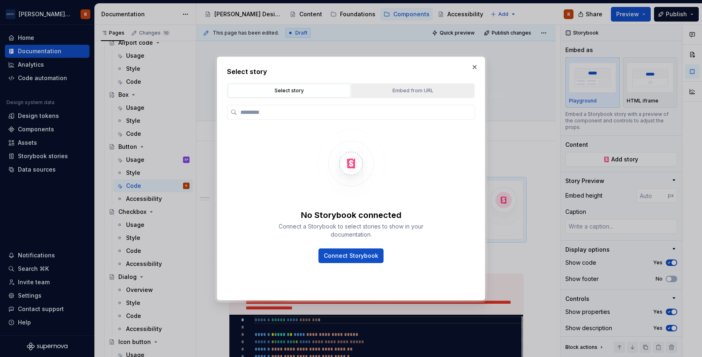
click at [405, 94] on div "Embed from URL" at bounding box center [412, 91] width 117 height 8
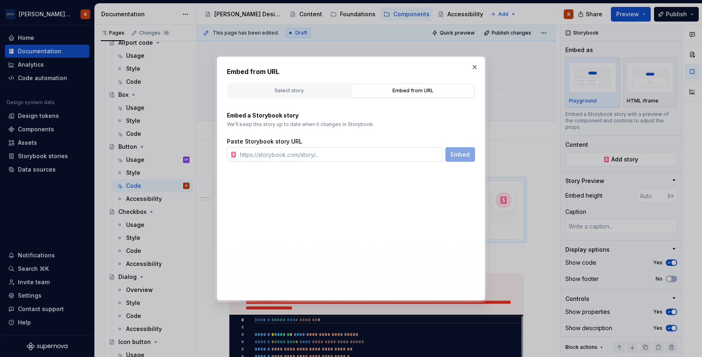
click at [348, 157] on input "text" at bounding box center [339, 154] width 205 height 15
type textarea "*"
paste input "https://storybook-ds.flyporter.com/?path=/story/components-button--default"
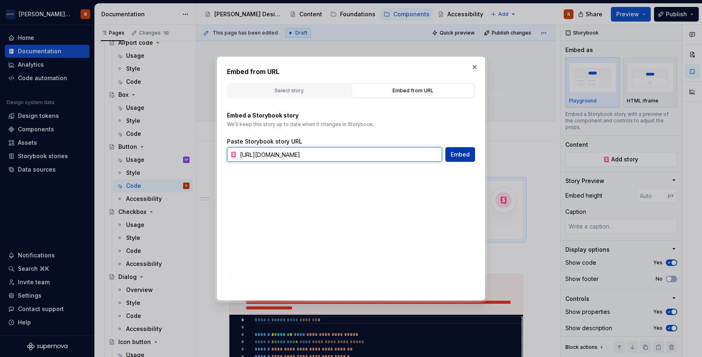
type input "https://storybook-ds.flyporter.com/?path=/story/components-button--default"
click at [466, 155] on span "Embed" at bounding box center [460, 154] width 19 height 8
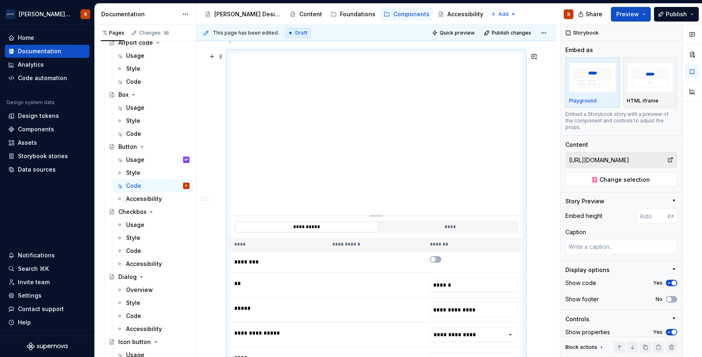
scroll to position [121, 0]
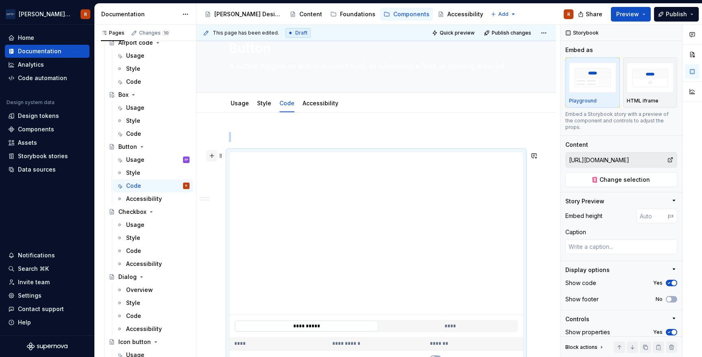
click at [211, 159] on button "button" at bounding box center [211, 155] width 11 height 11
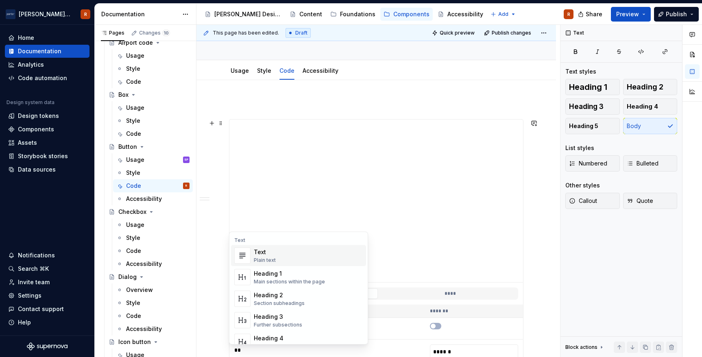
scroll to position [0, 0]
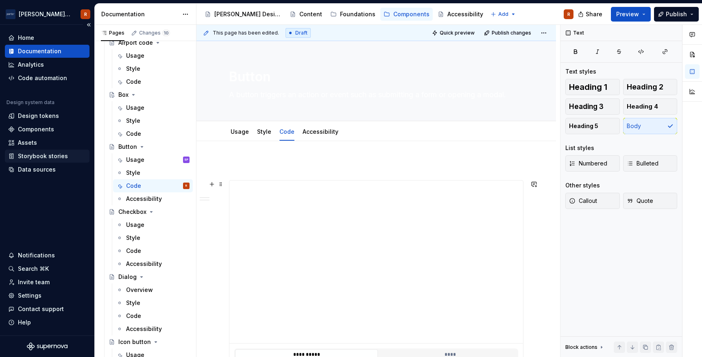
type textarea "*"
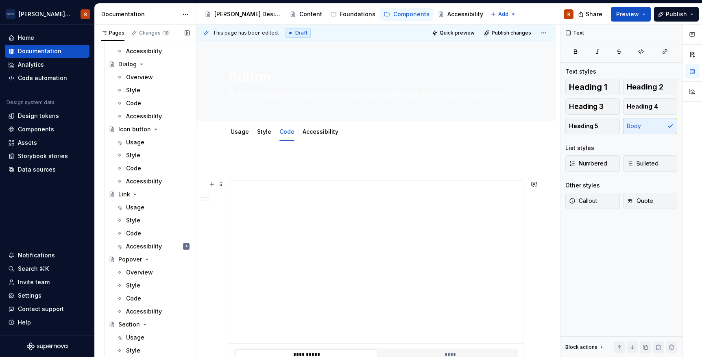
scroll to position [272, 0]
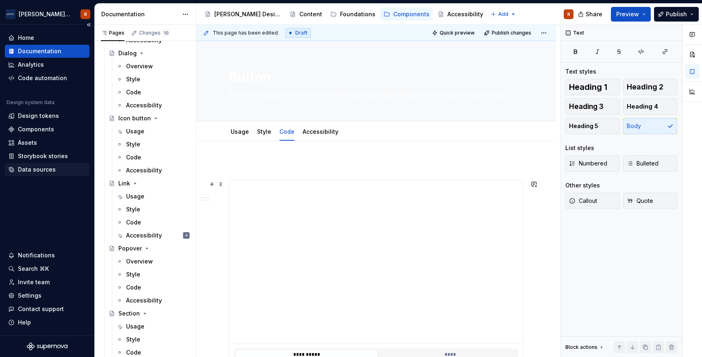
click at [26, 166] on div "Data sources" at bounding box center [37, 170] width 38 height 8
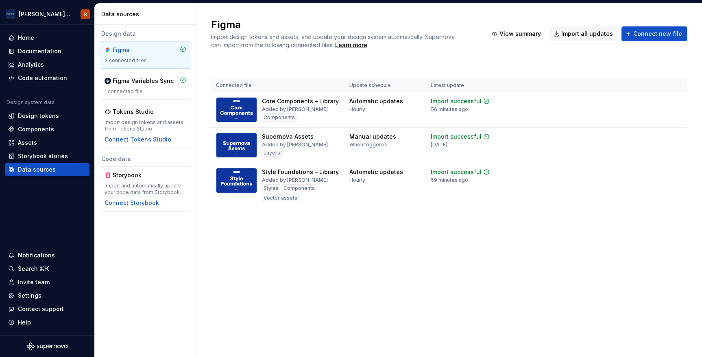
click at [138, 251] on div "Design data Figma 3 connected files Figma Variables Sync 1 connected file Token…" at bounding box center [145, 191] width 101 height 332
click at [140, 202] on div "Connect Storybook" at bounding box center [132, 203] width 54 height 8
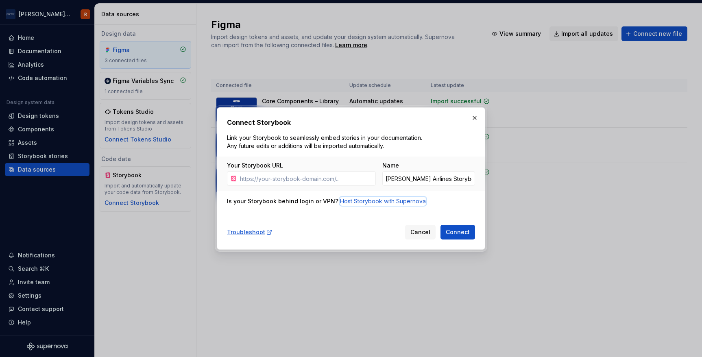
click at [367, 201] on div "Host Storybook with Supernova" at bounding box center [383, 201] width 86 height 8
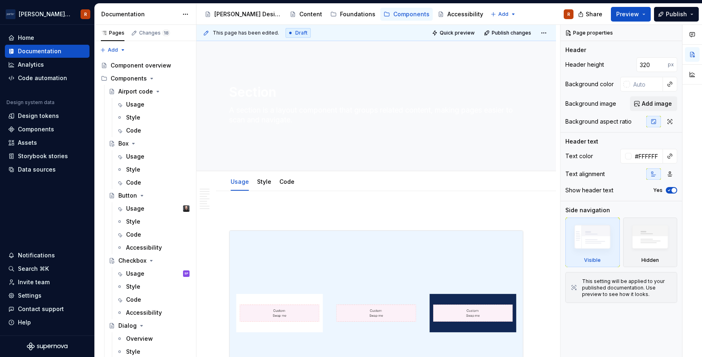
click at [35, 292] on div "Settings" at bounding box center [30, 296] width 24 height 8
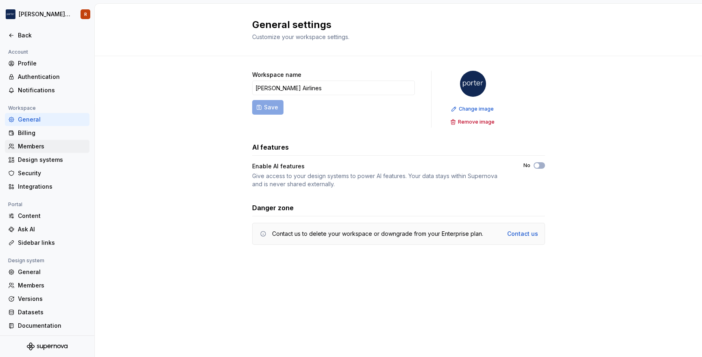
click at [45, 146] on div "Members" at bounding box center [52, 146] width 68 height 8
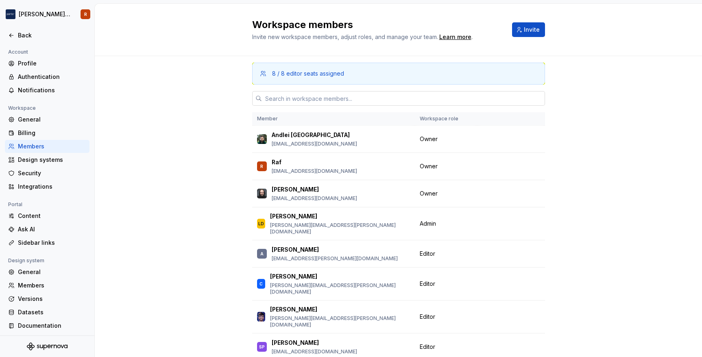
click at [299, 96] on input "text" at bounding box center [403, 98] width 283 height 15
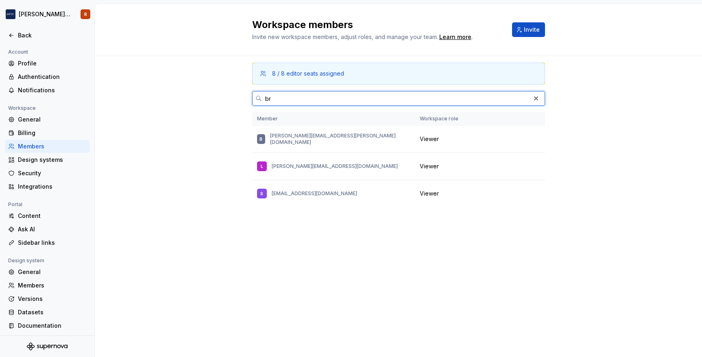
type input "b"
